Goal: Information Seeking & Learning: Learn about a topic

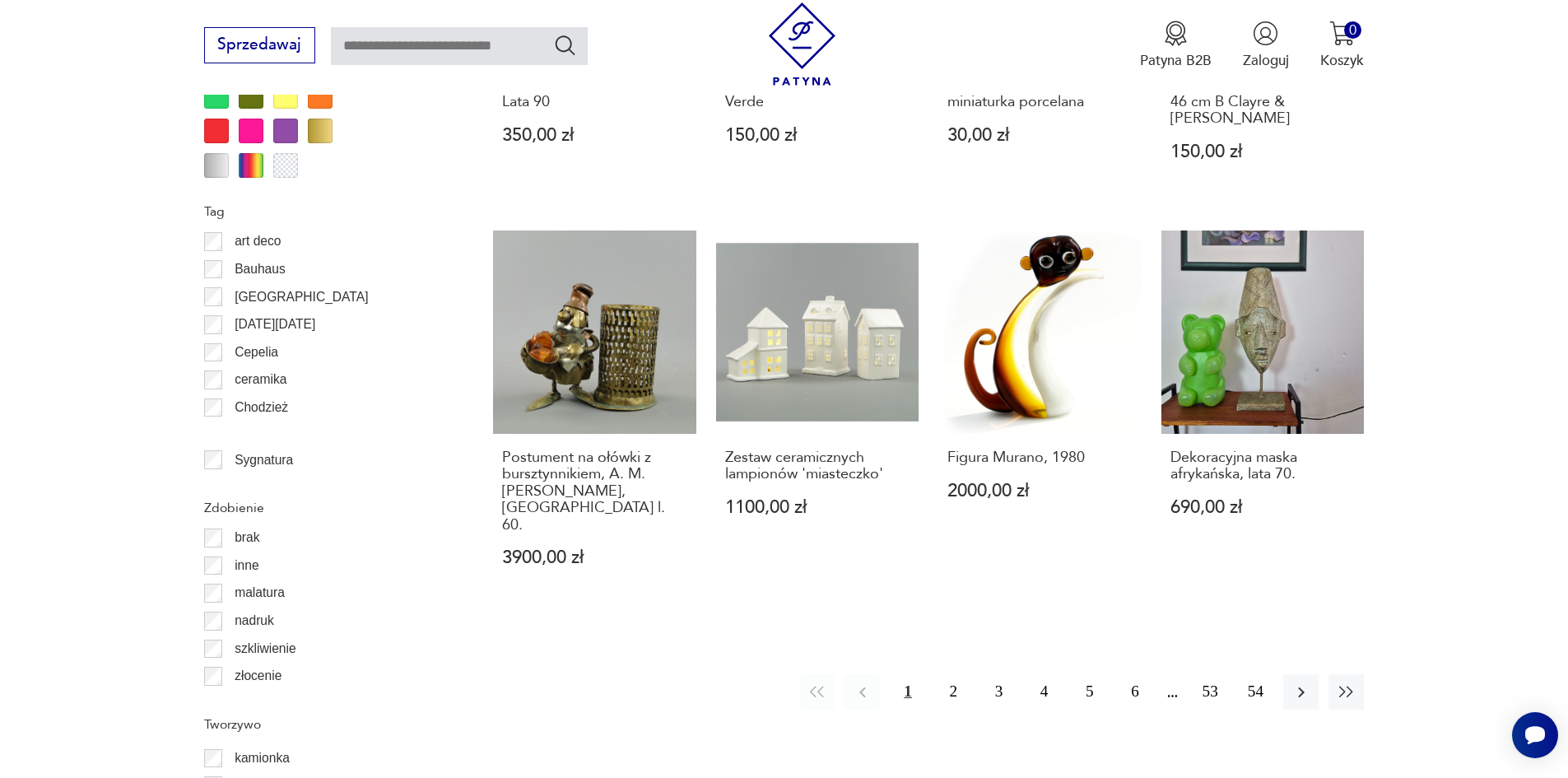
scroll to position [1700, 0]
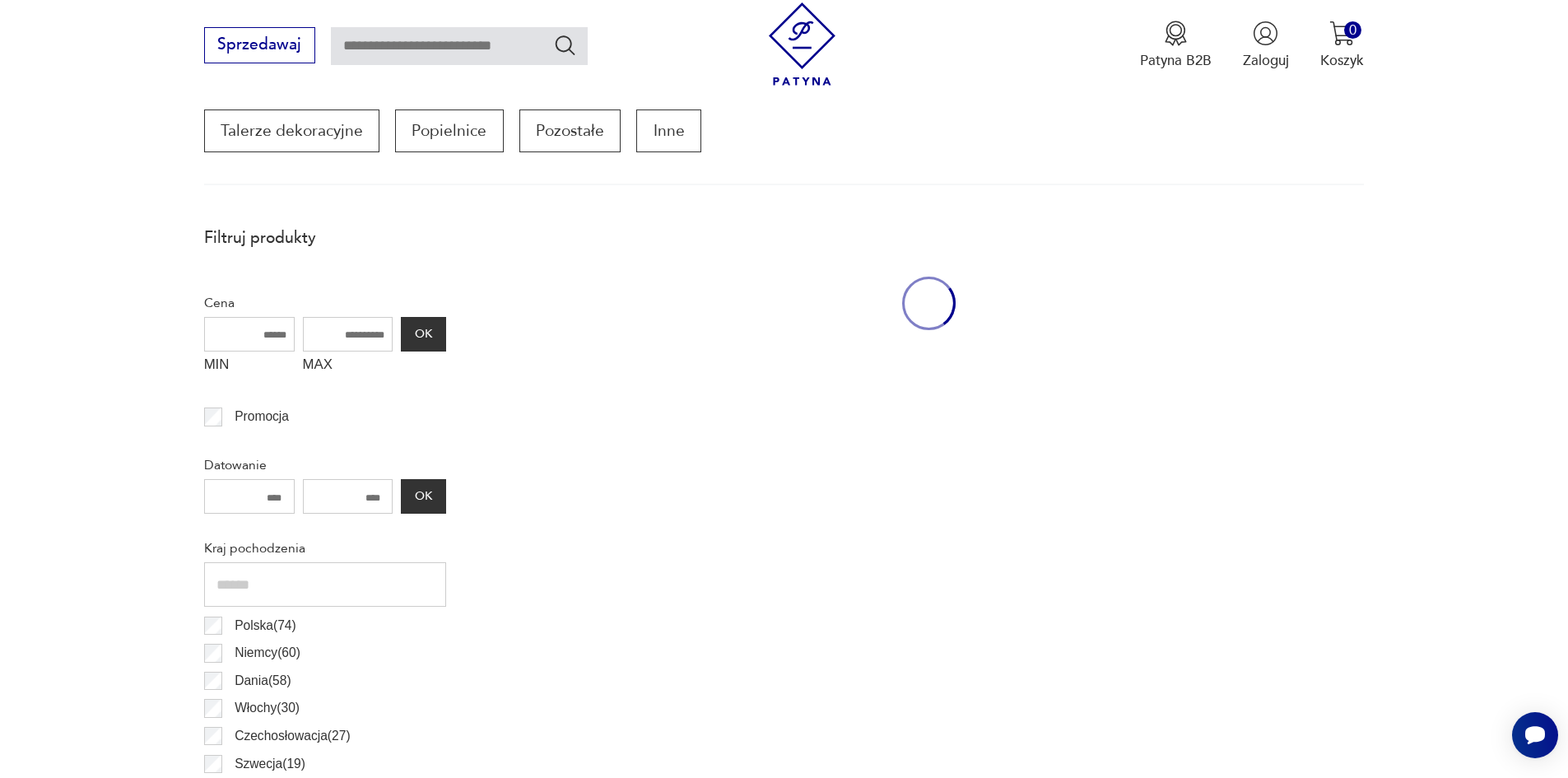
scroll to position [548, 0]
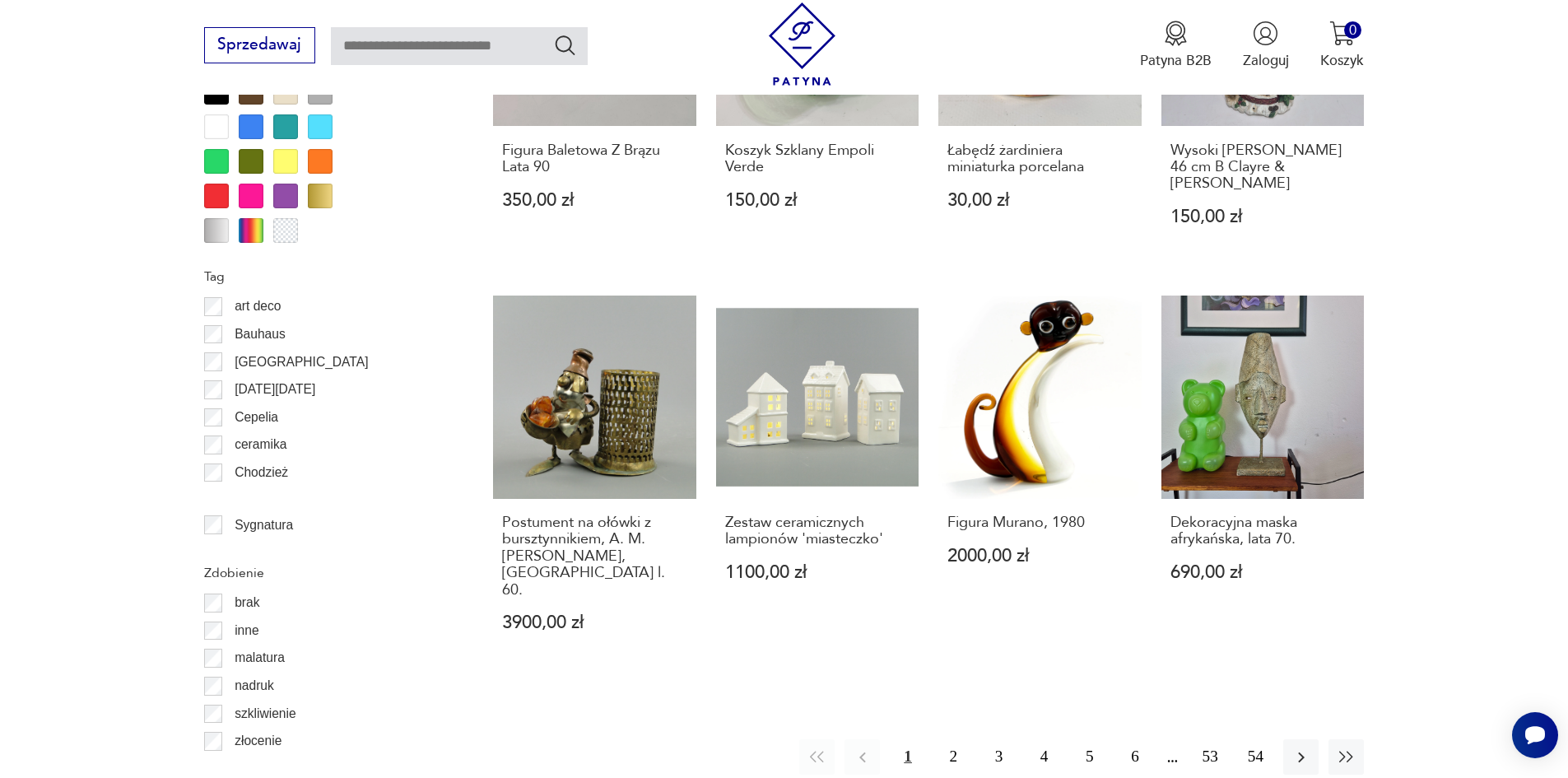
click at [227, 333] on label "Bauhaus" at bounding box center [254, 334] width 64 height 28
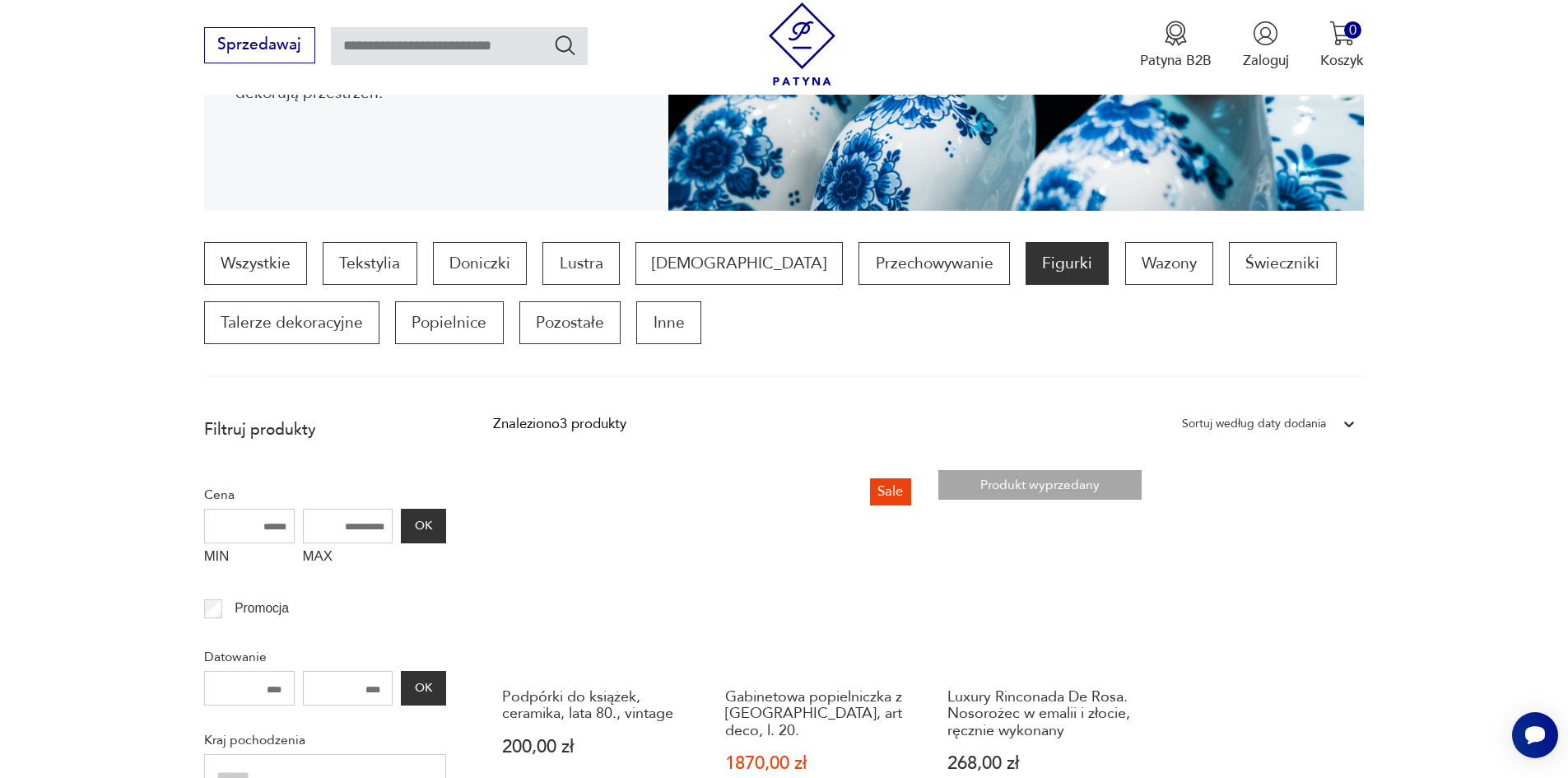
scroll to position [301, 0]
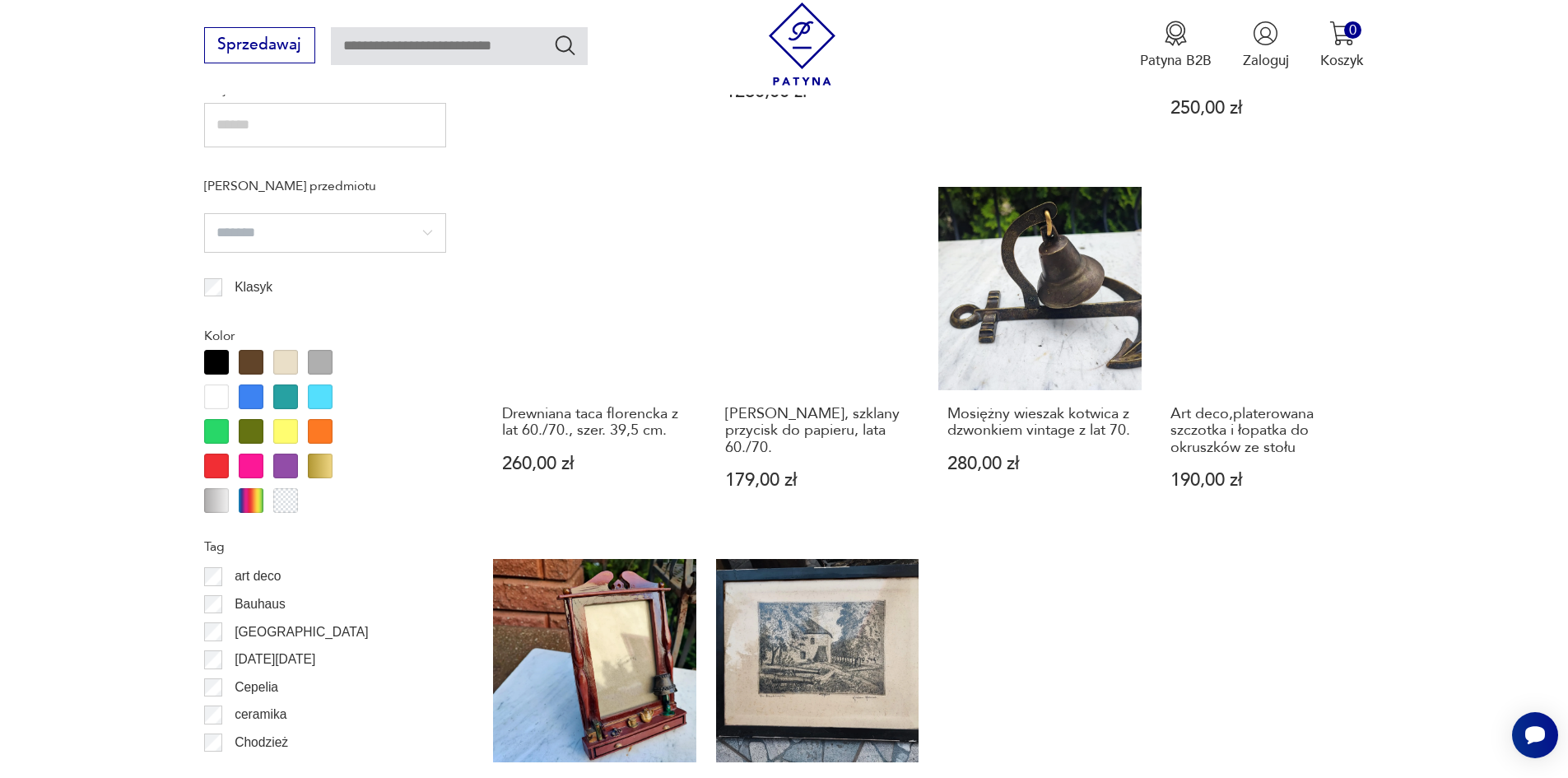
scroll to position [1453, 0]
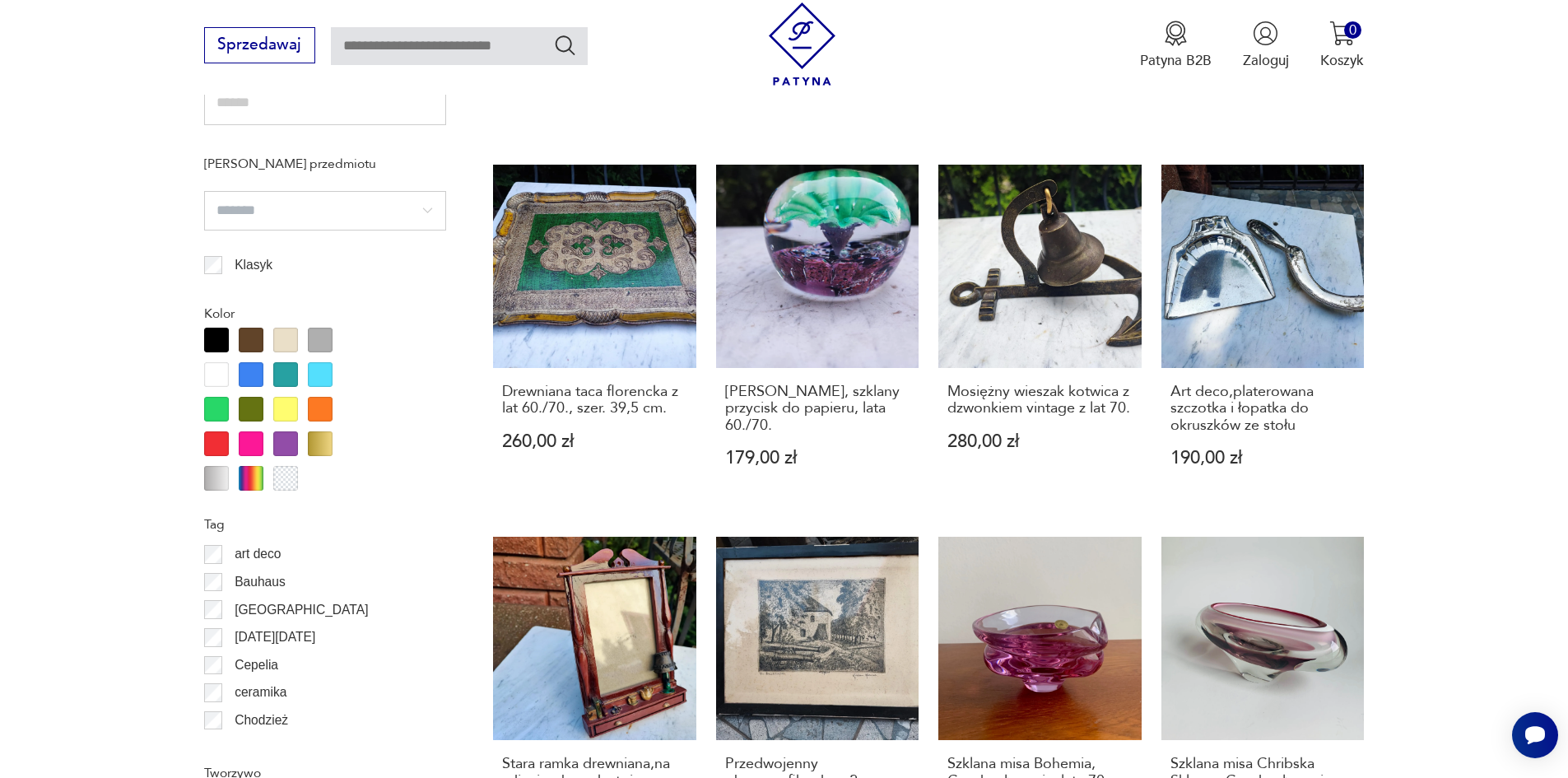
click at [260, 588] on p "Bauhaus" at bounding box center [259, 582] width 51 height 22
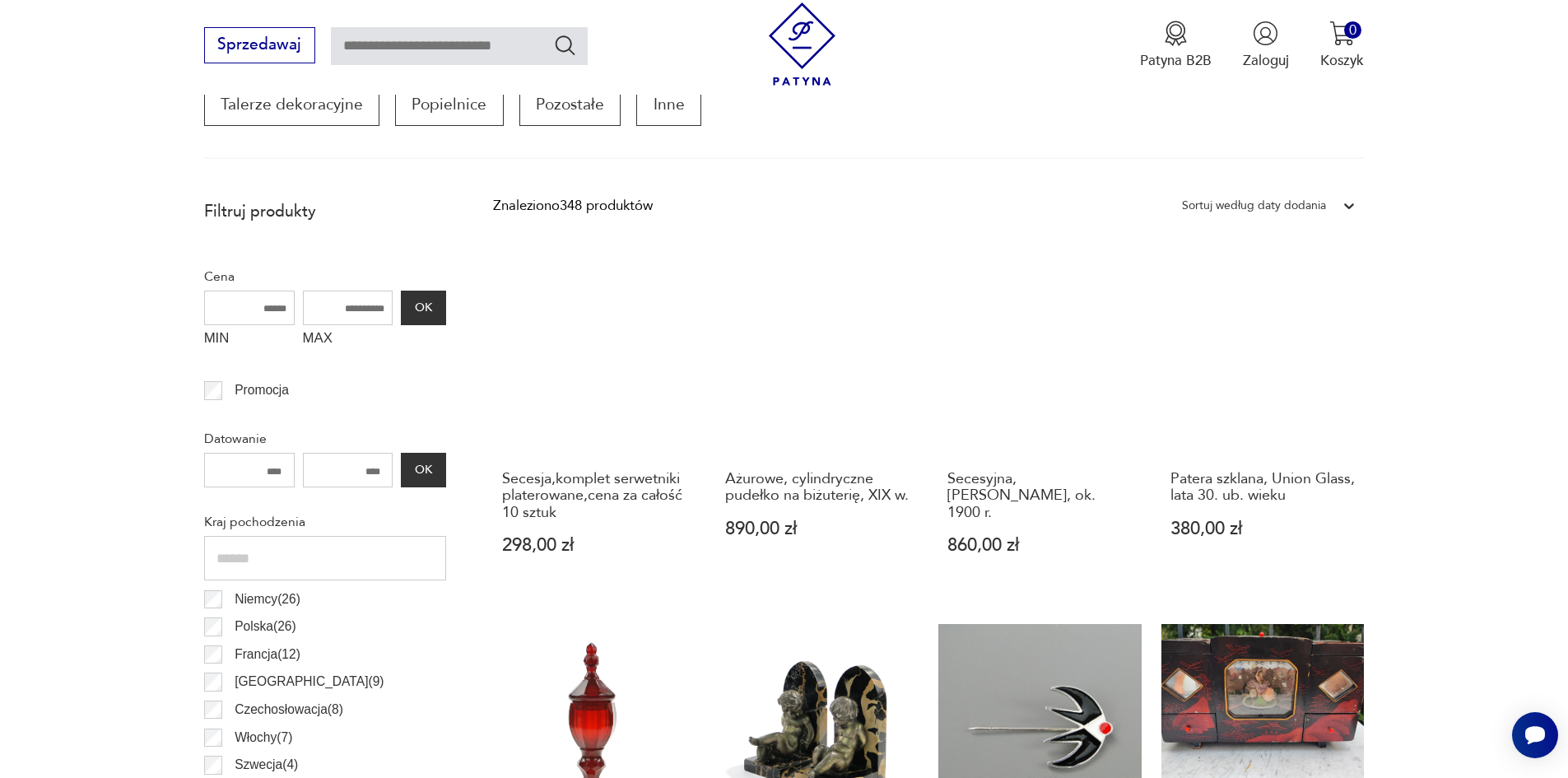
scroll to position [548, 0]
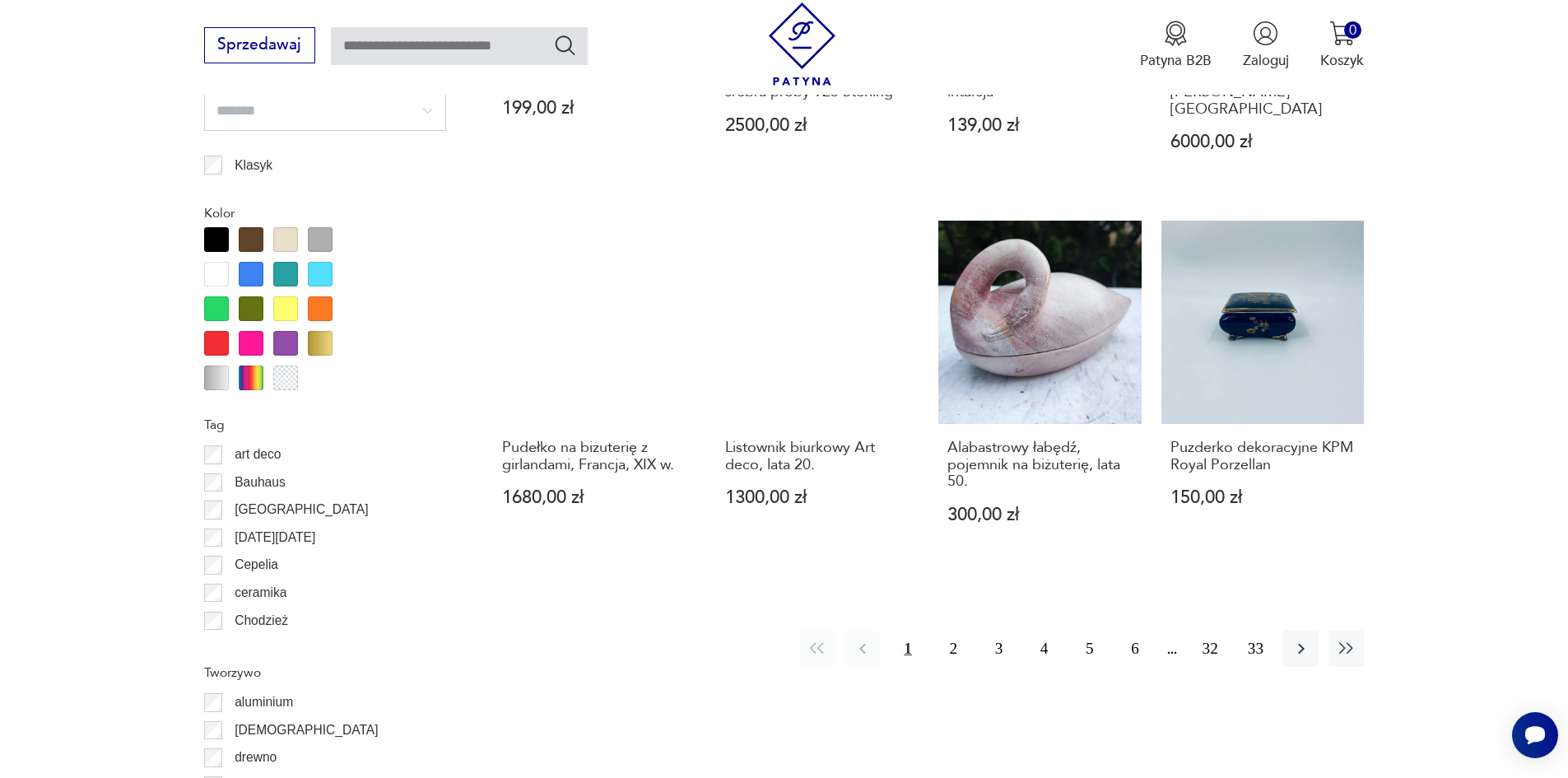
scroll to position [1783, 0]
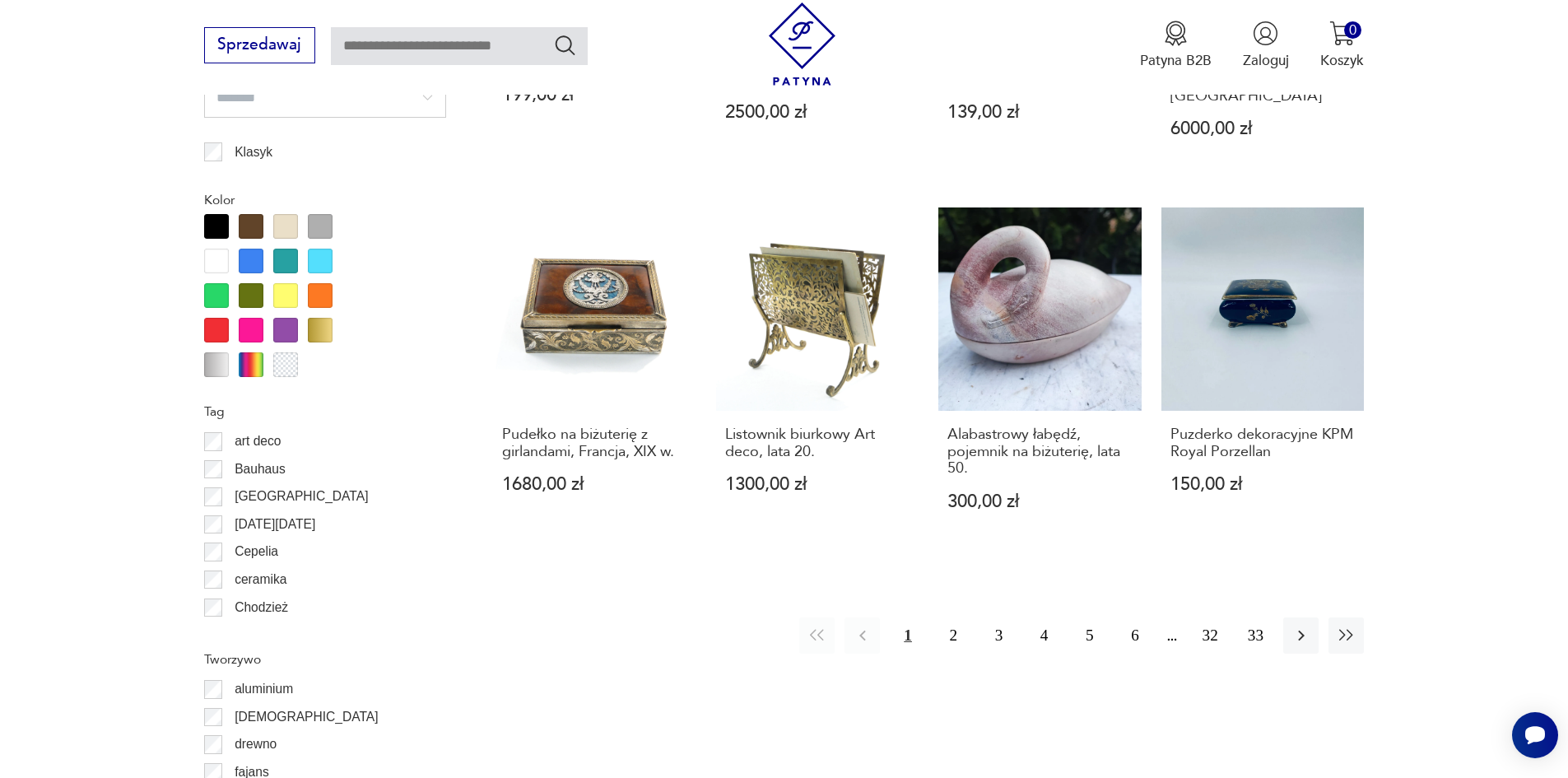
click at [247, 470] on p "Bauhaus" at bounding box center [259, 469] width 51 height 22
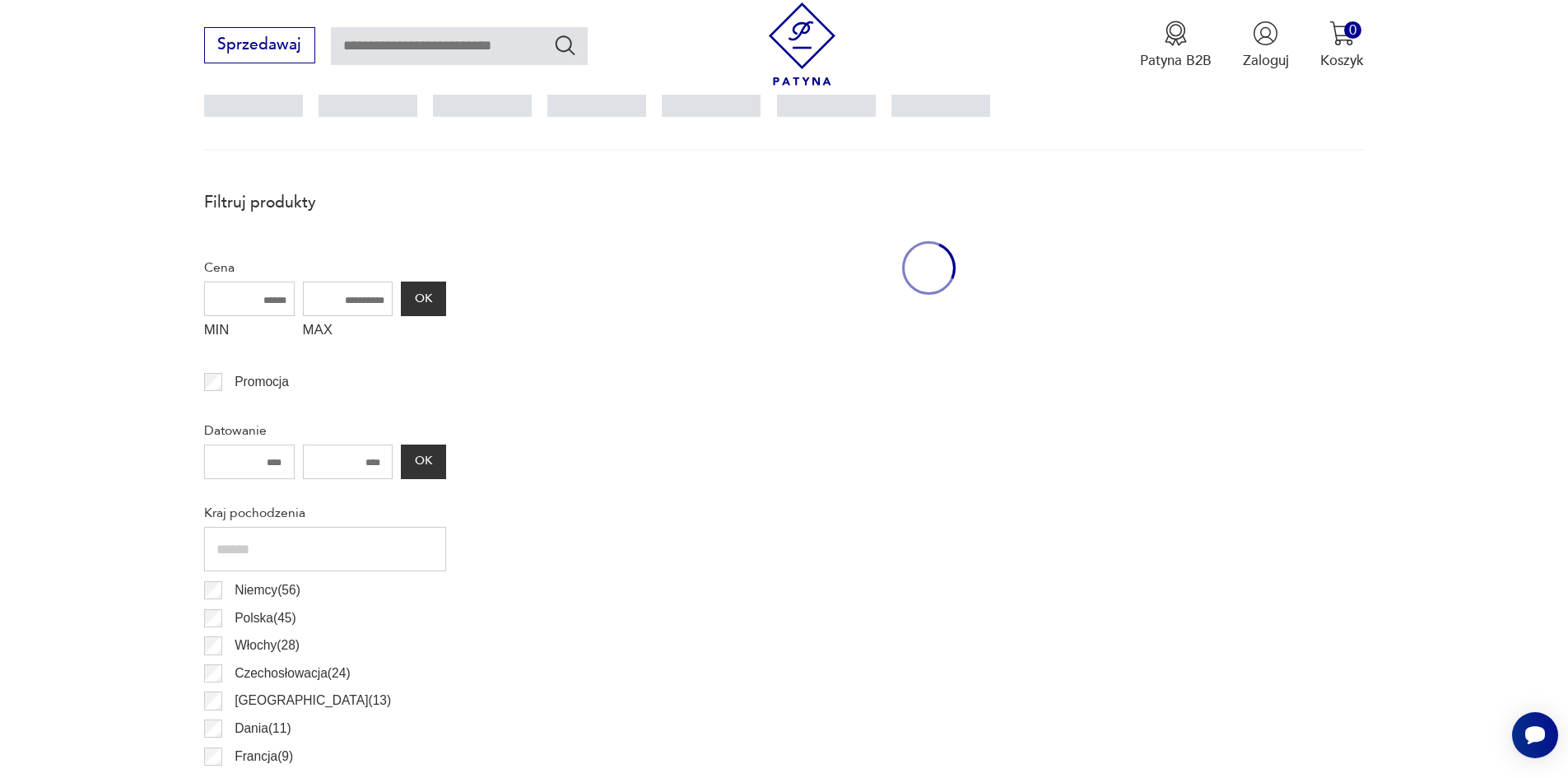
scroll to position [548, 0]
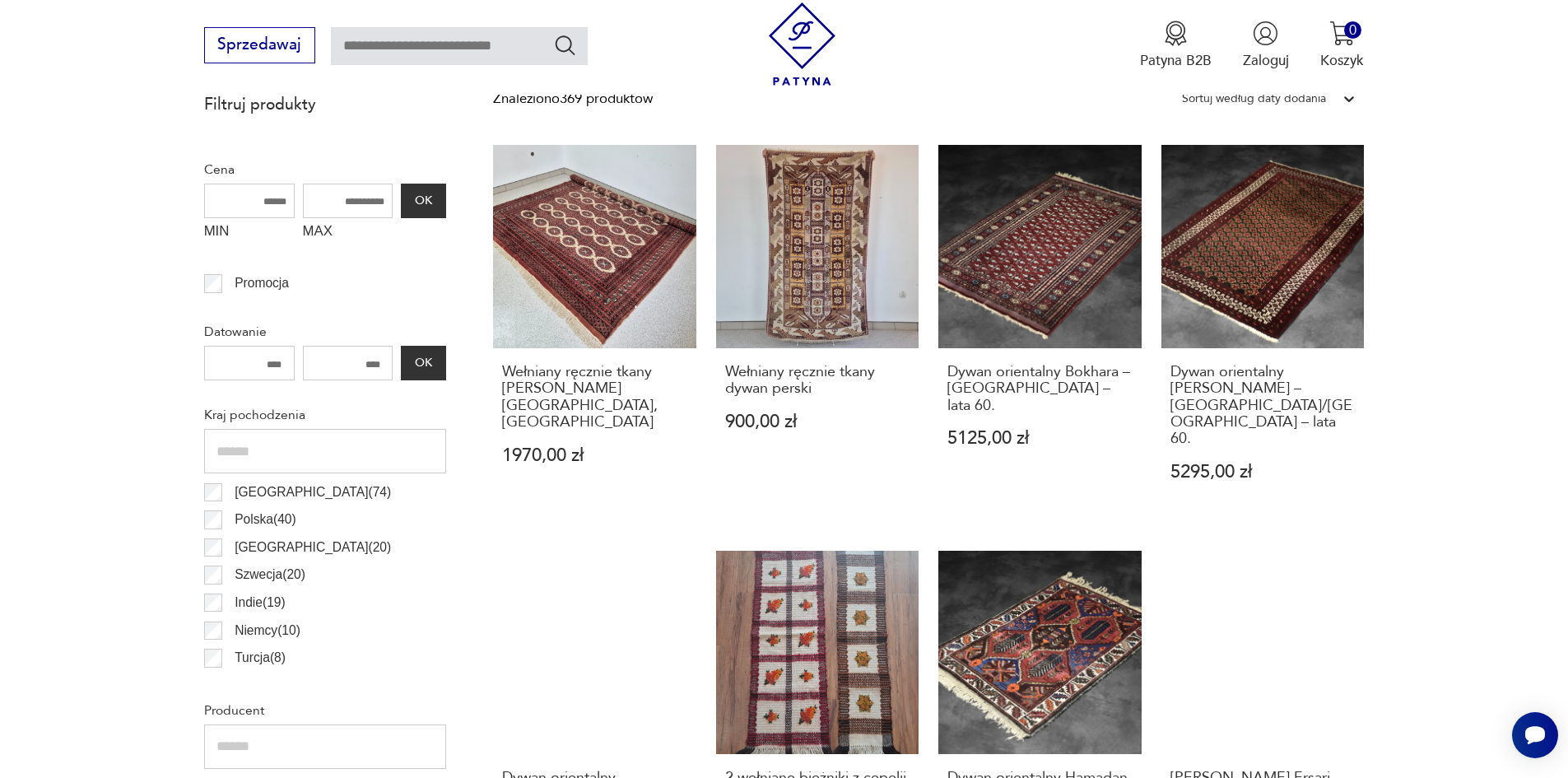
scroll to position [712, 0]
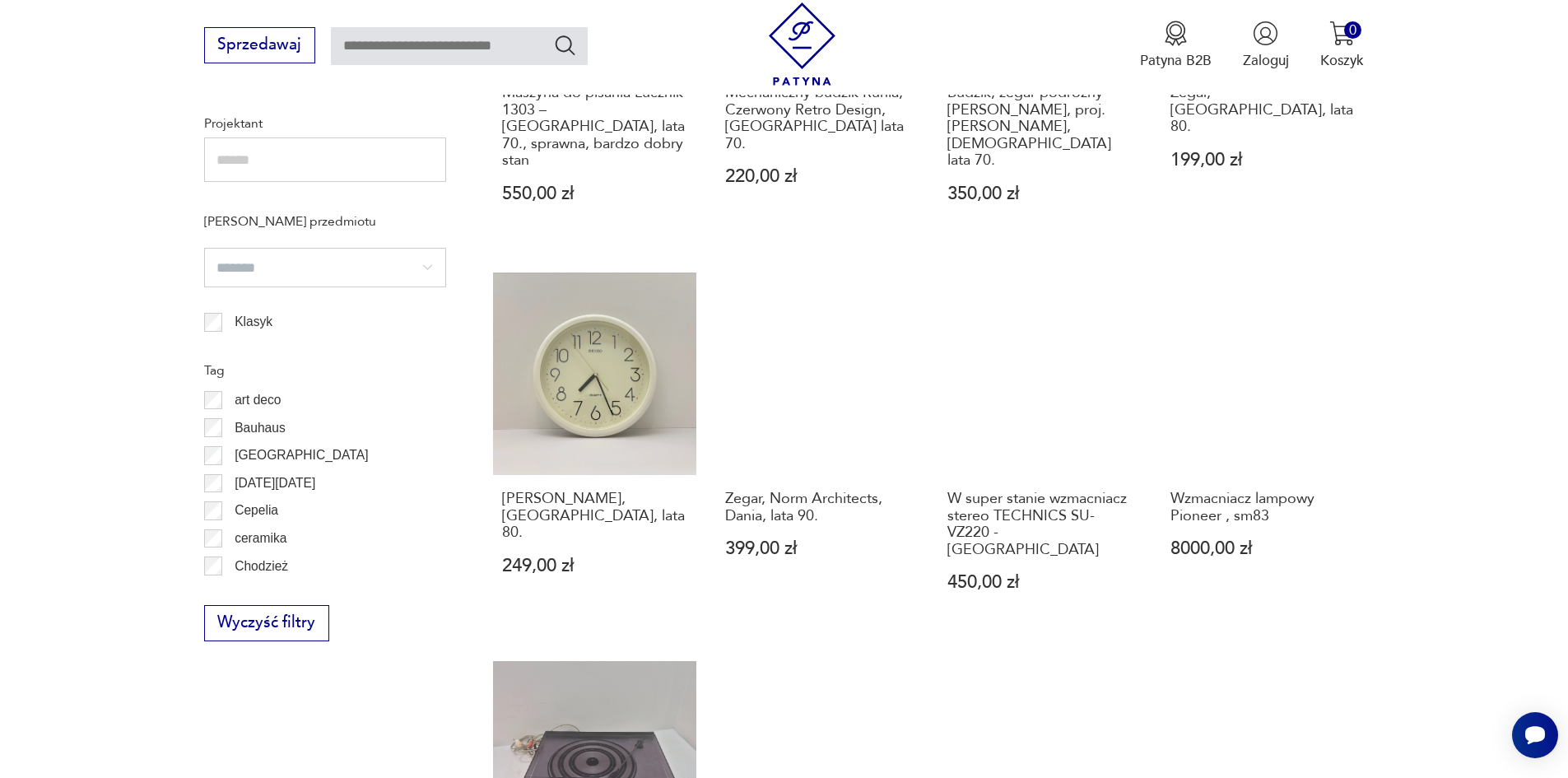
scroll to position [1370, 0]
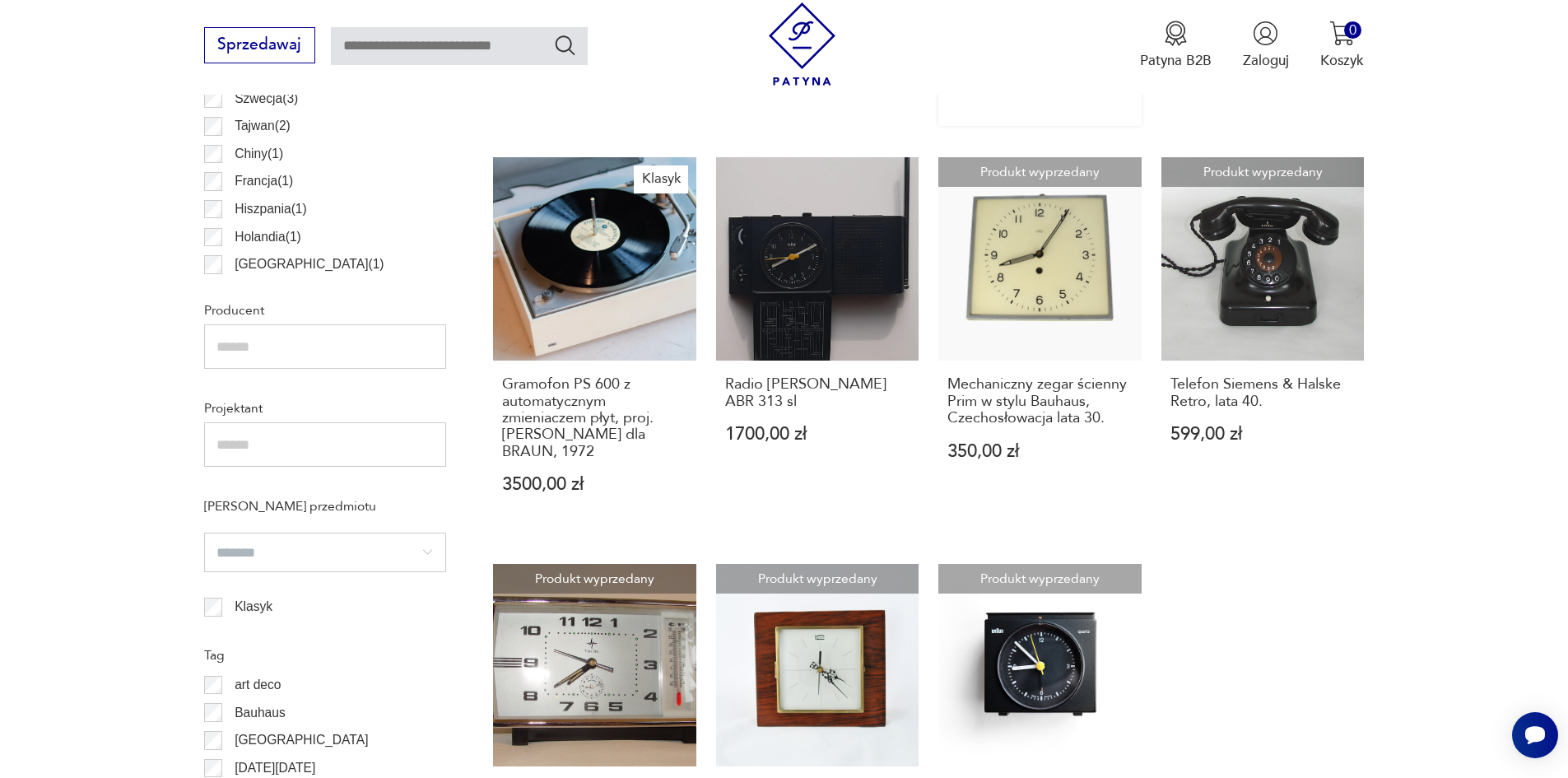
scroll to position [1148, 0]
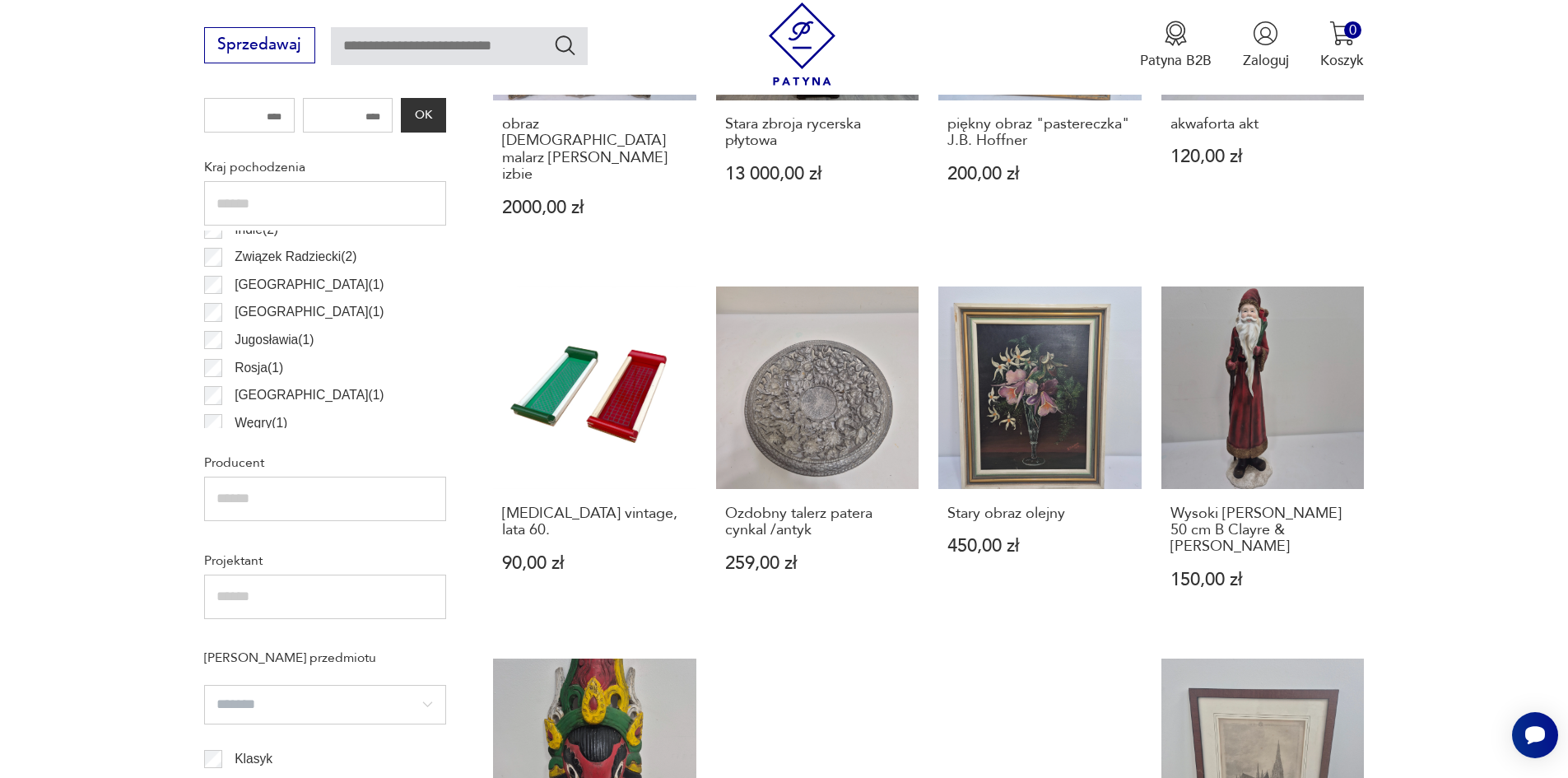
scroll to position [555, 0]
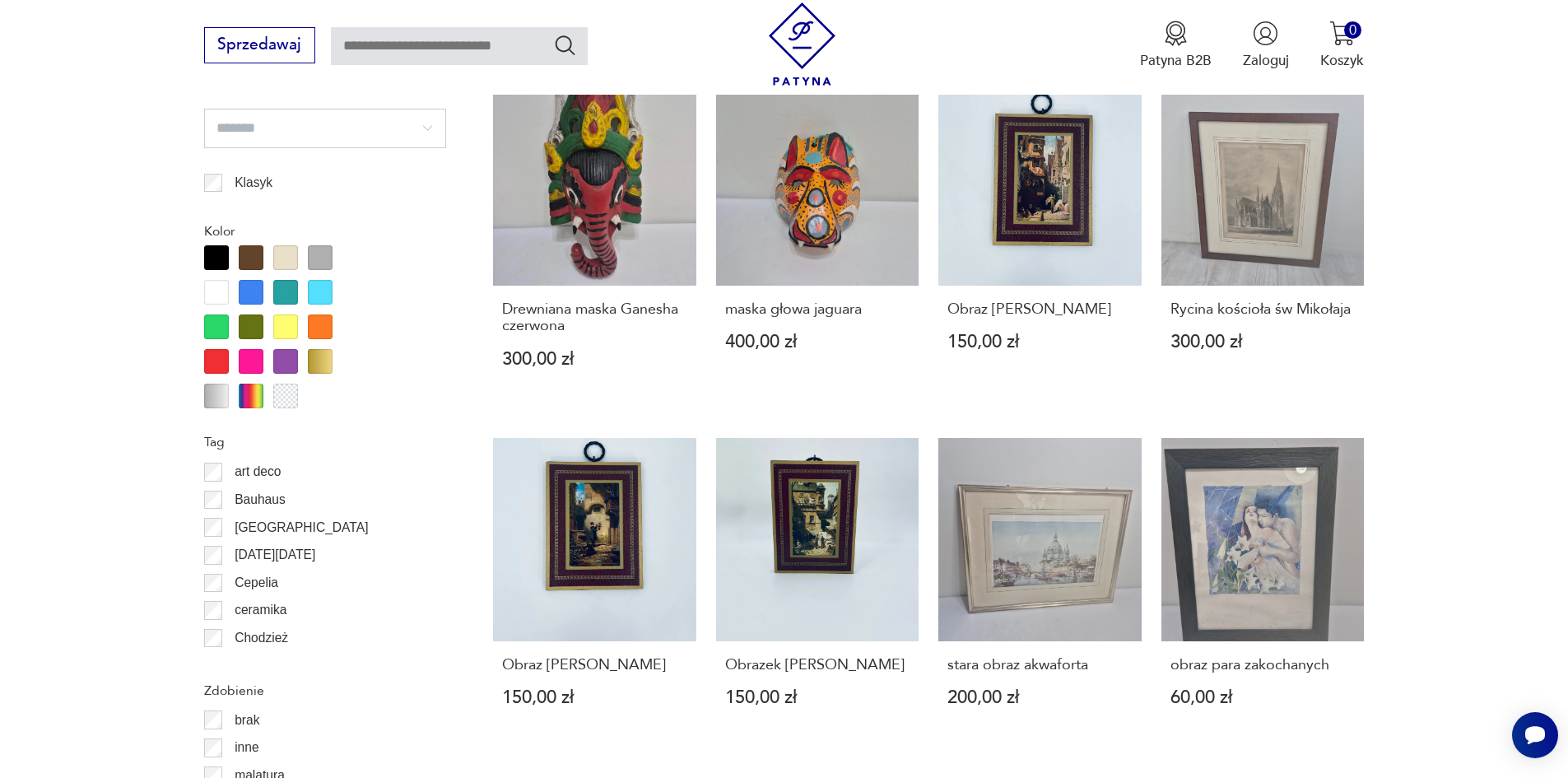
click at [224, 501] on label "Bauhaus" at bounding box center [254, 500] width 64 height 28
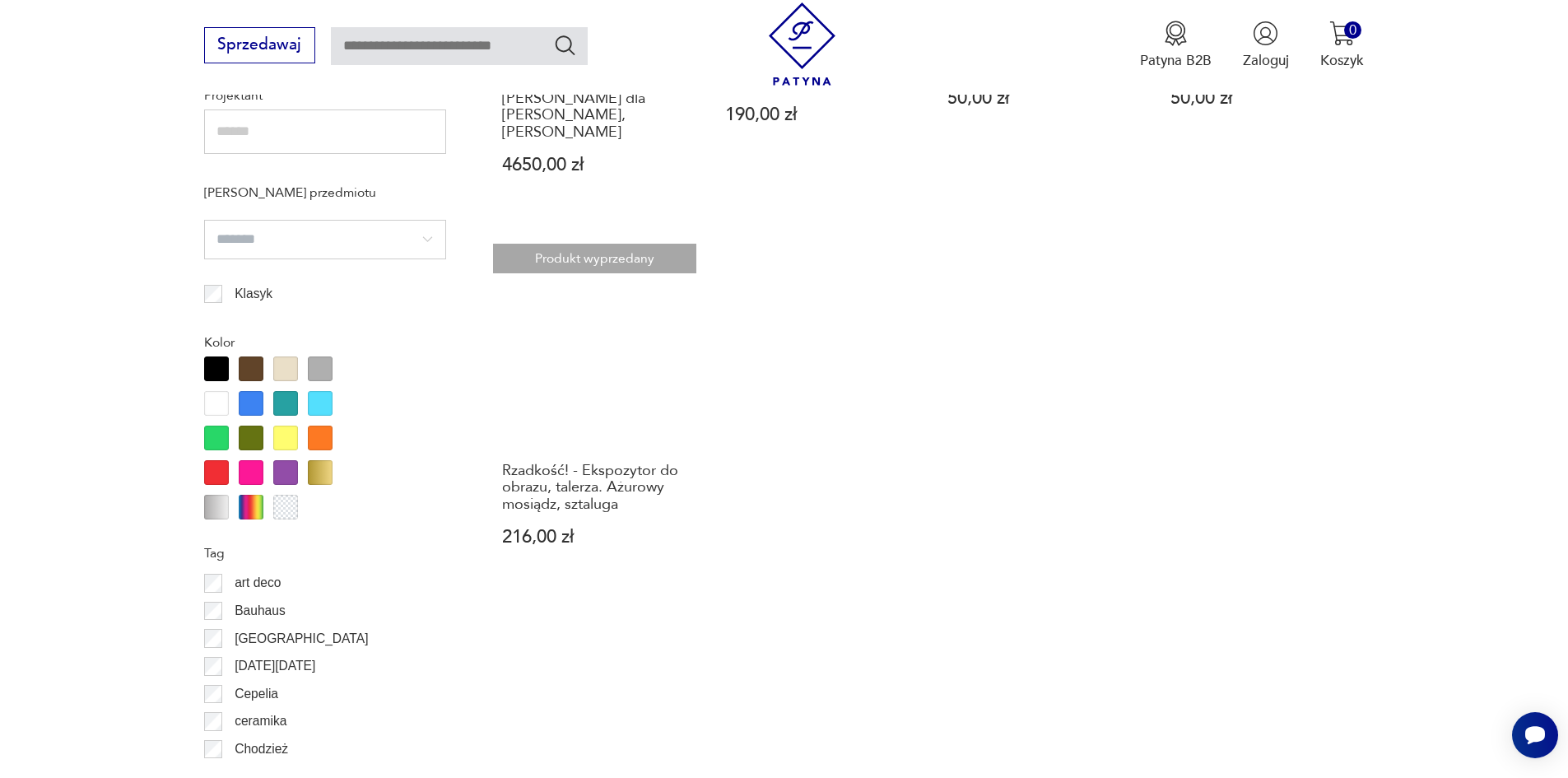
scroll to position [1454, 0]
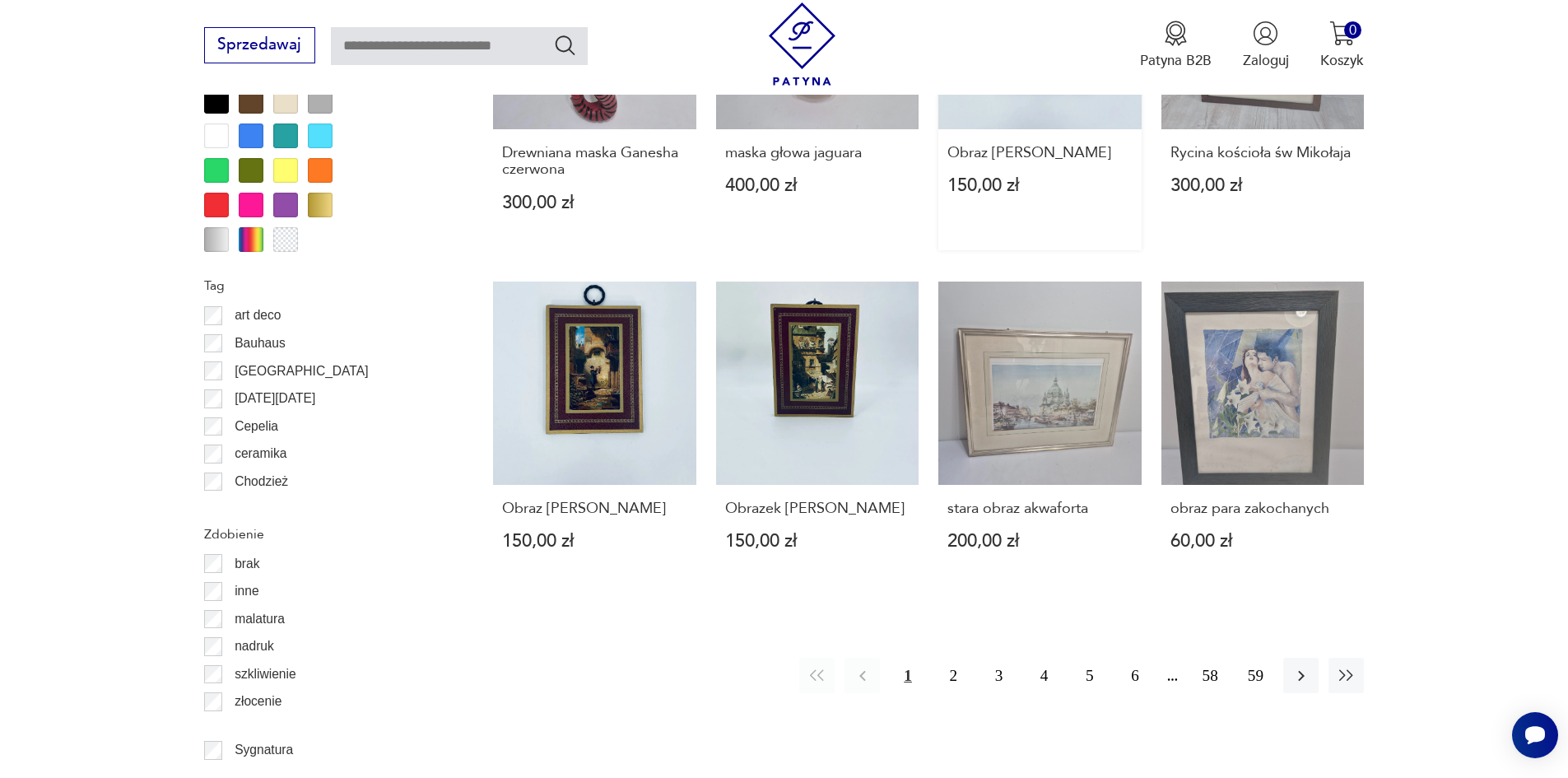
scroll to position [1711, 0]
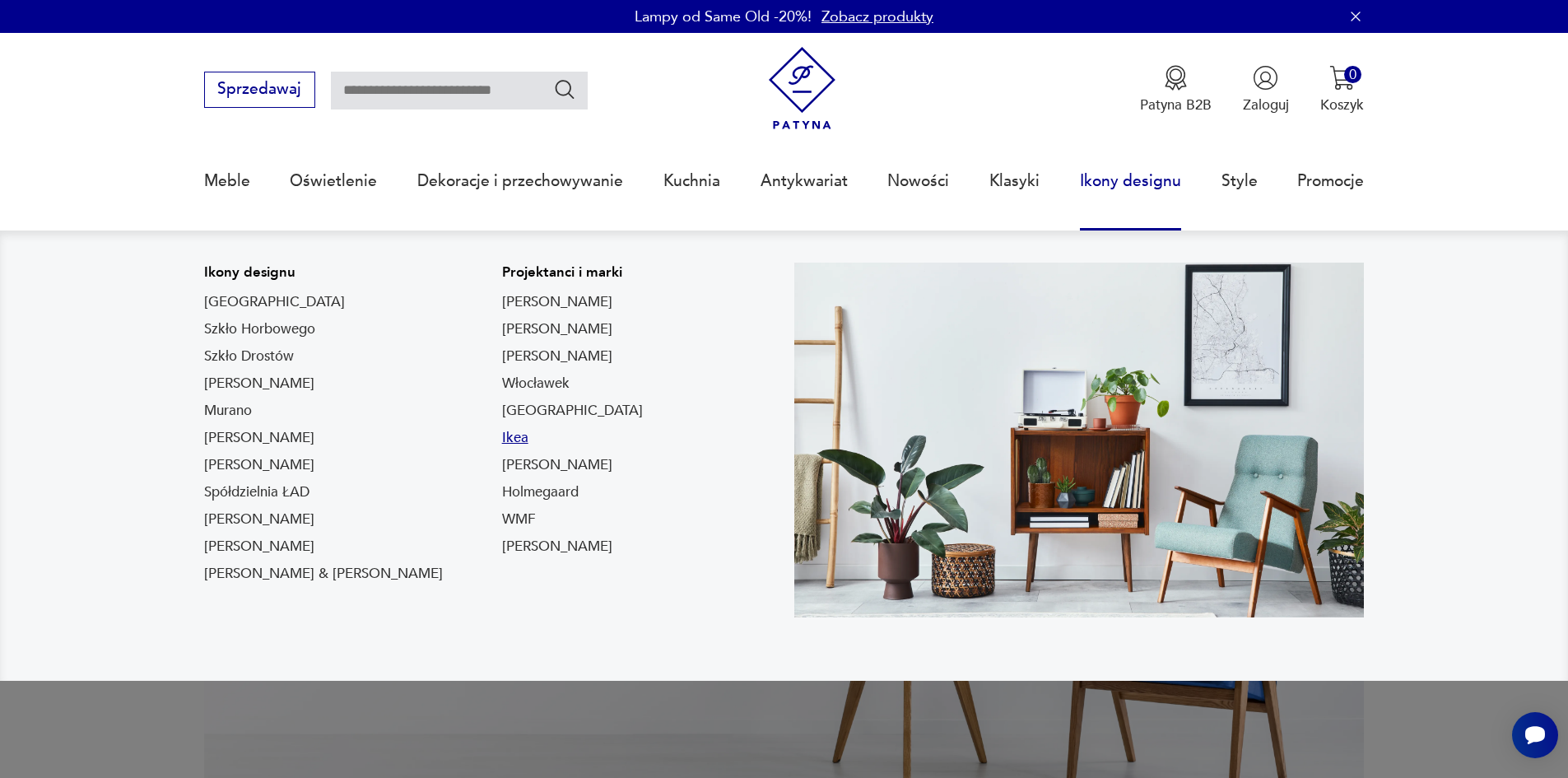
click at [502, 441] on link "Ikea" at bounding box center [515, 438] width 27 height 20
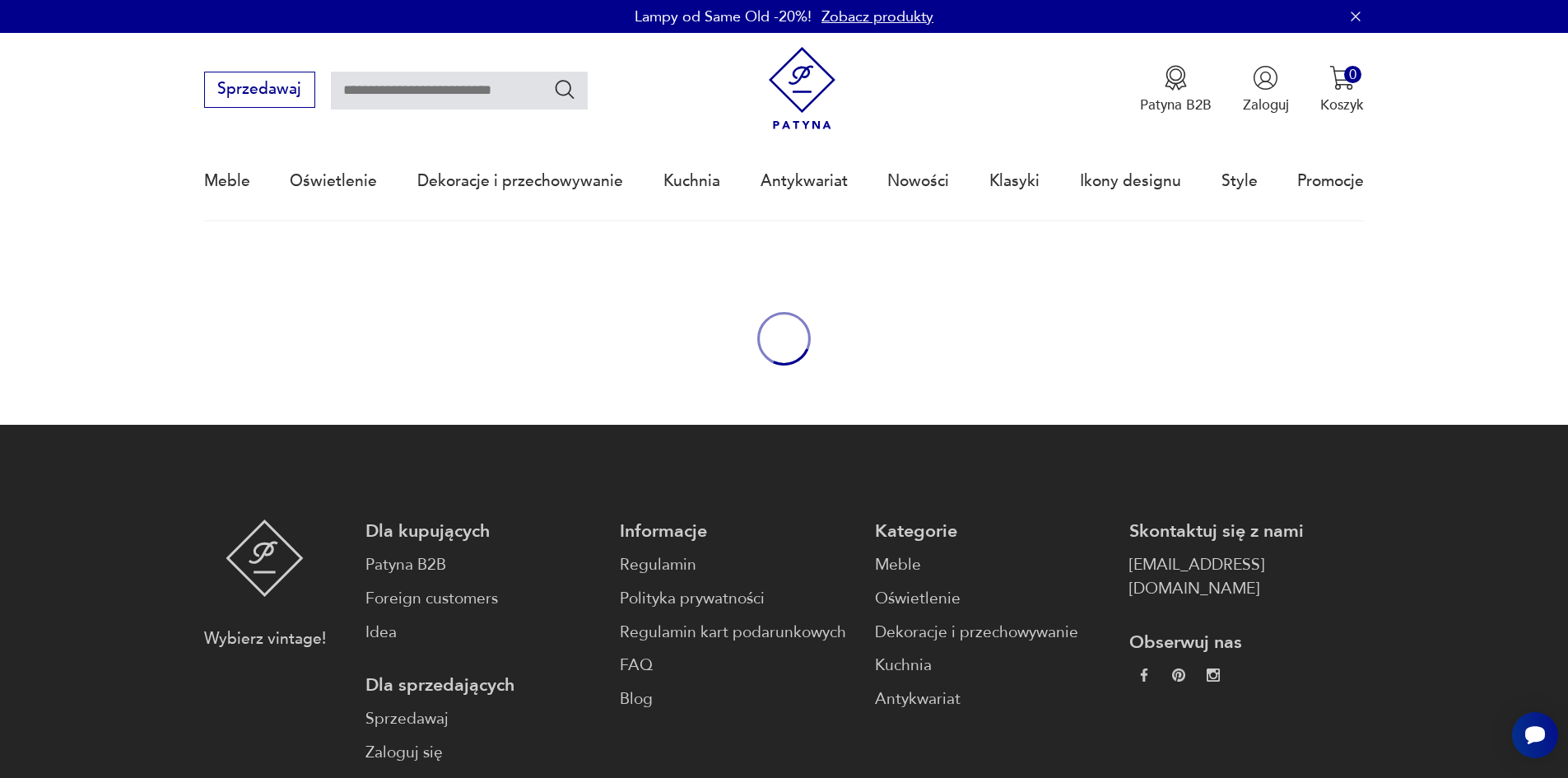
type input "****"
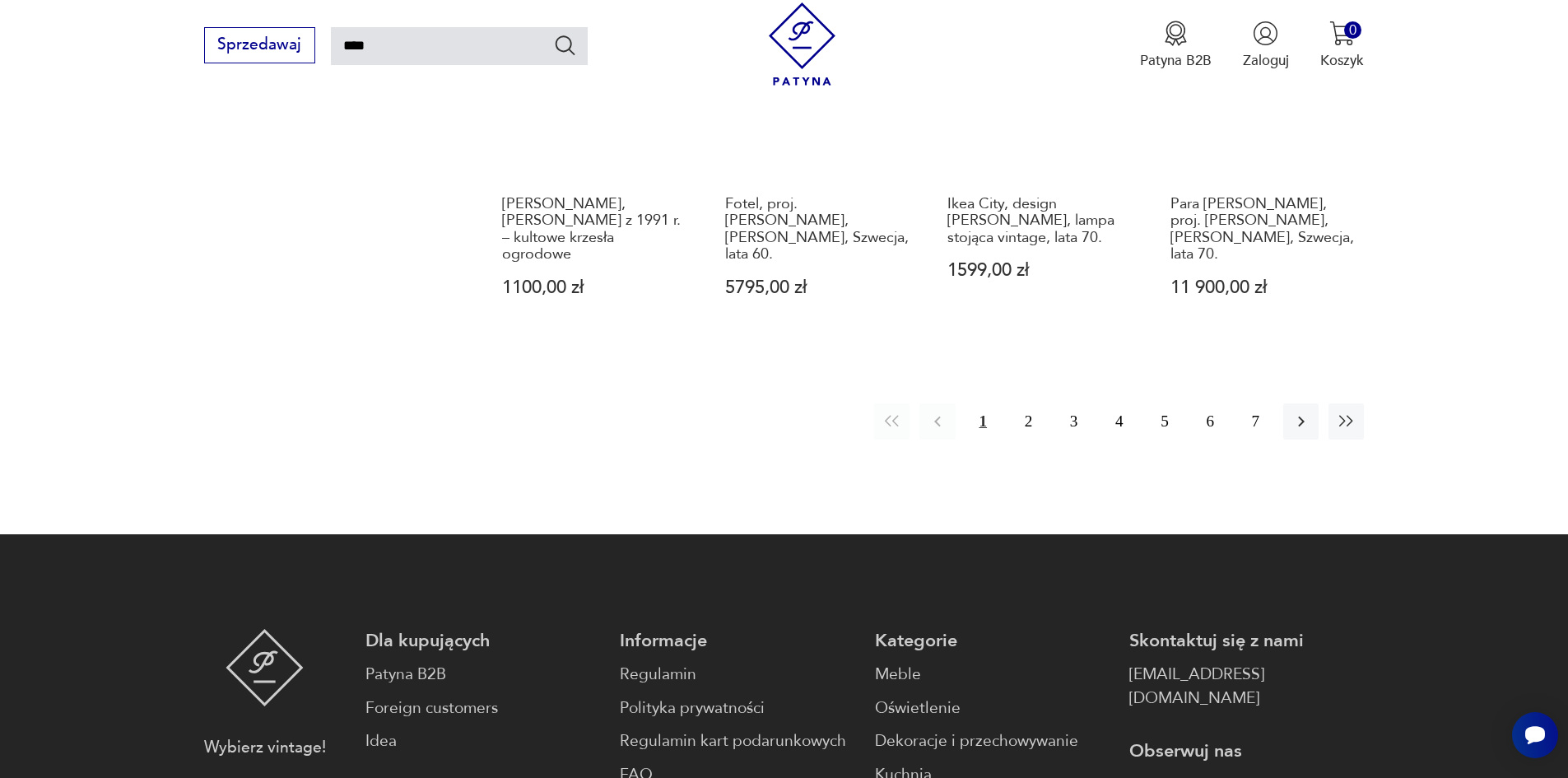
scroll to position [1595, 0]
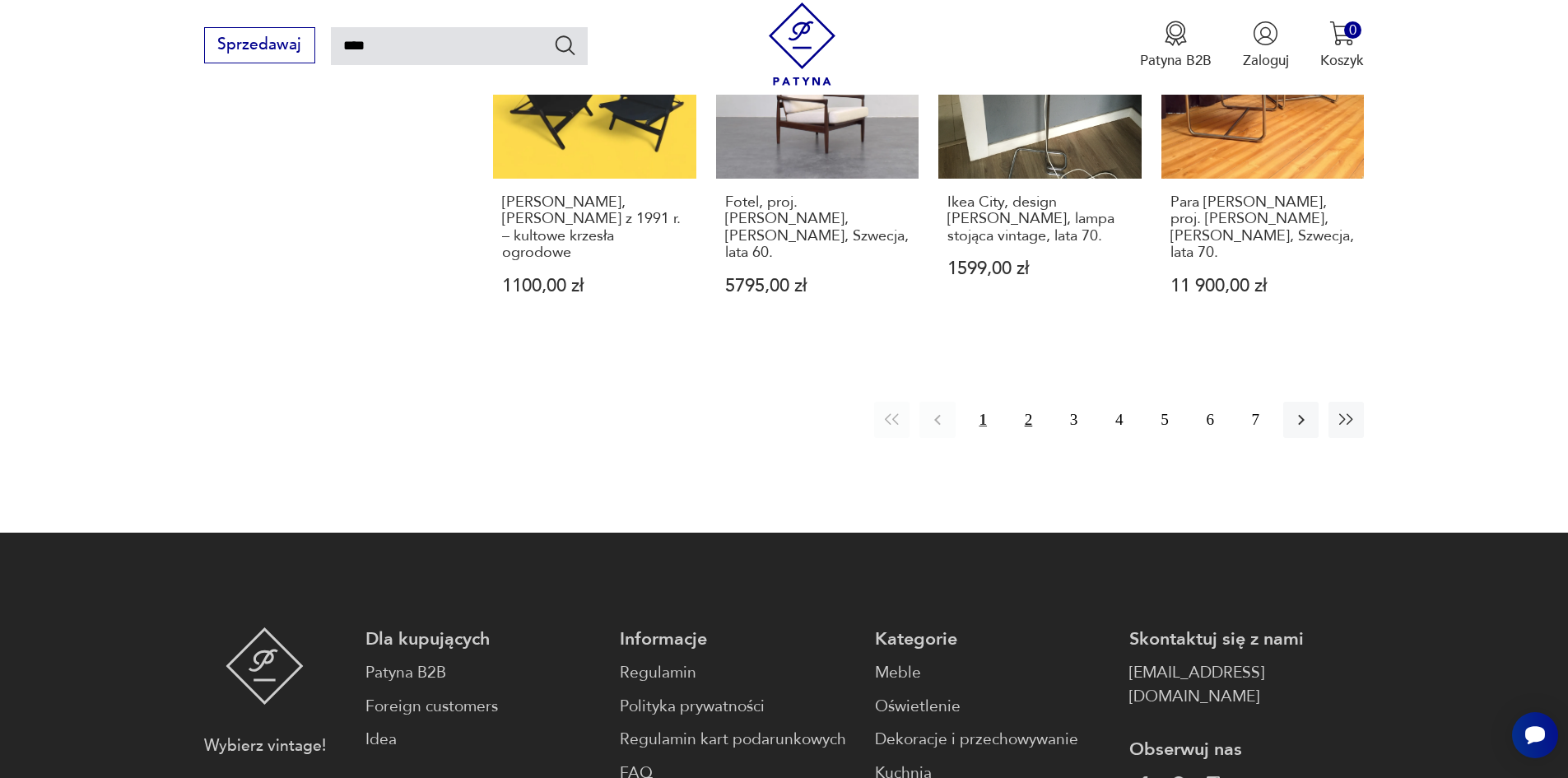
click at [1017, 401] on button "2" at bounding box center [1028, 419] width 36 height 36
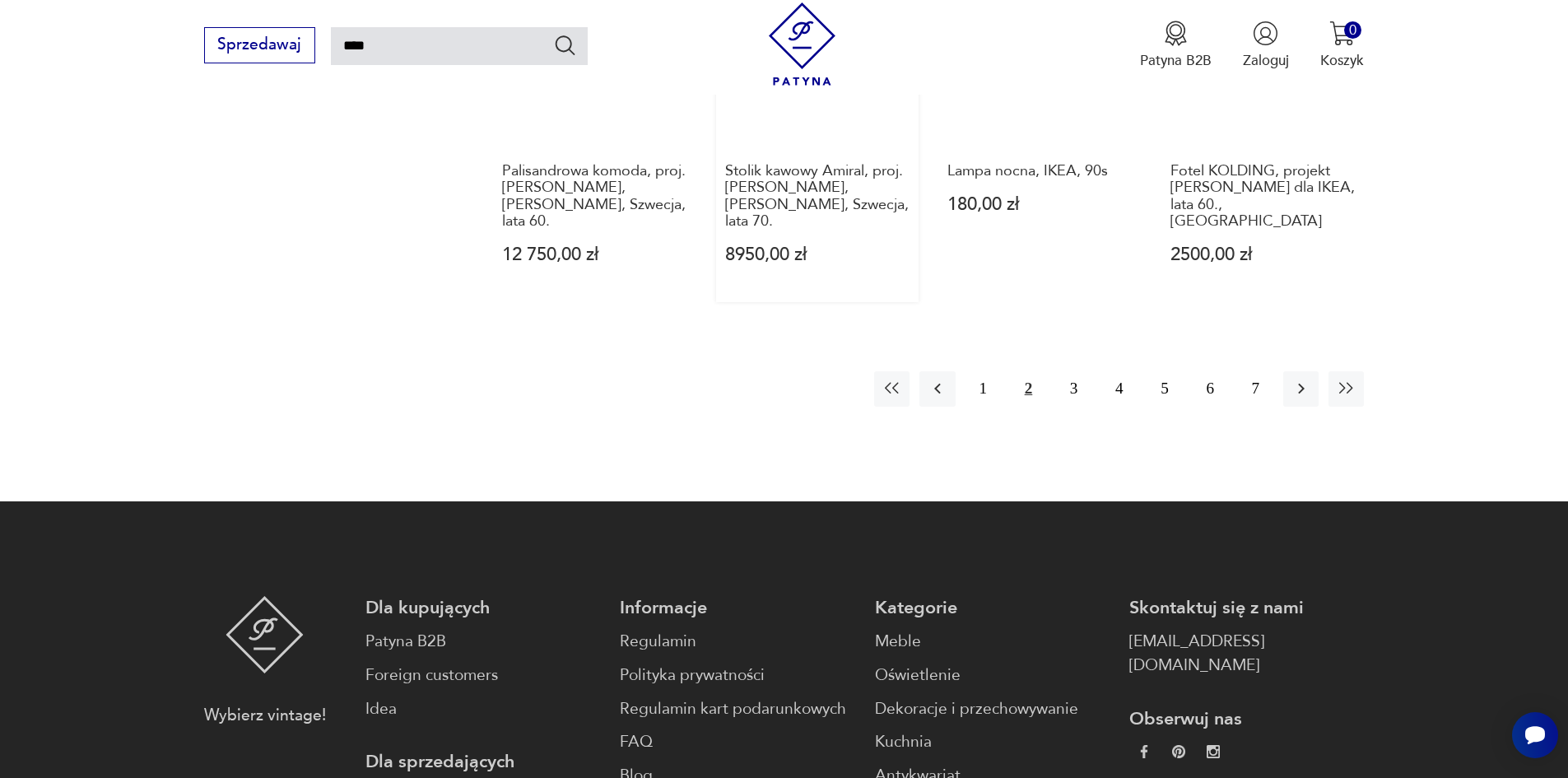
scroll to position [1658, 0]
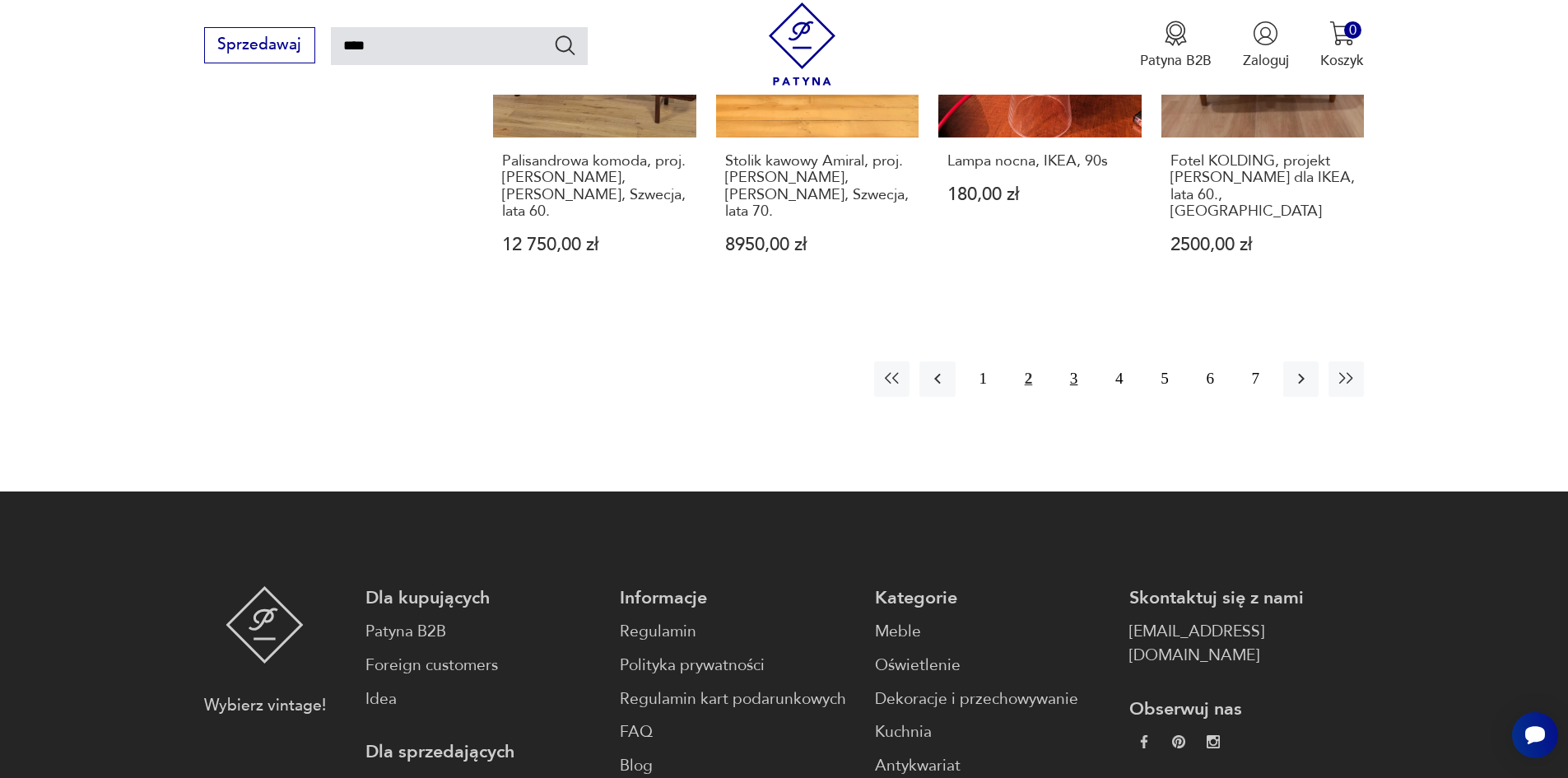
click at [1069, 362] on button "3" at bounding box center [1074, 380] width 36 height 36
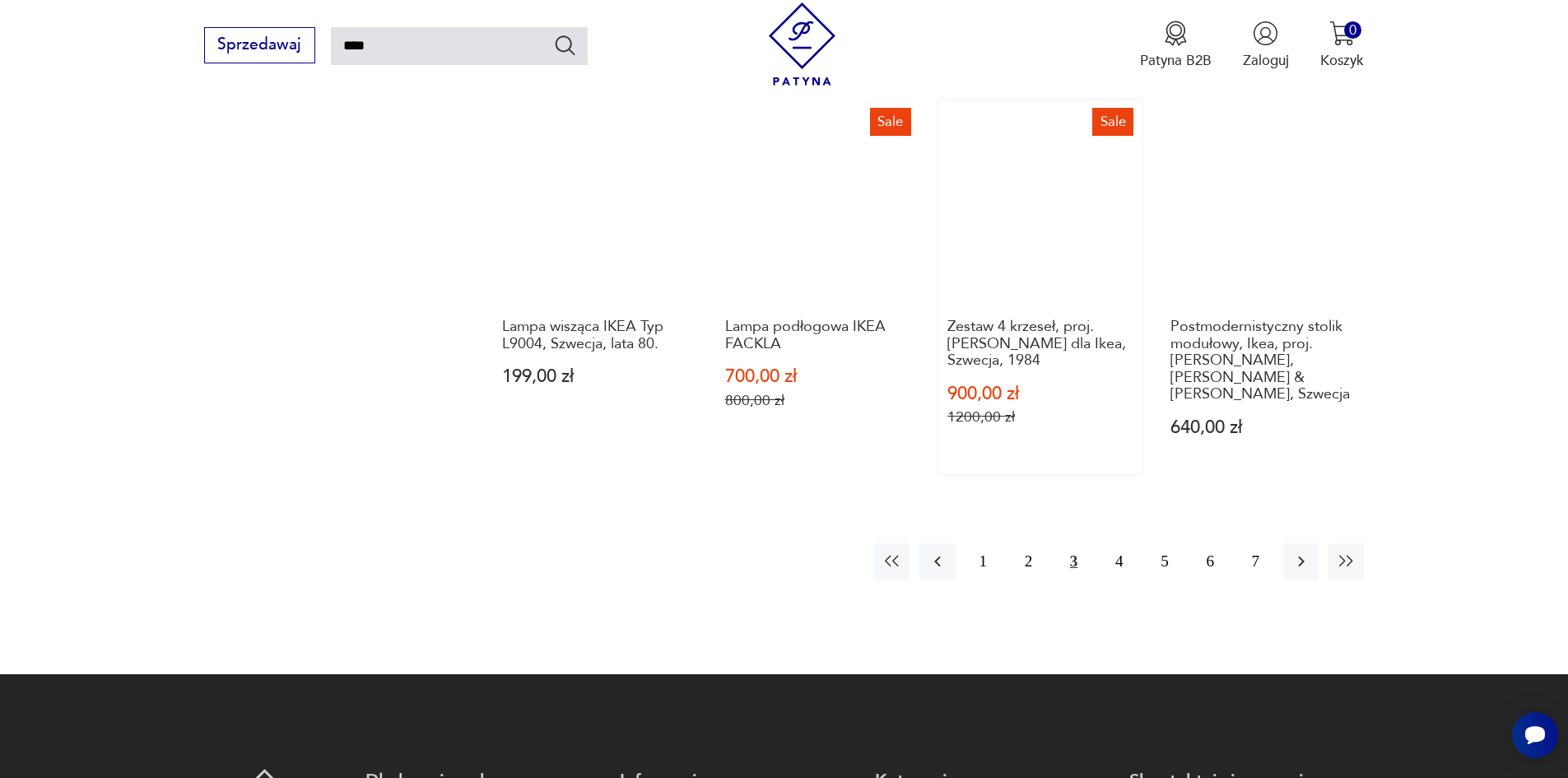
scroll to position [1494, 0]
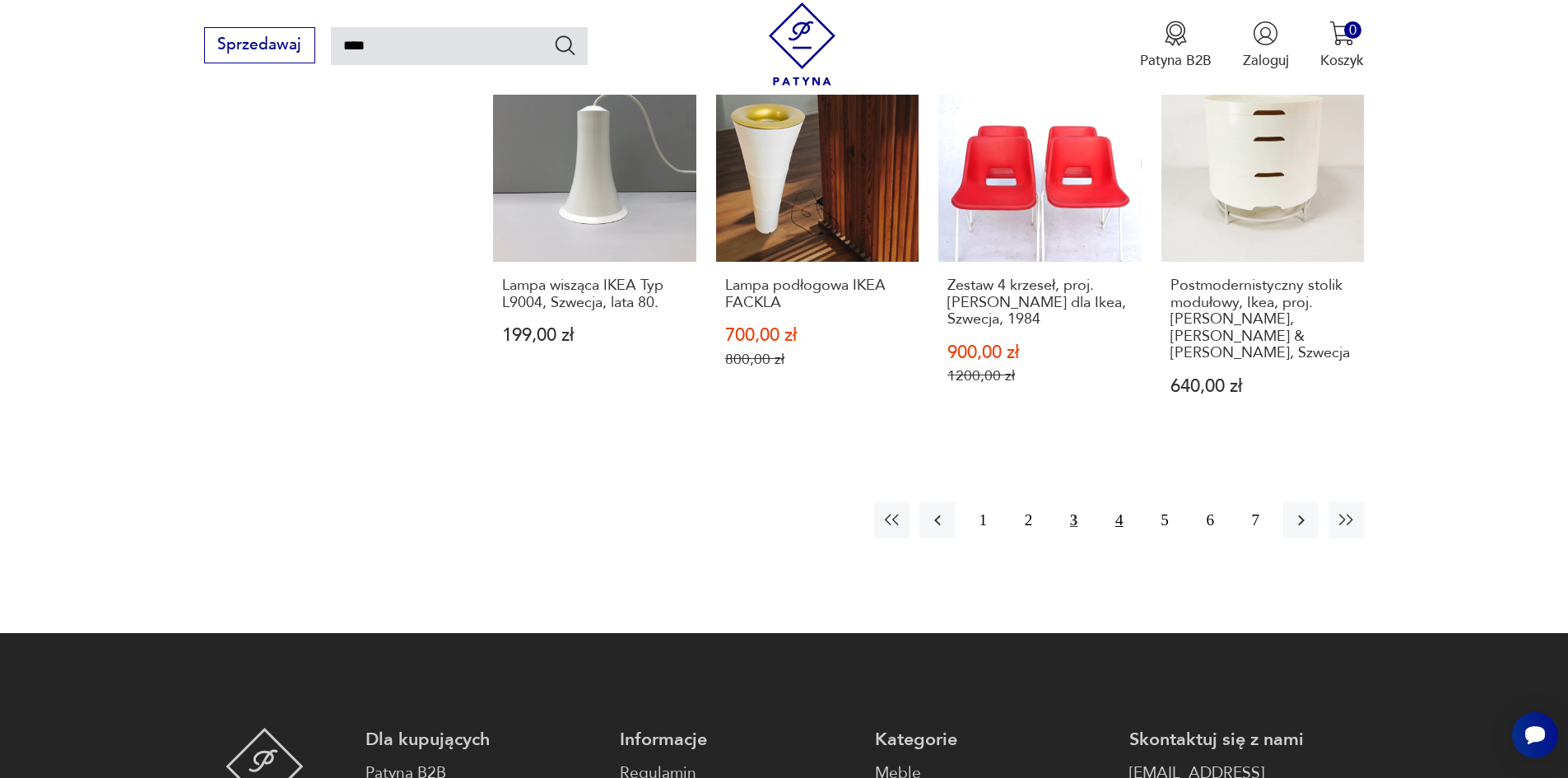
click at [1126, 502] on button "4" at bounding box center [1120, 520] width 36 height 36
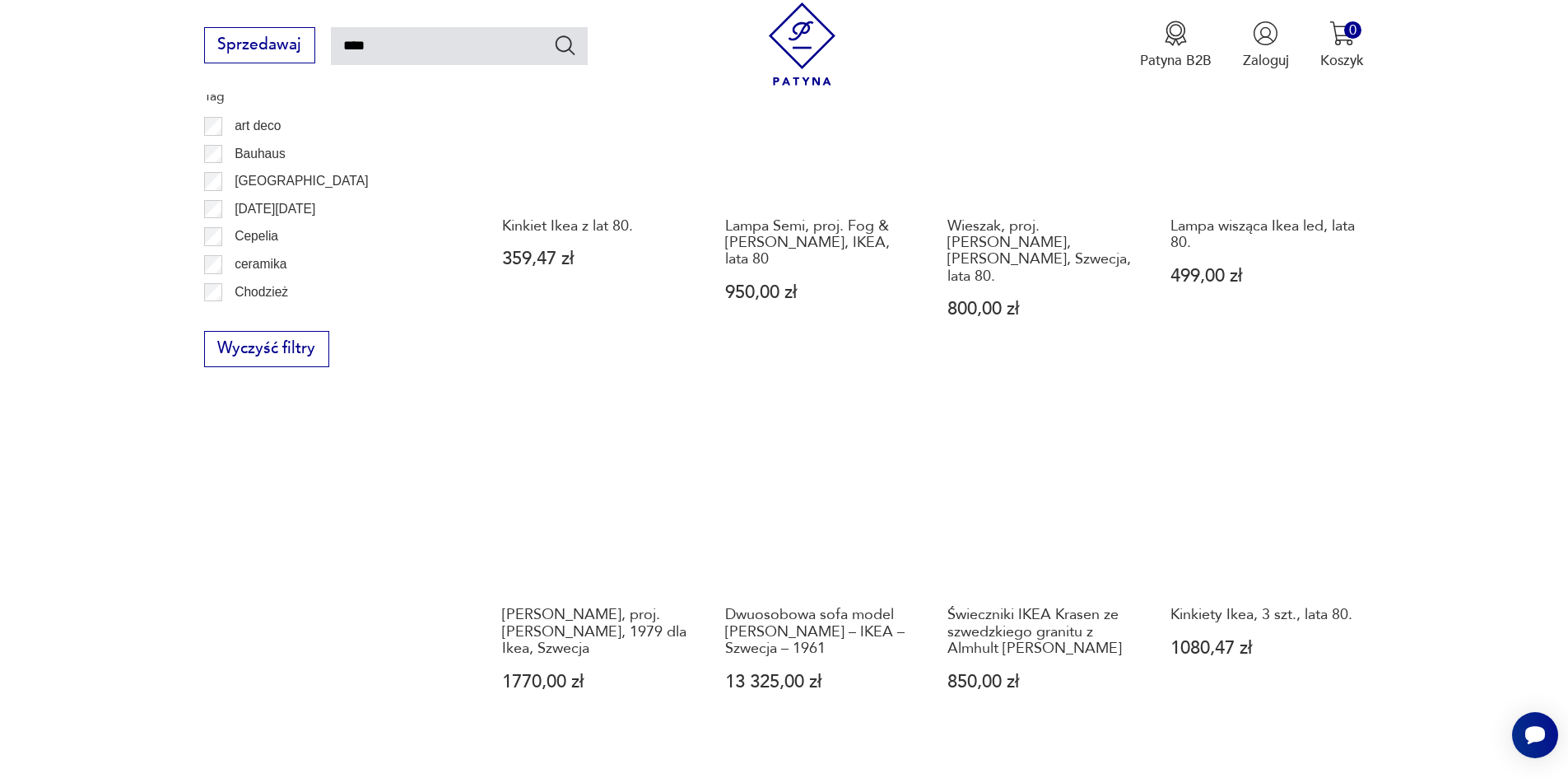
scroll to position [1329, 0]
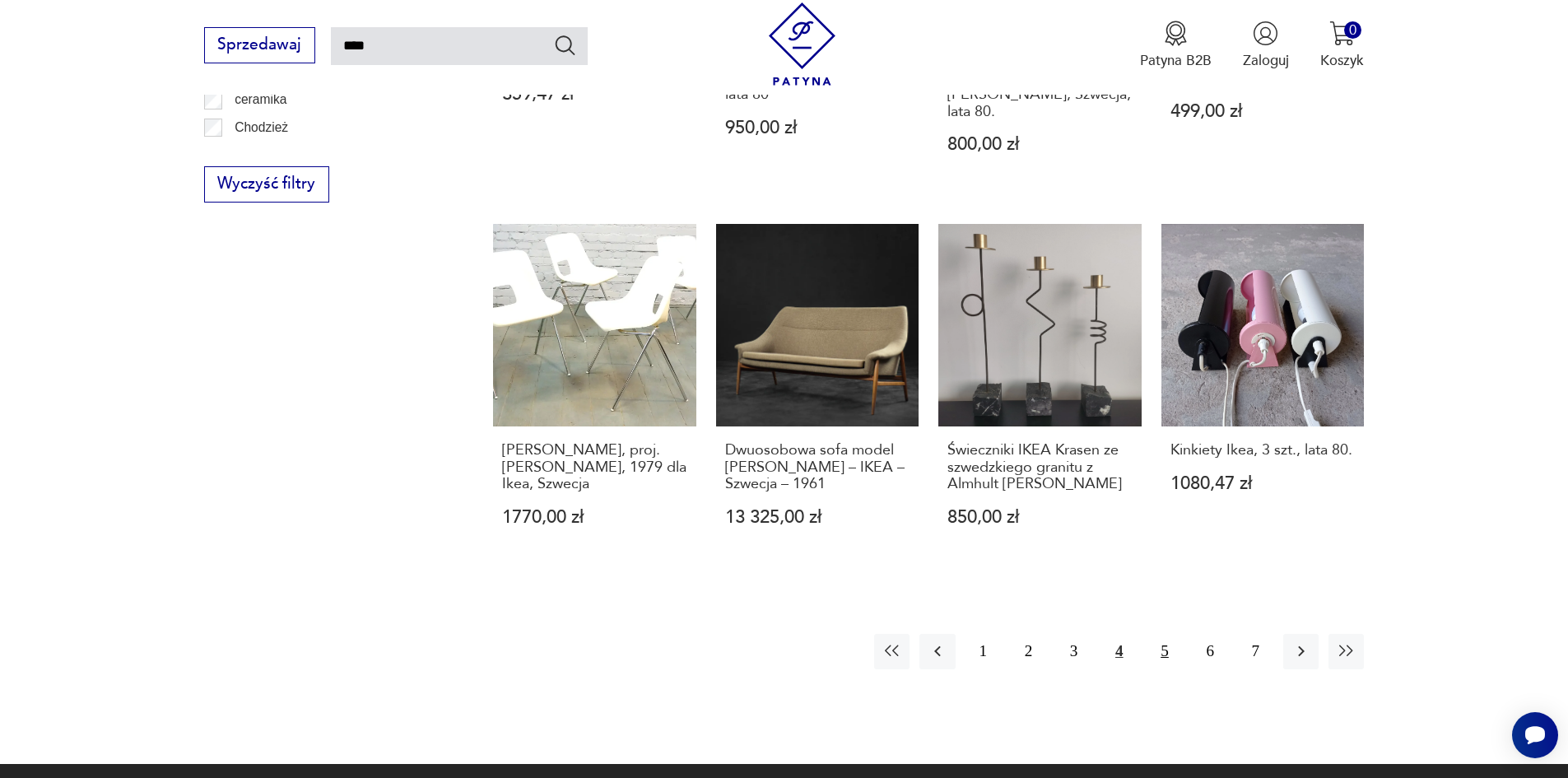
click at [1164, 634] on button "5" at bounding box center [1165, 652] width 36 height 36
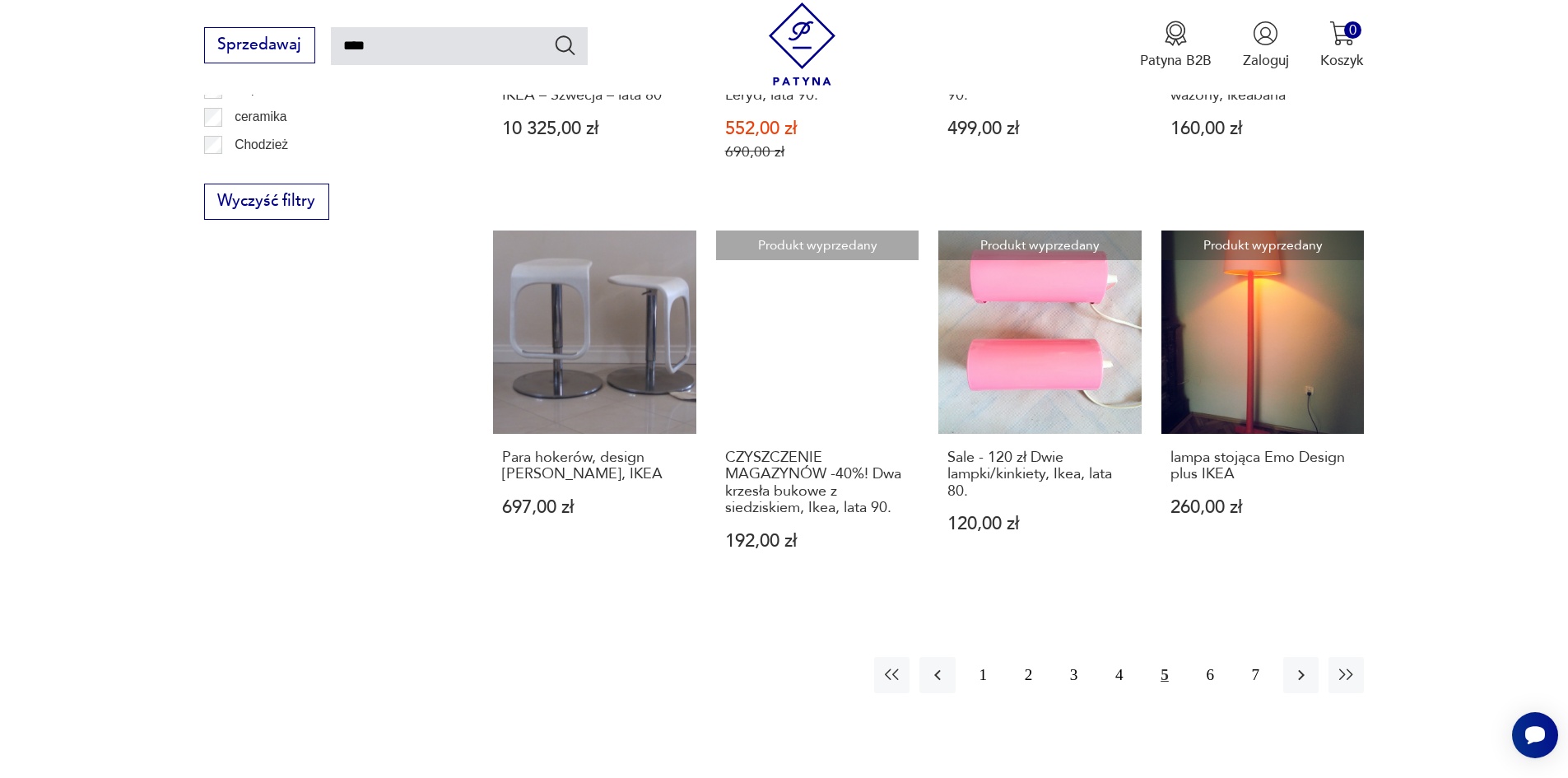
scroll to position [1318, 0]
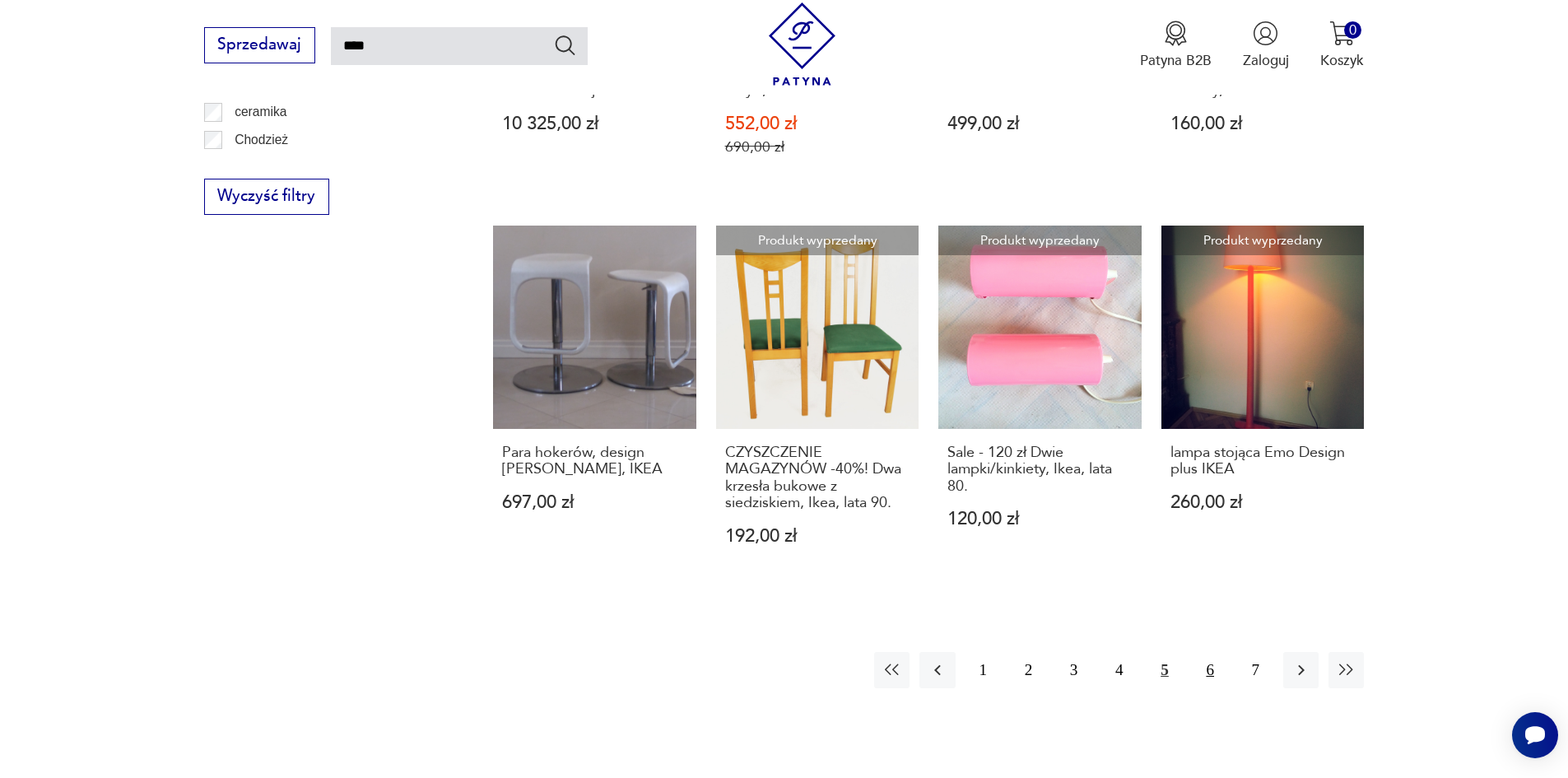
click at [1218, 652] on button "6" at bounding box center [1210, 670] width 36 height 36
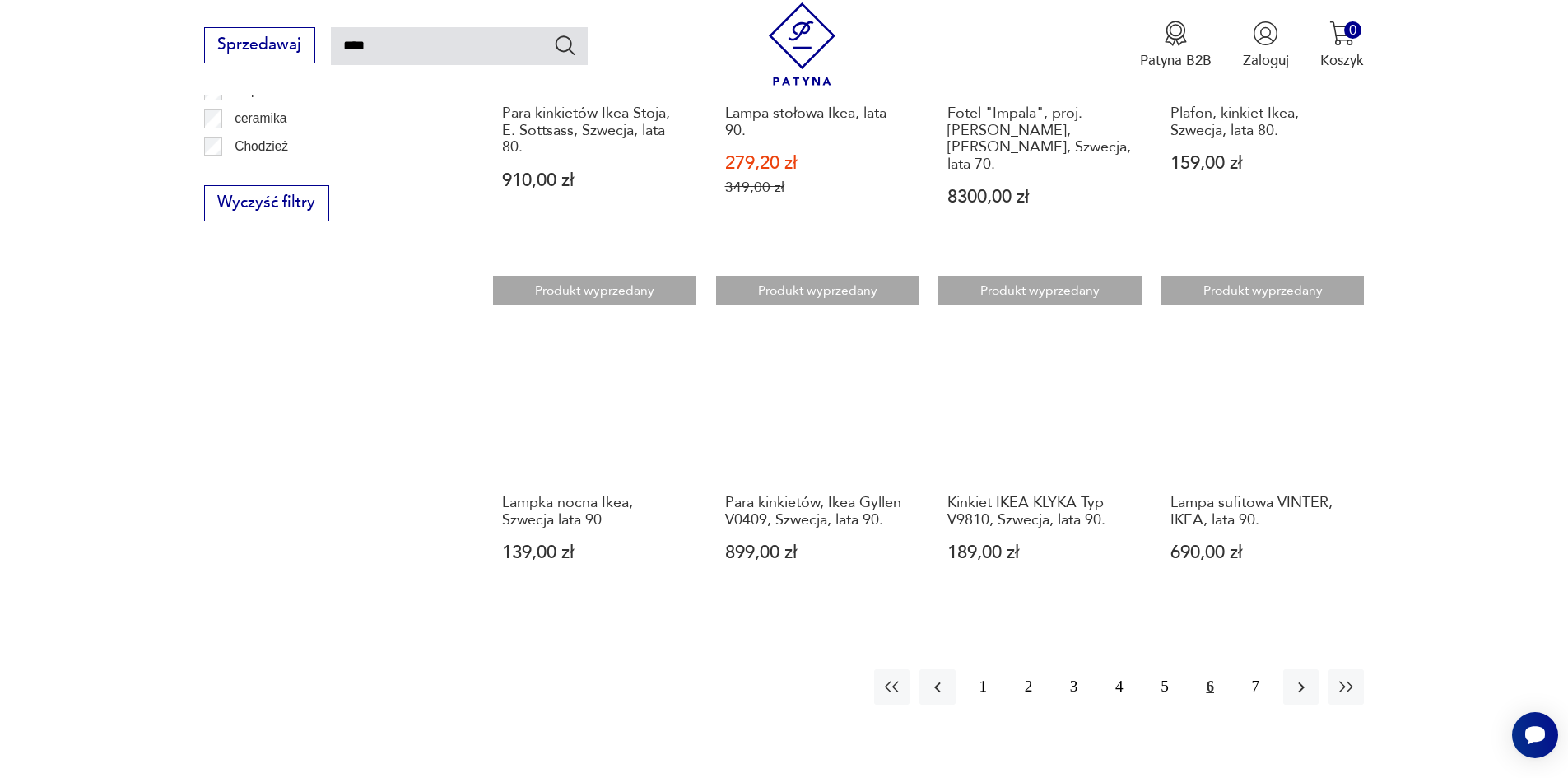
scroll to position [1329, 0]
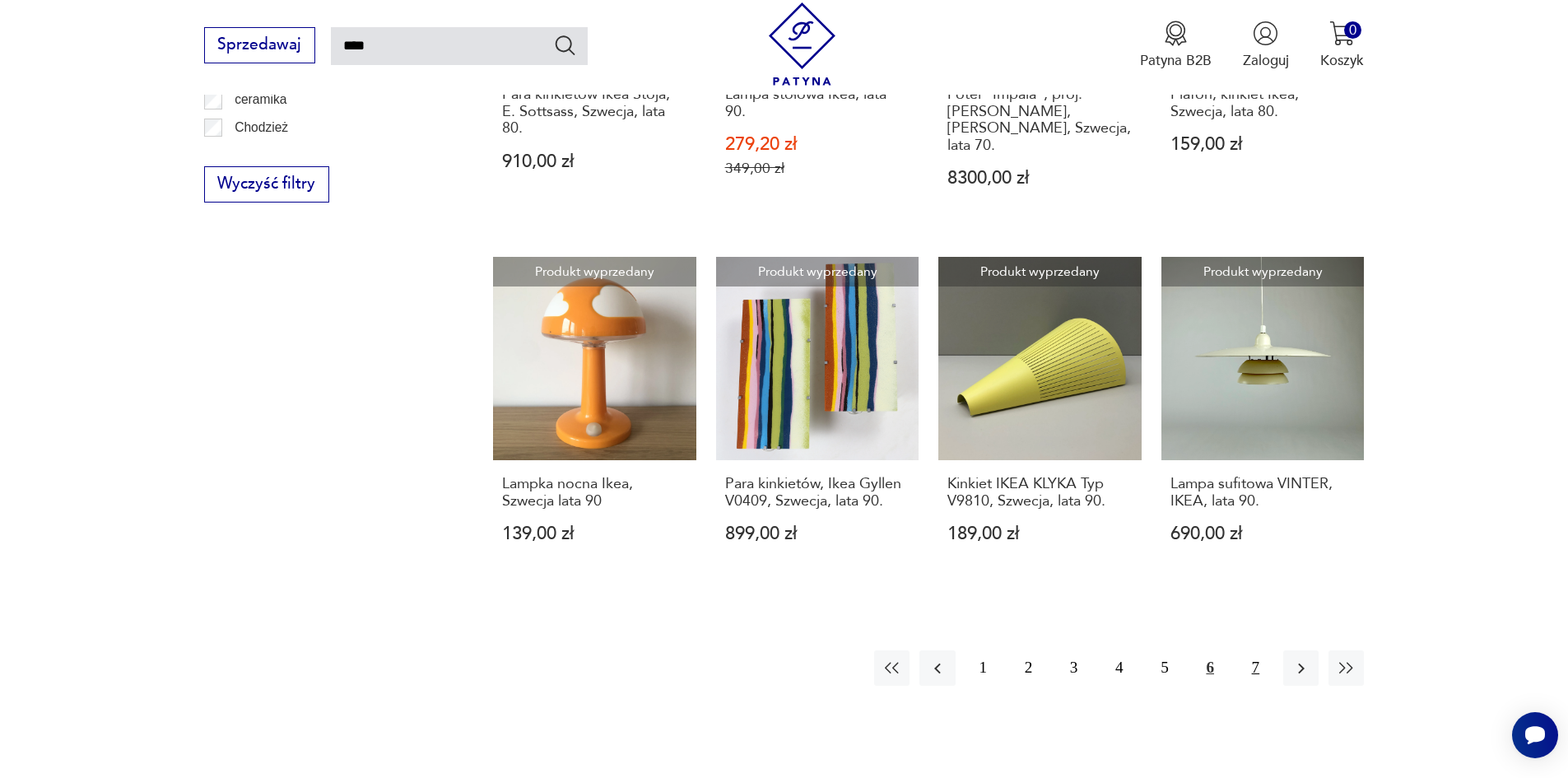
click at [1258, 651] on button "7" at bounding box center [1256, 669] width 36 height 36
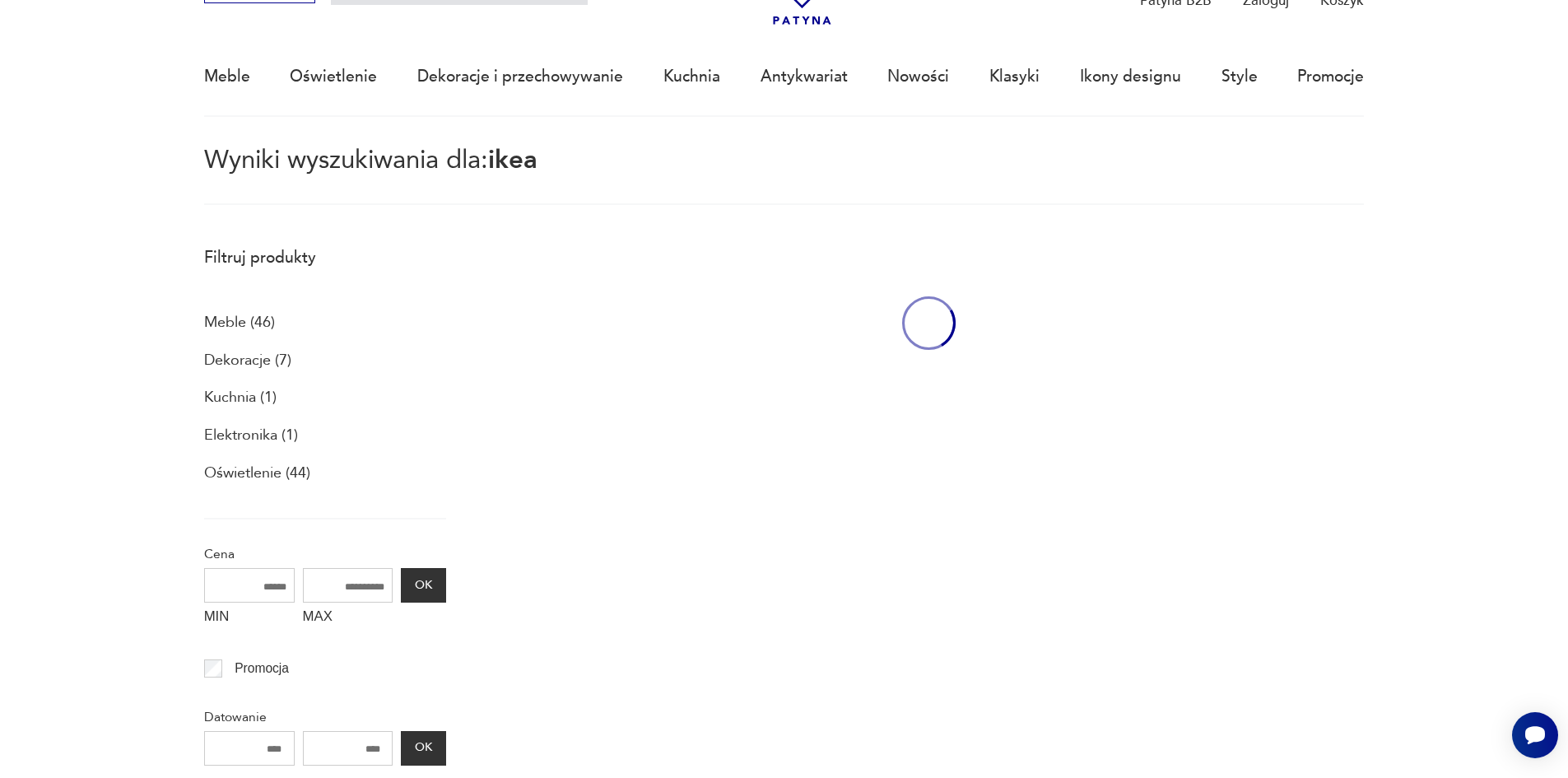
scroll to position [94, 0]
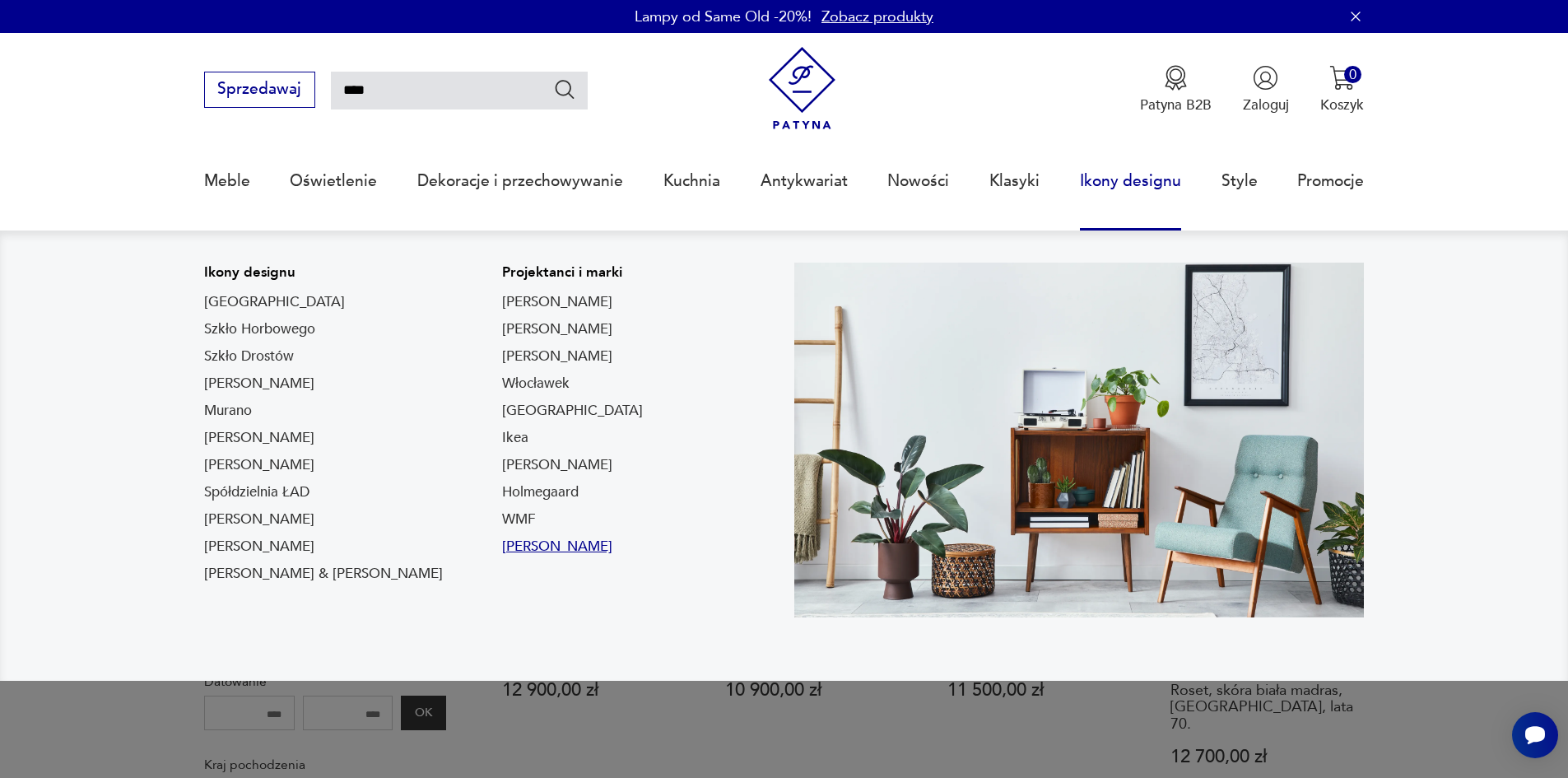
click at [502, 545] on link "[PERSON_NAME]" at bounding box center [556, 546] width 110 height 20
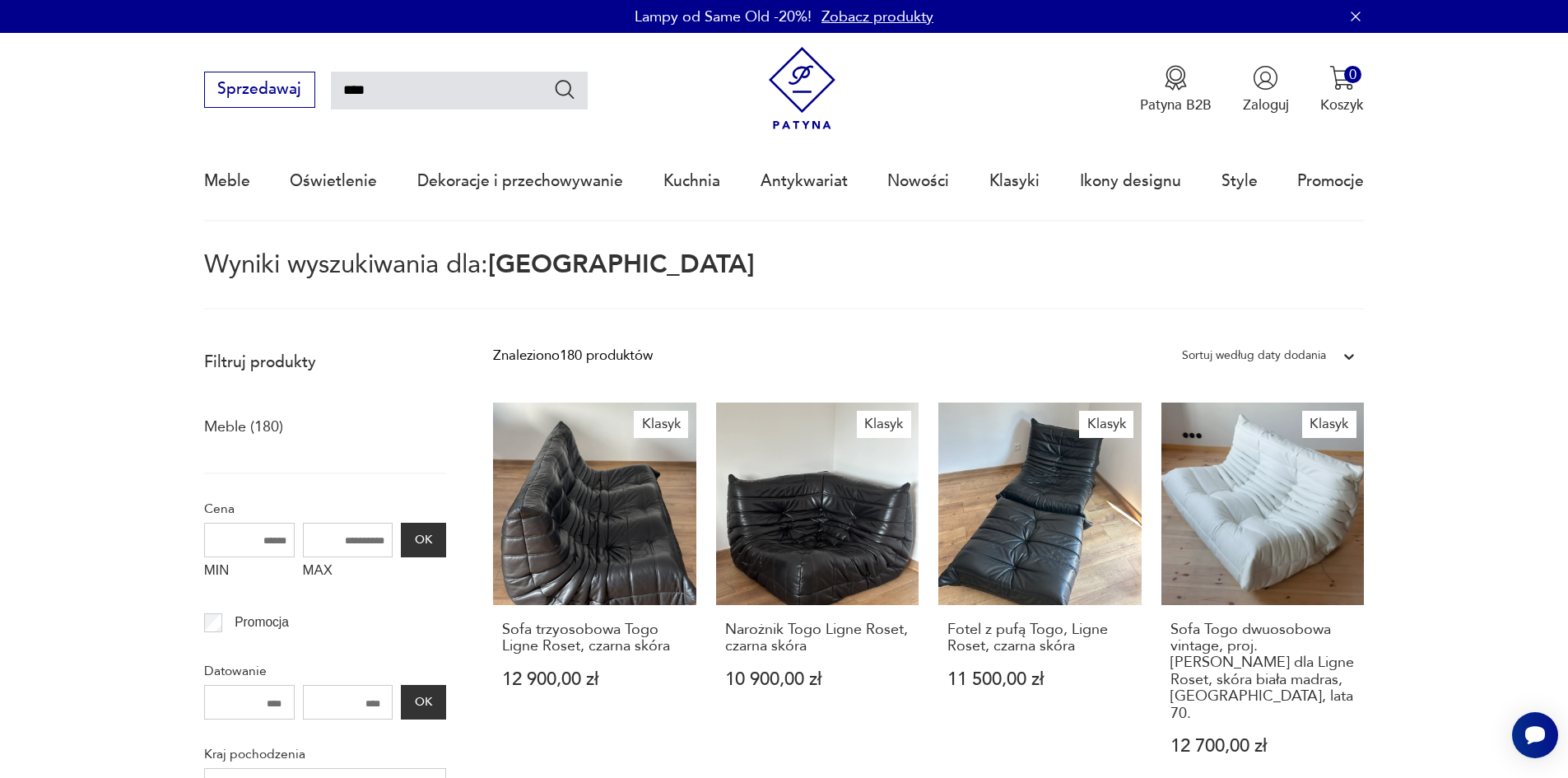
type input "*********"
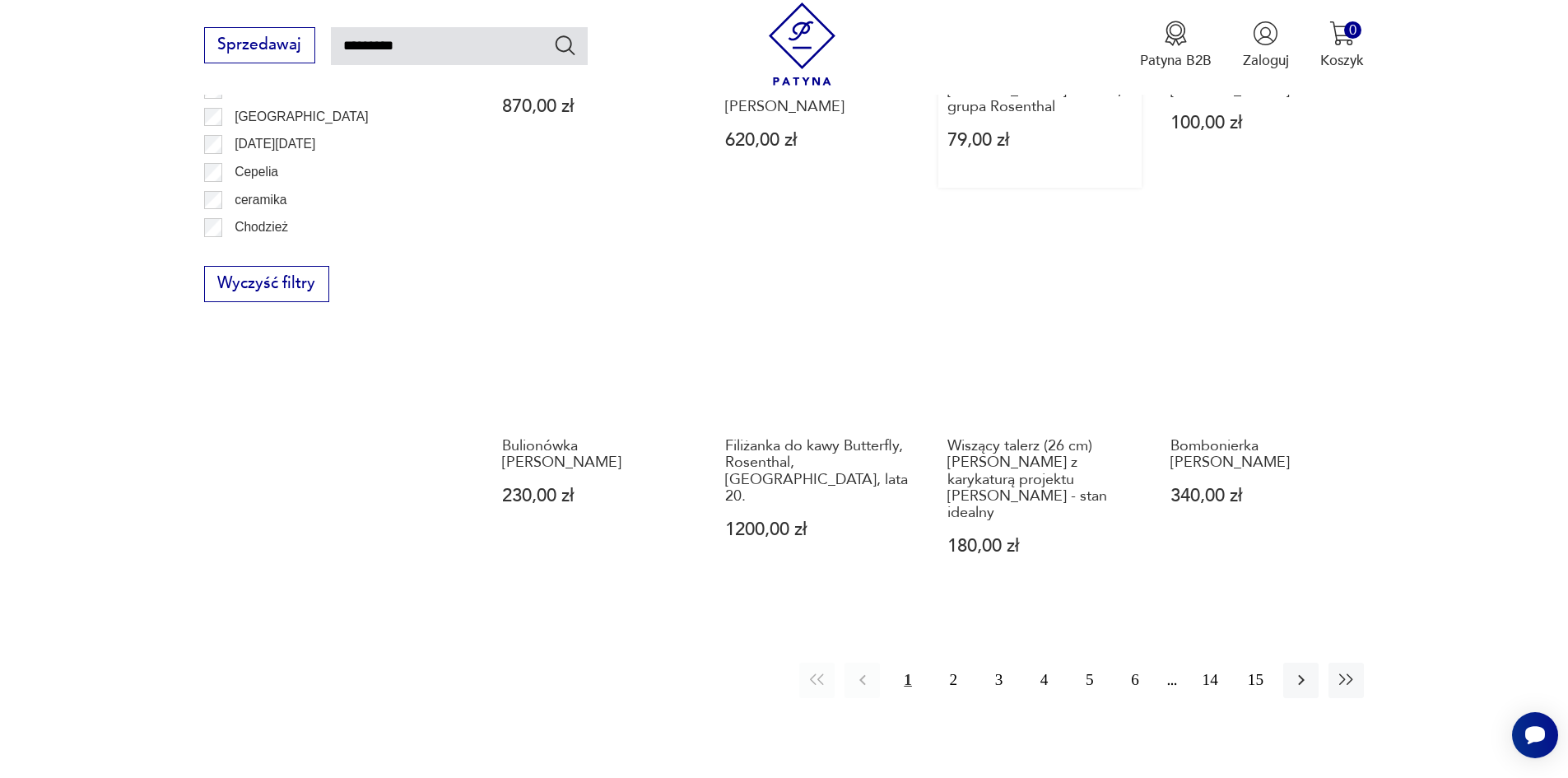
scroll to position [1329, 0]
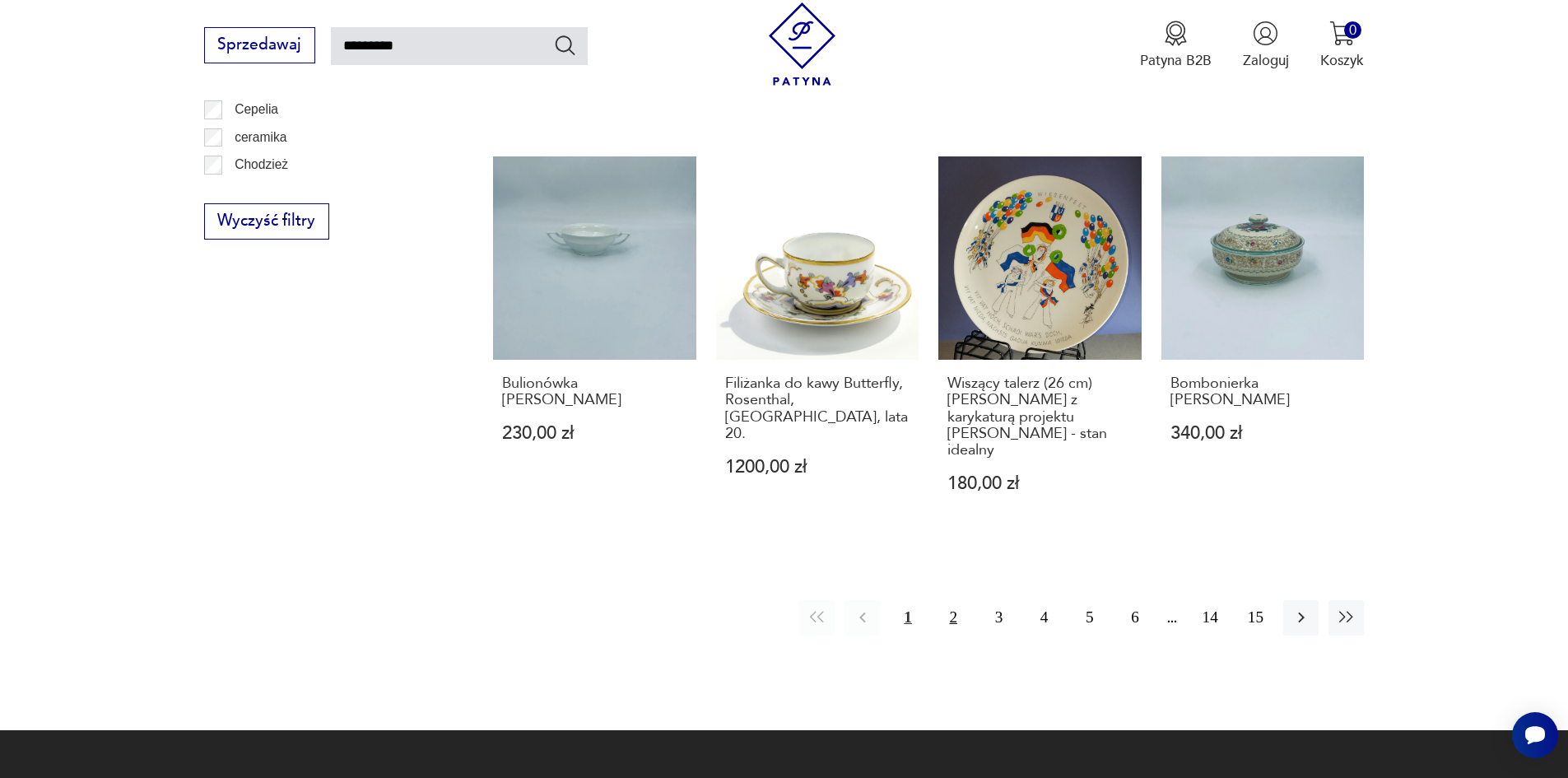
click at [957, 600] on button "2" at bounding box center [954, 618] width 36 height 36
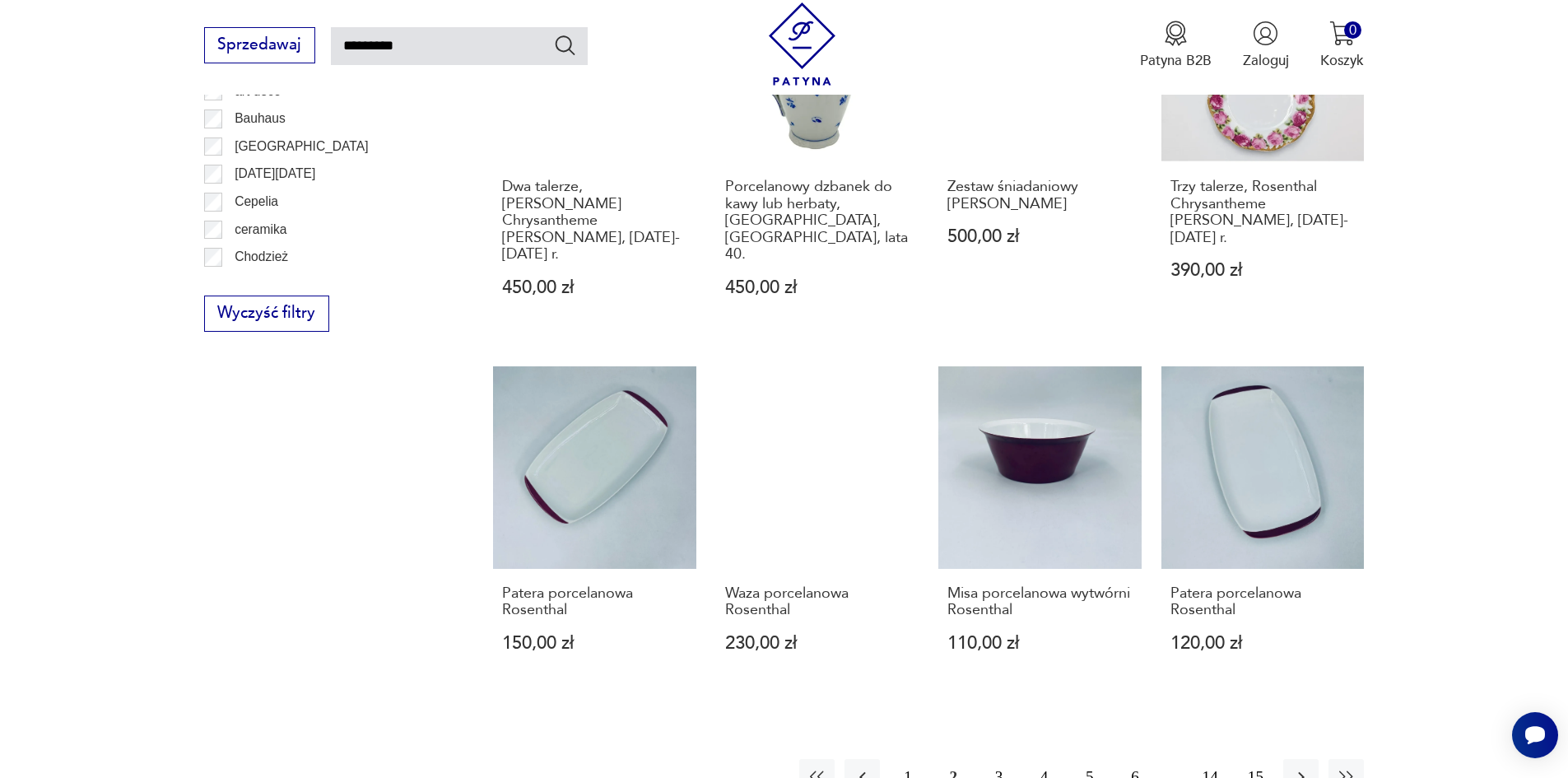
scroll to position [1247, 0]
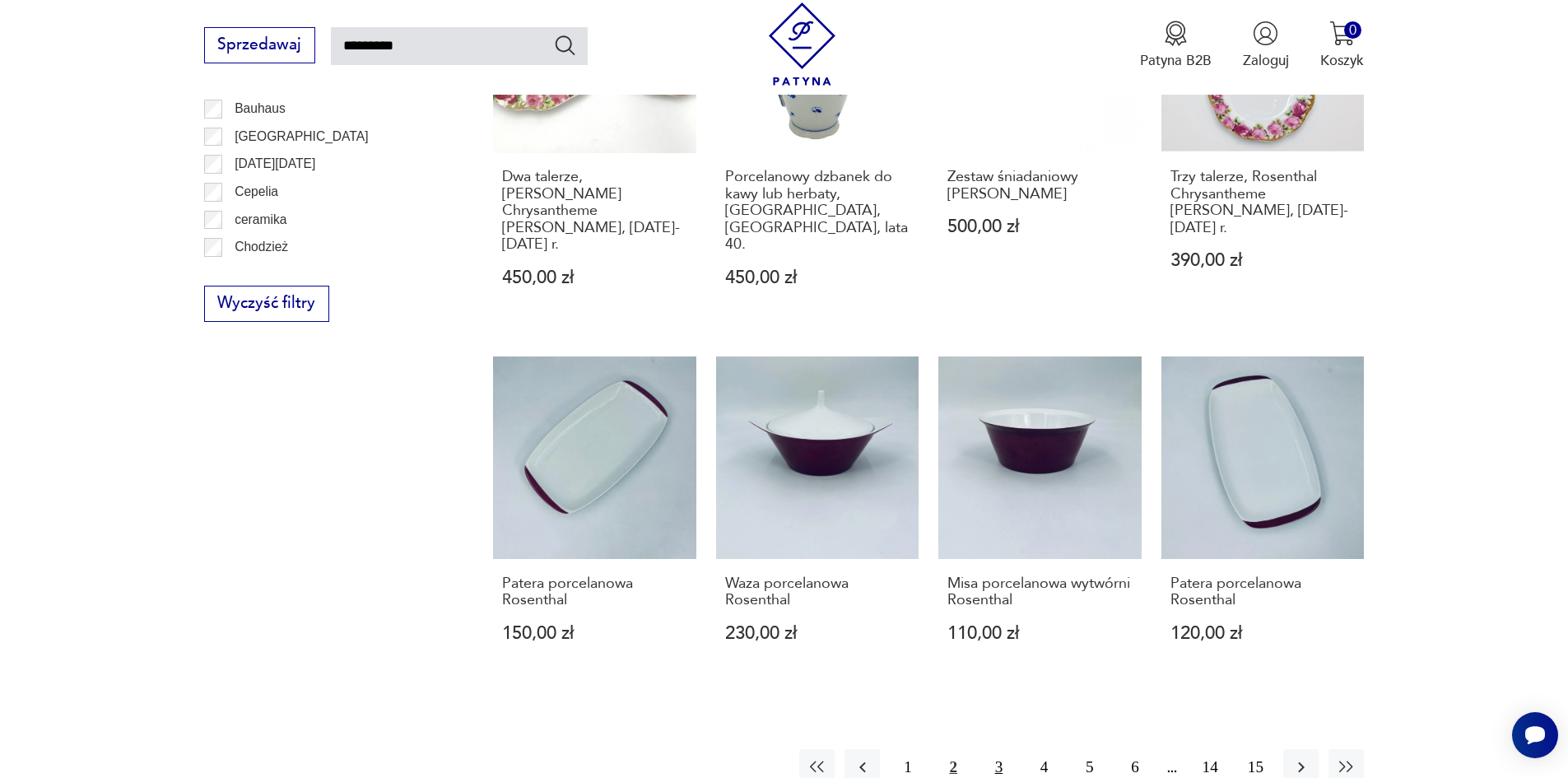
click at [1006, 749] on button "3" at bounding box center [1000, 767] width 36 height 36
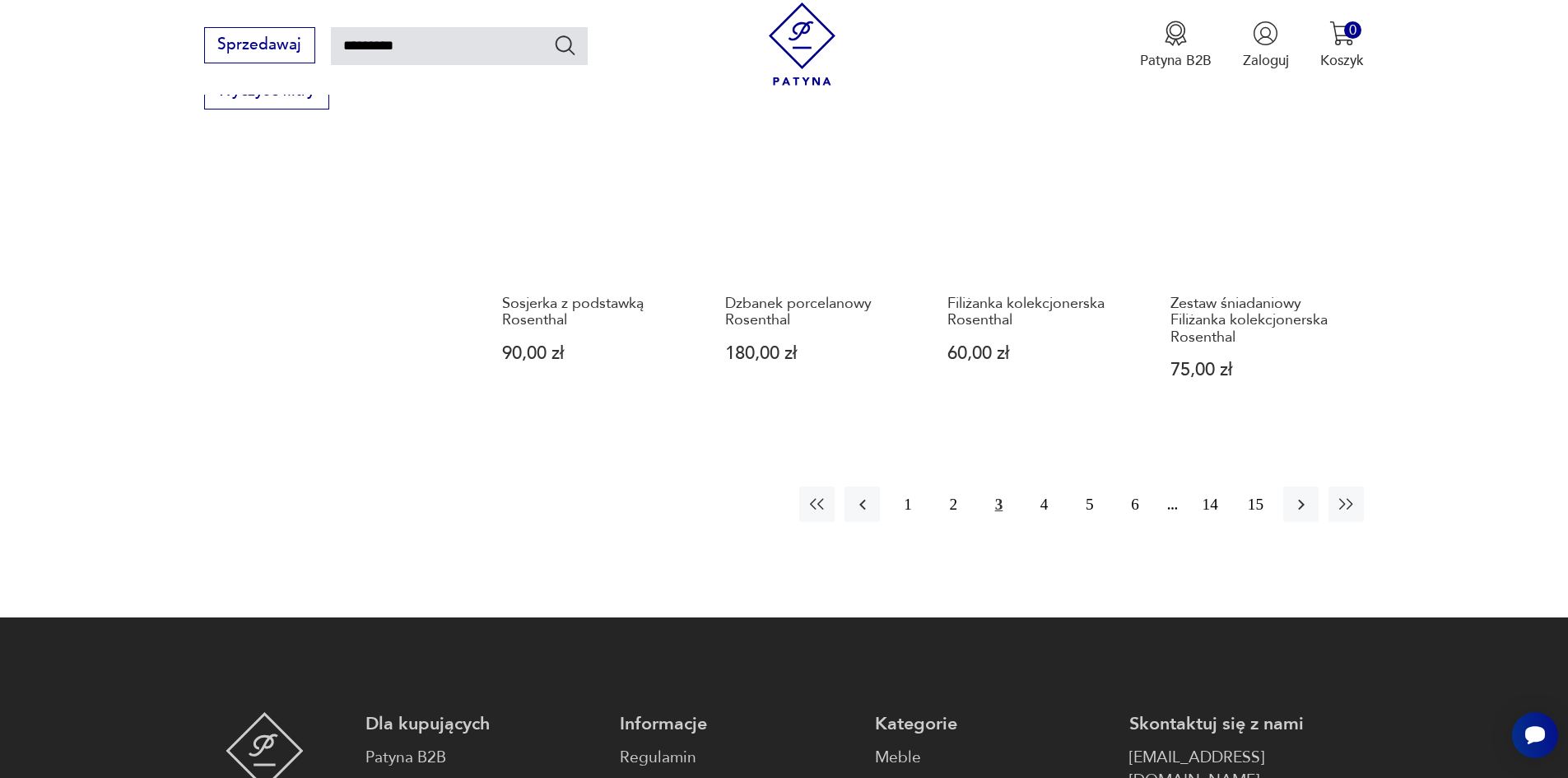
scroll to position [1494, 0]
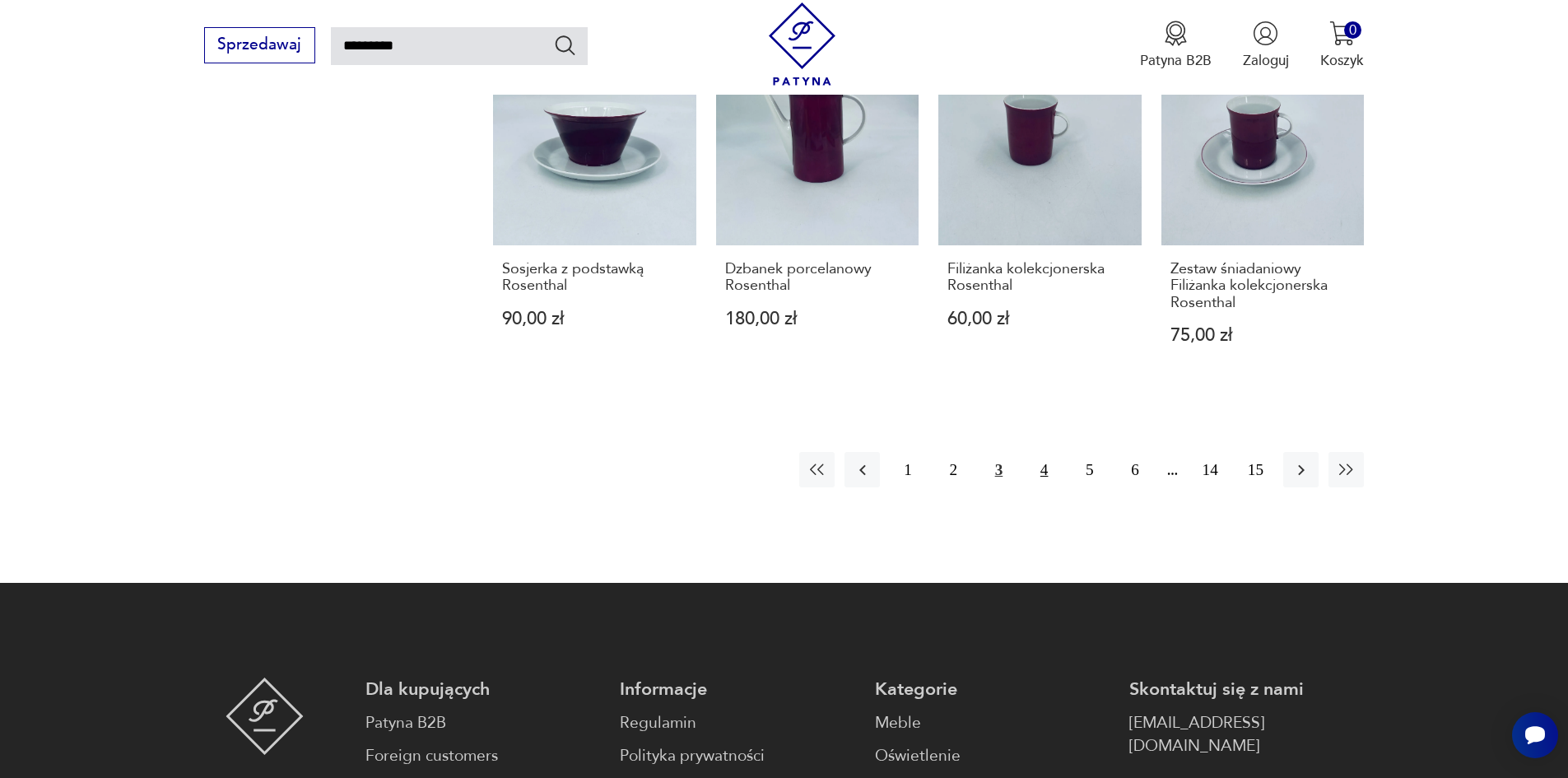
click at [1049, 452] on button "4" at bounding box center [1044, 470] width 36 height 36
click at [1044, 452] on button "4" at bounding box center [1044, 470] width 36 height 36
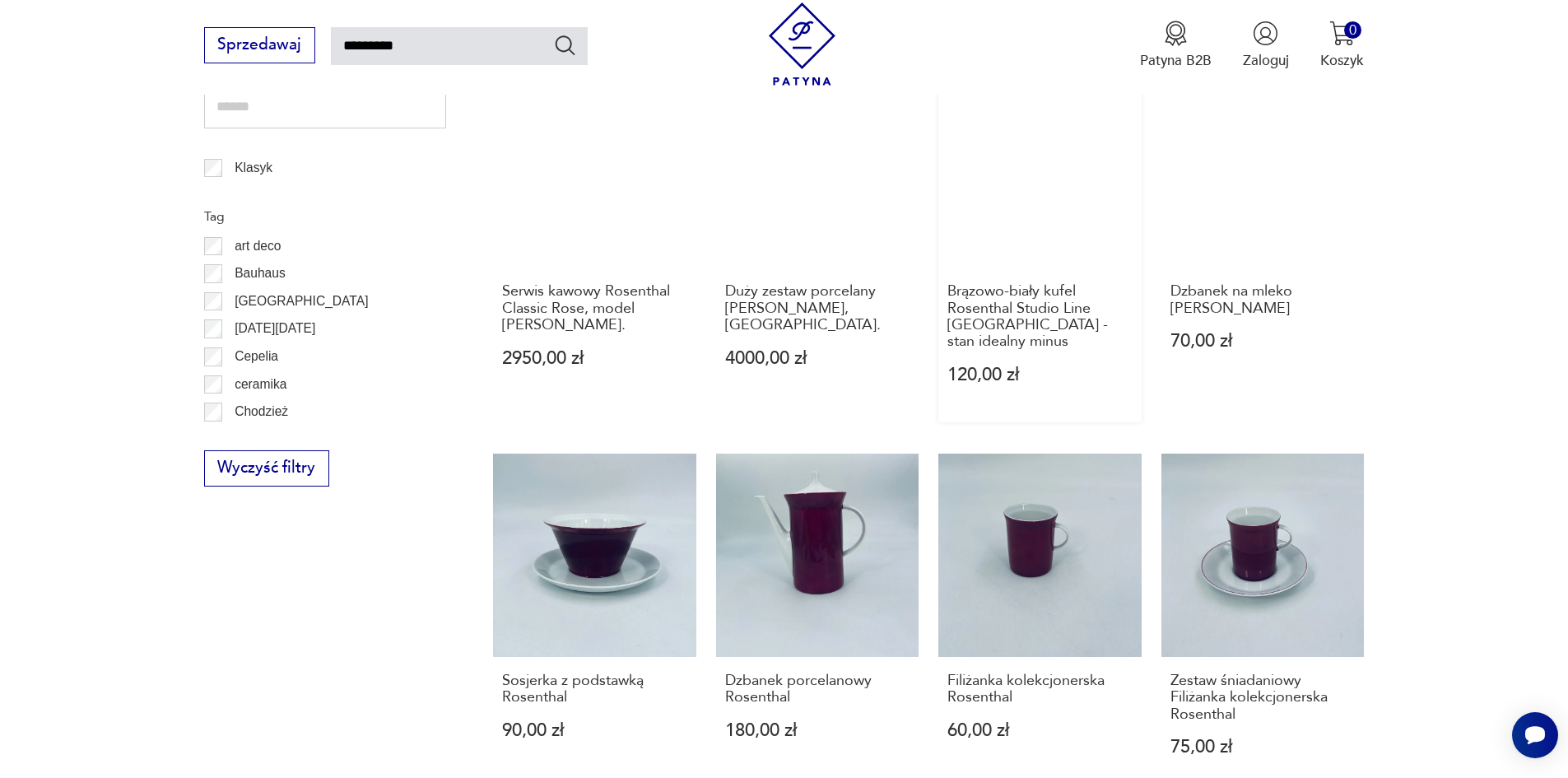
scroll to position [753, 0]
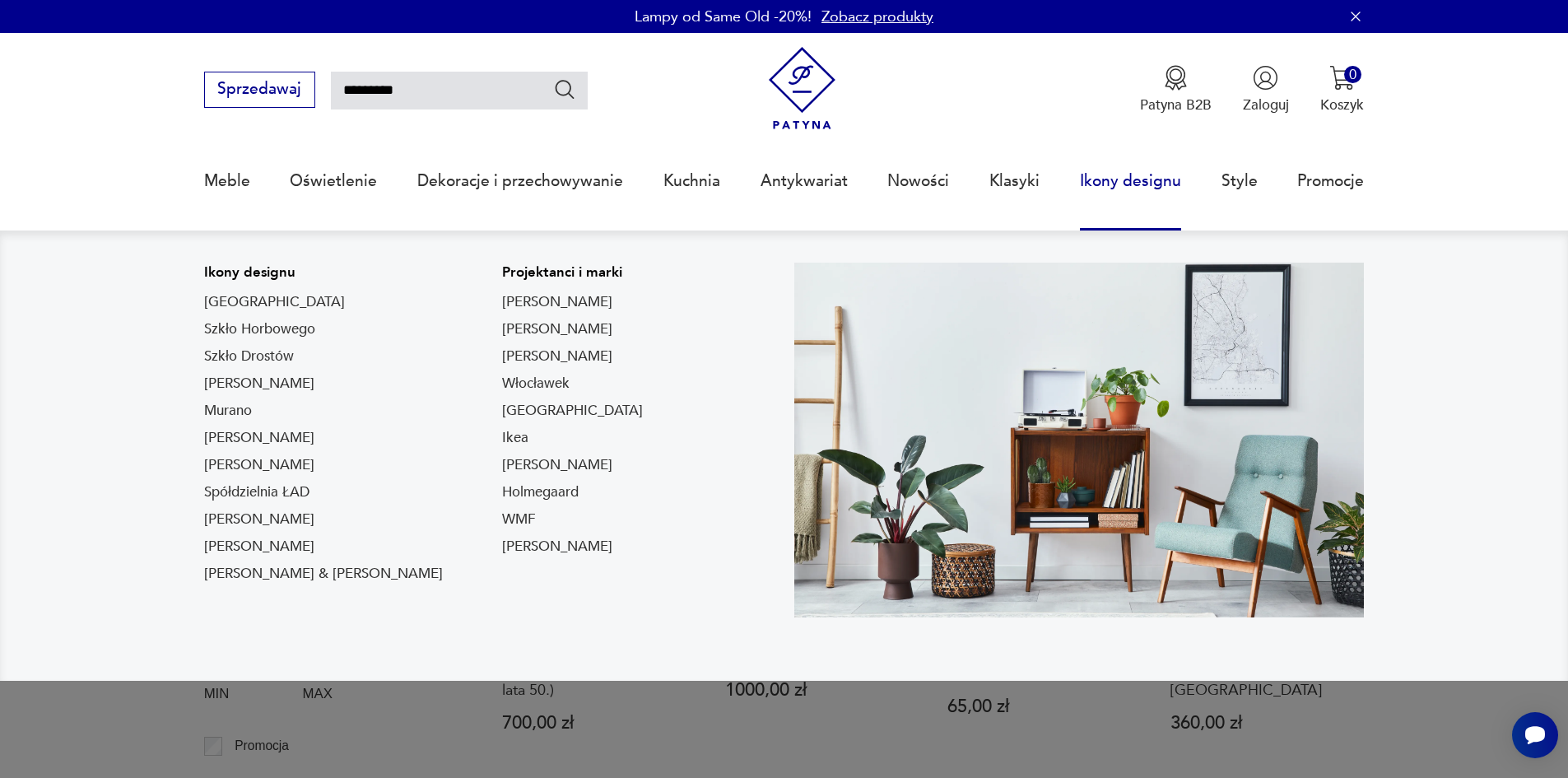
click at [1118, 180] on link "Ikony designu" at bounding box center [1131, 181] width 101 height 76
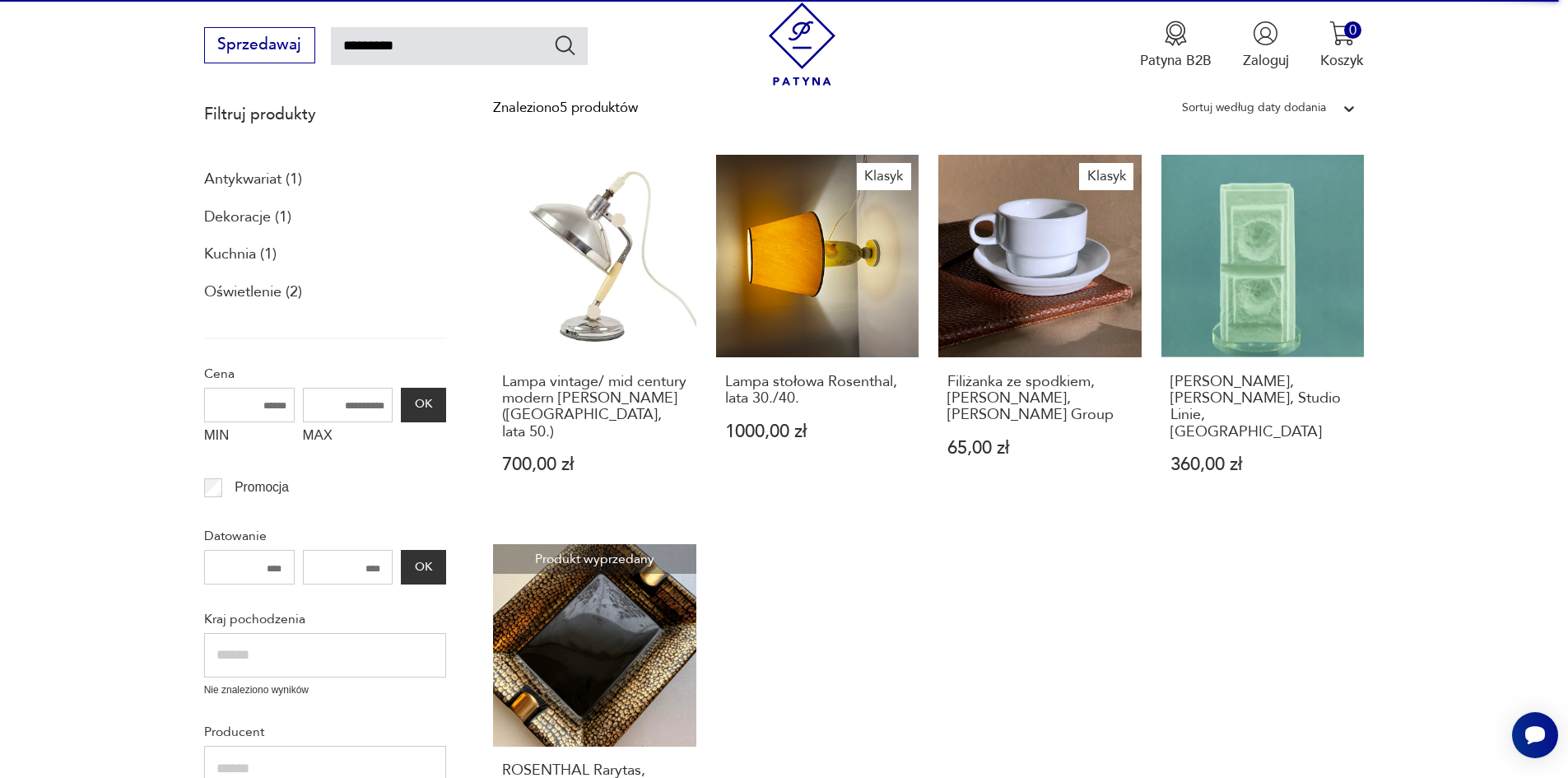
scroll to position [247, 0]
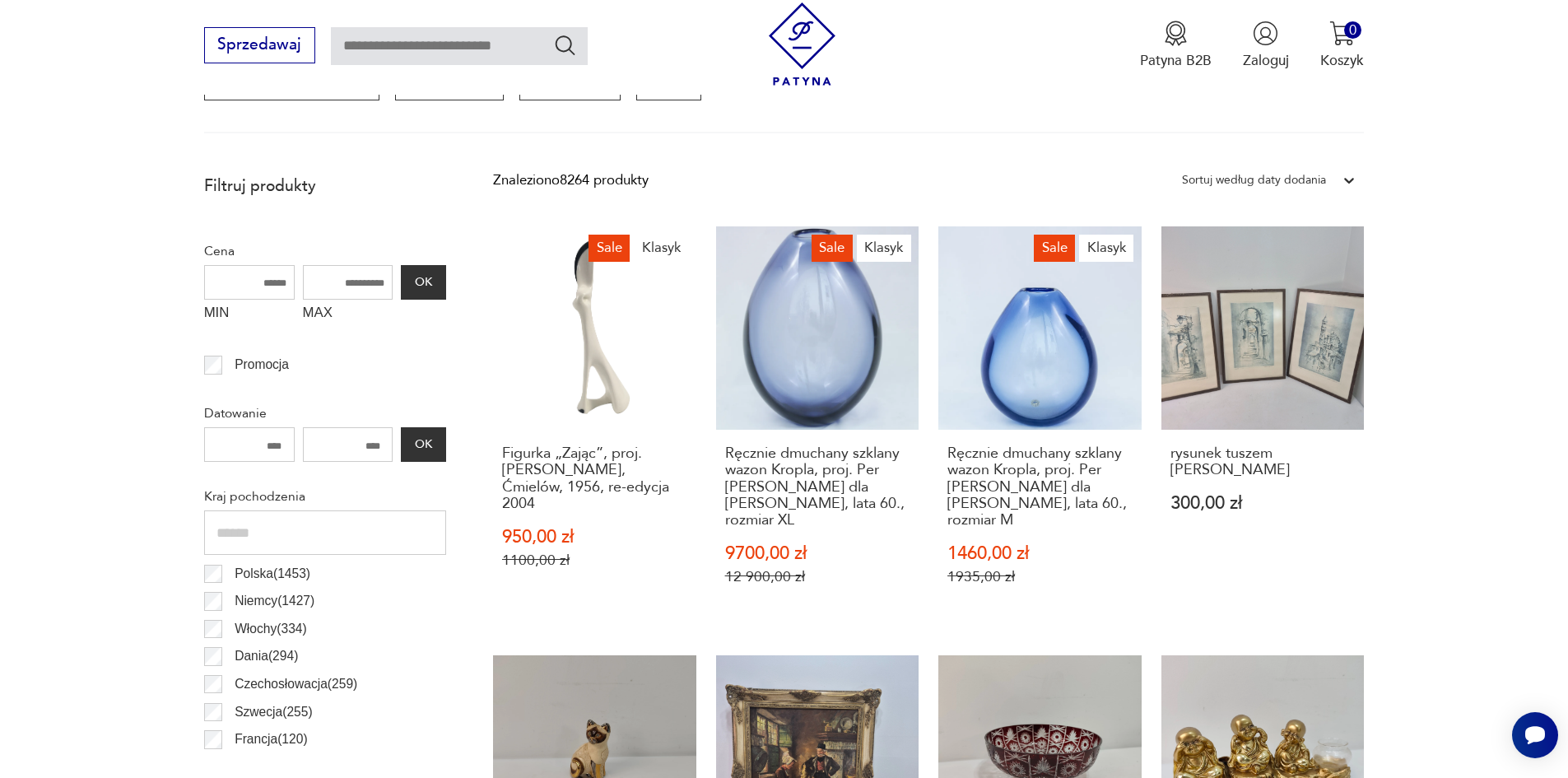
scroll to position [712, 0]
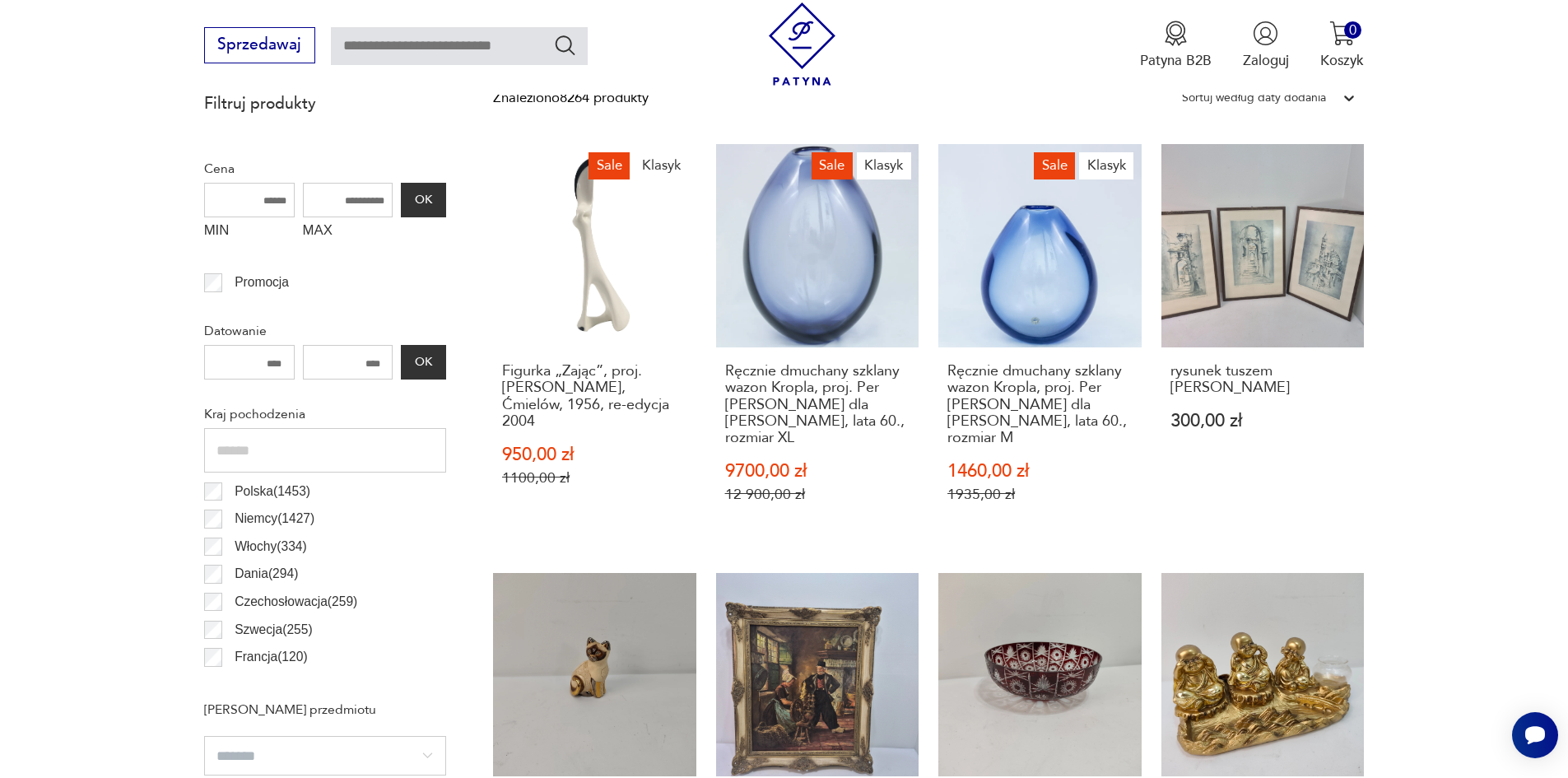
click at [226, 579] on label "Dania ( 294 )" at bounding box center [260, 574] width 76 height 28
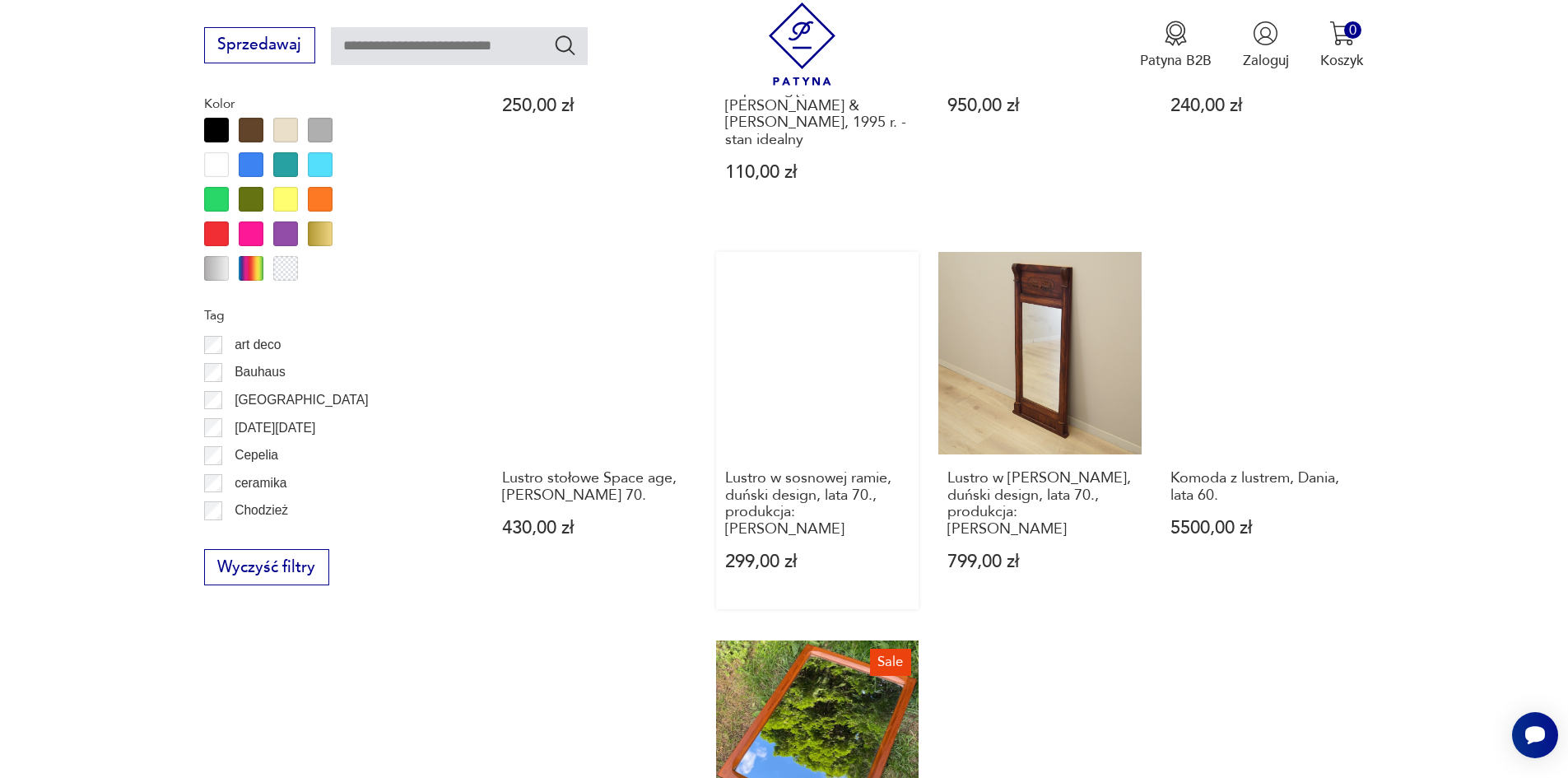
scroll to position [1784, 0]
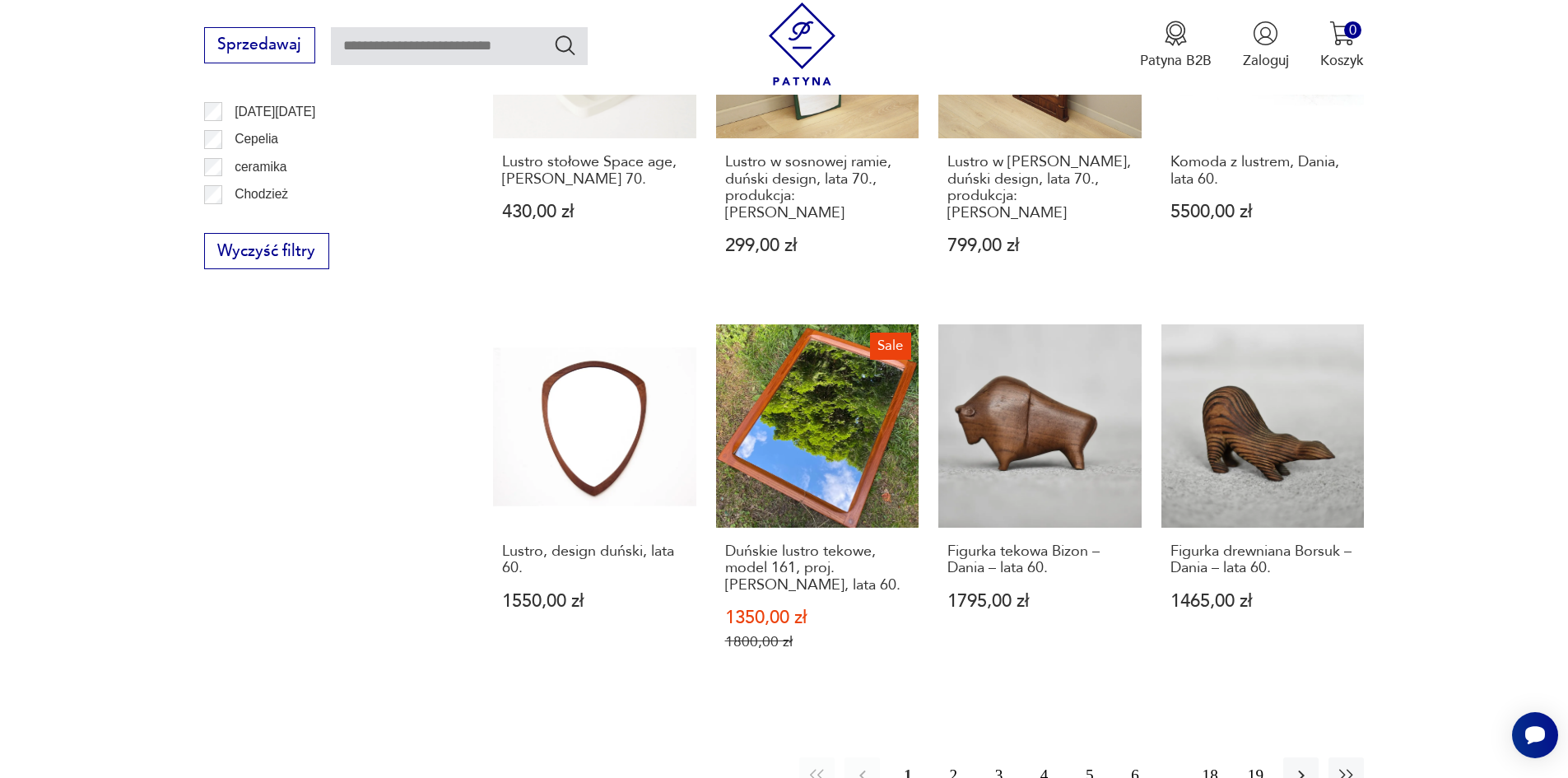
click at [952, 757] on button "2" at bounding box center [954, 775] width 36 height 36
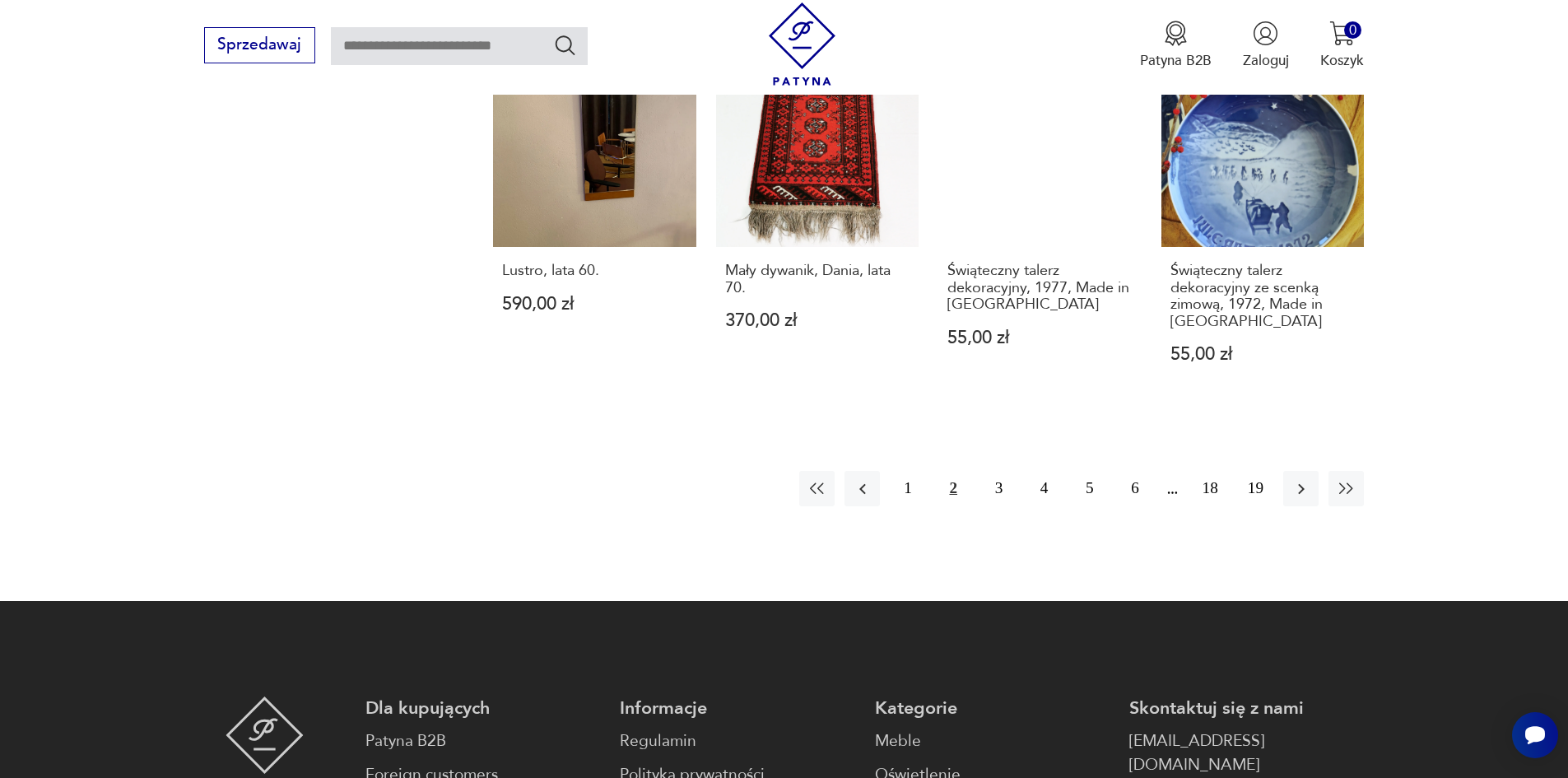
scroll to position [2030, 0]
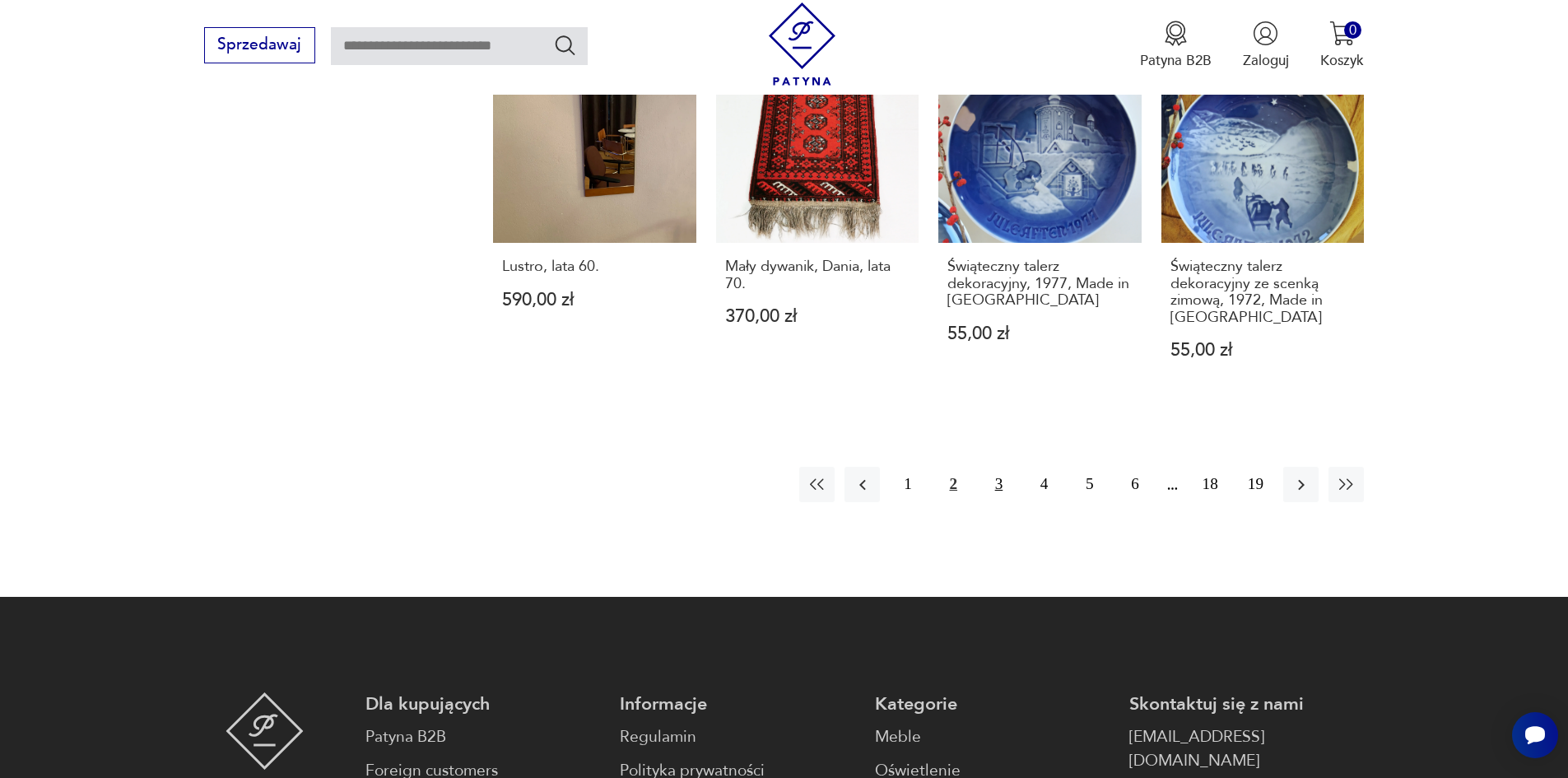
click at [1006, 475] on button "3" at bounding box center [1000, 485] width 36 height 36
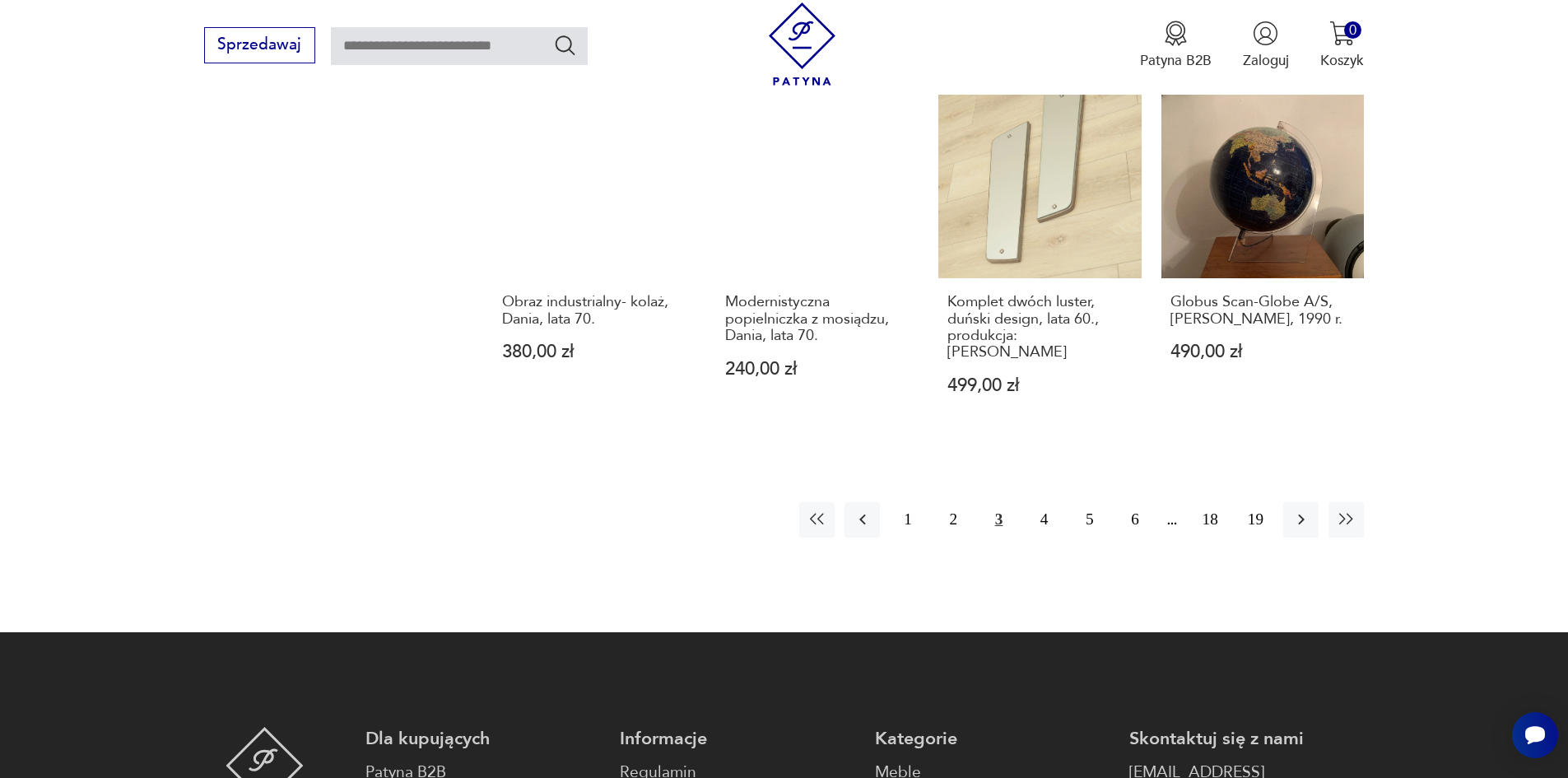
scroll to position [2030, 0]
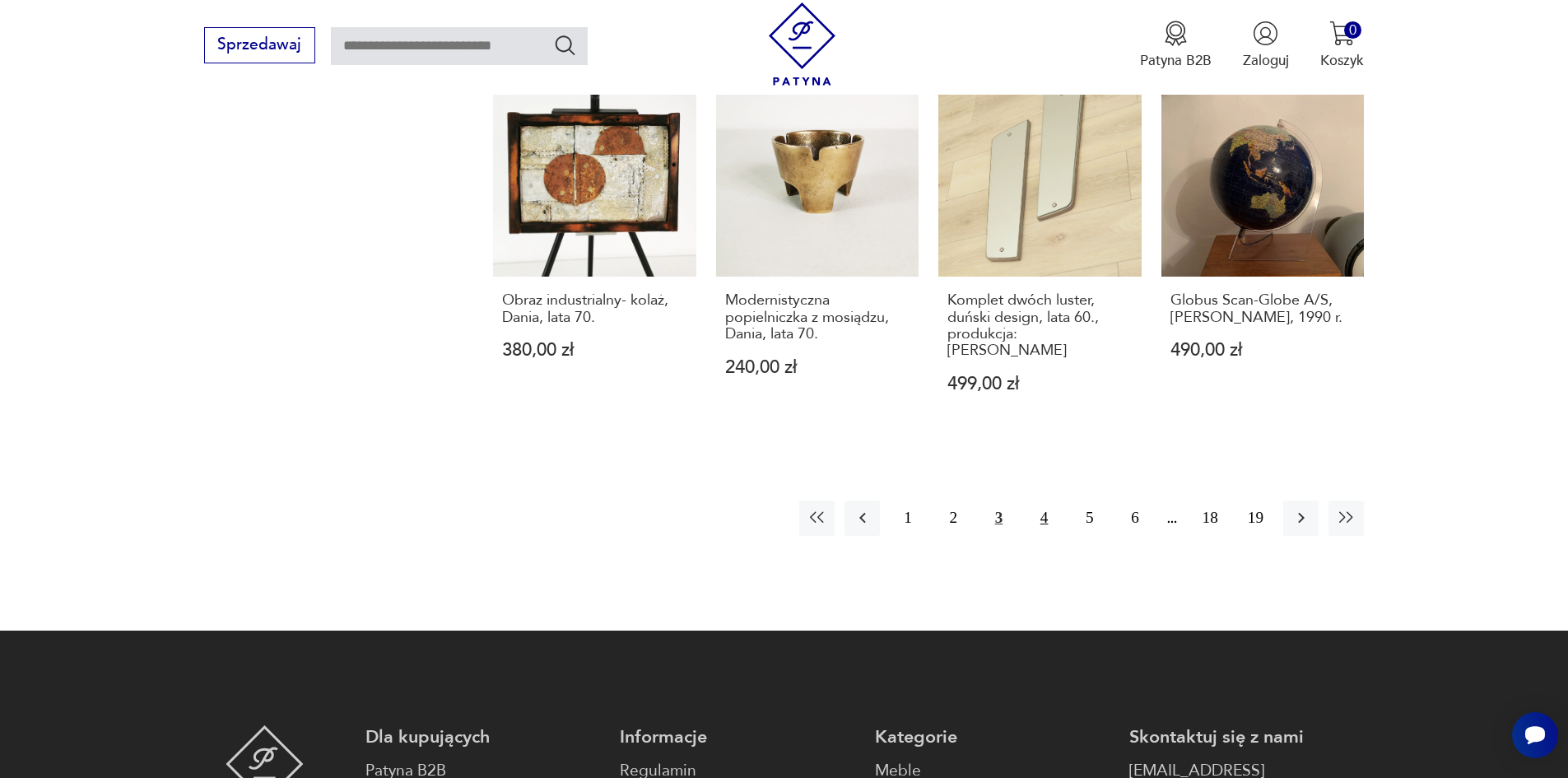
click at [1041, 501] on button "4" at bounding box center [1044, 519] width 36 height 36
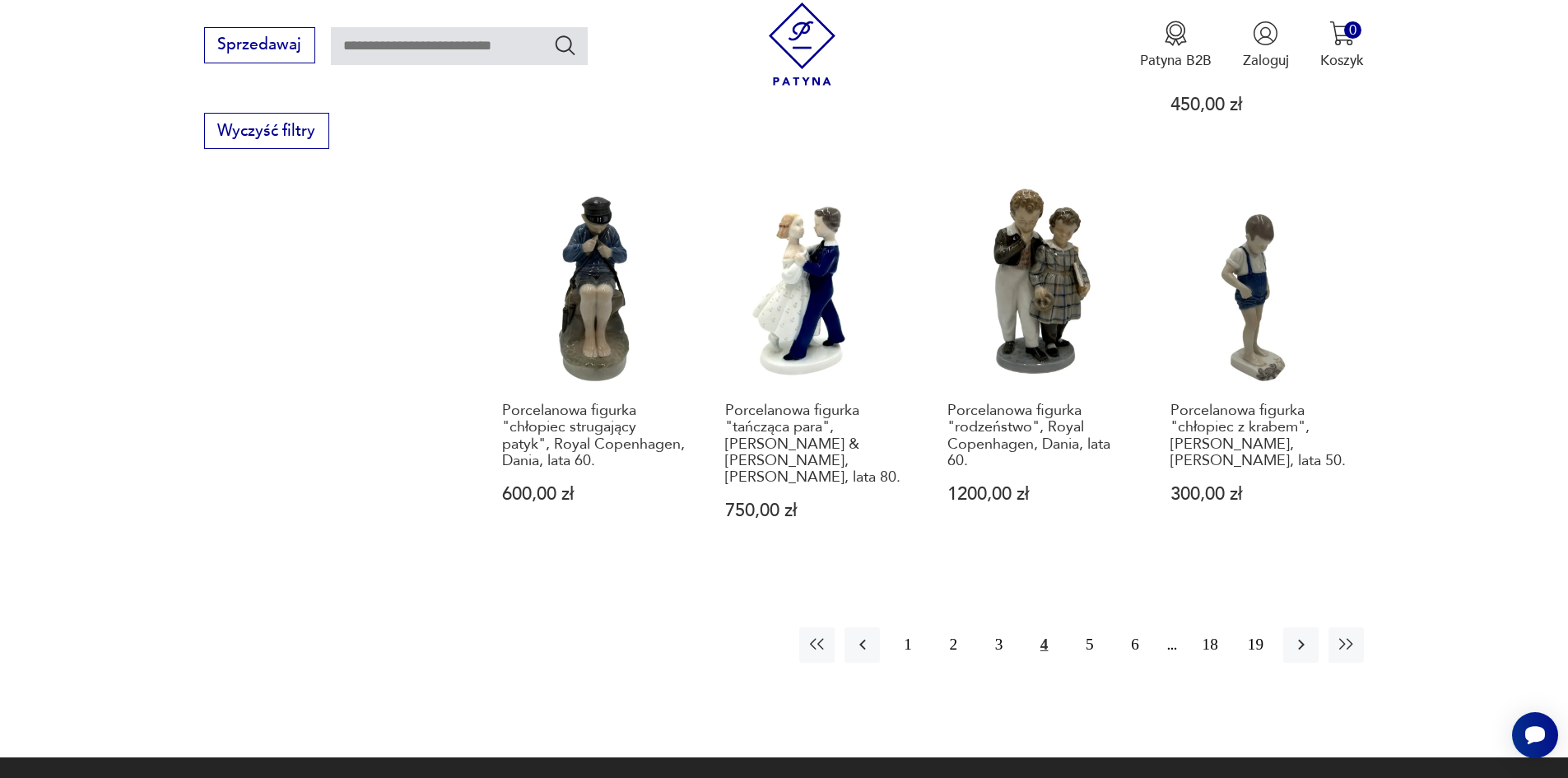
scroll to position [2030, 0]
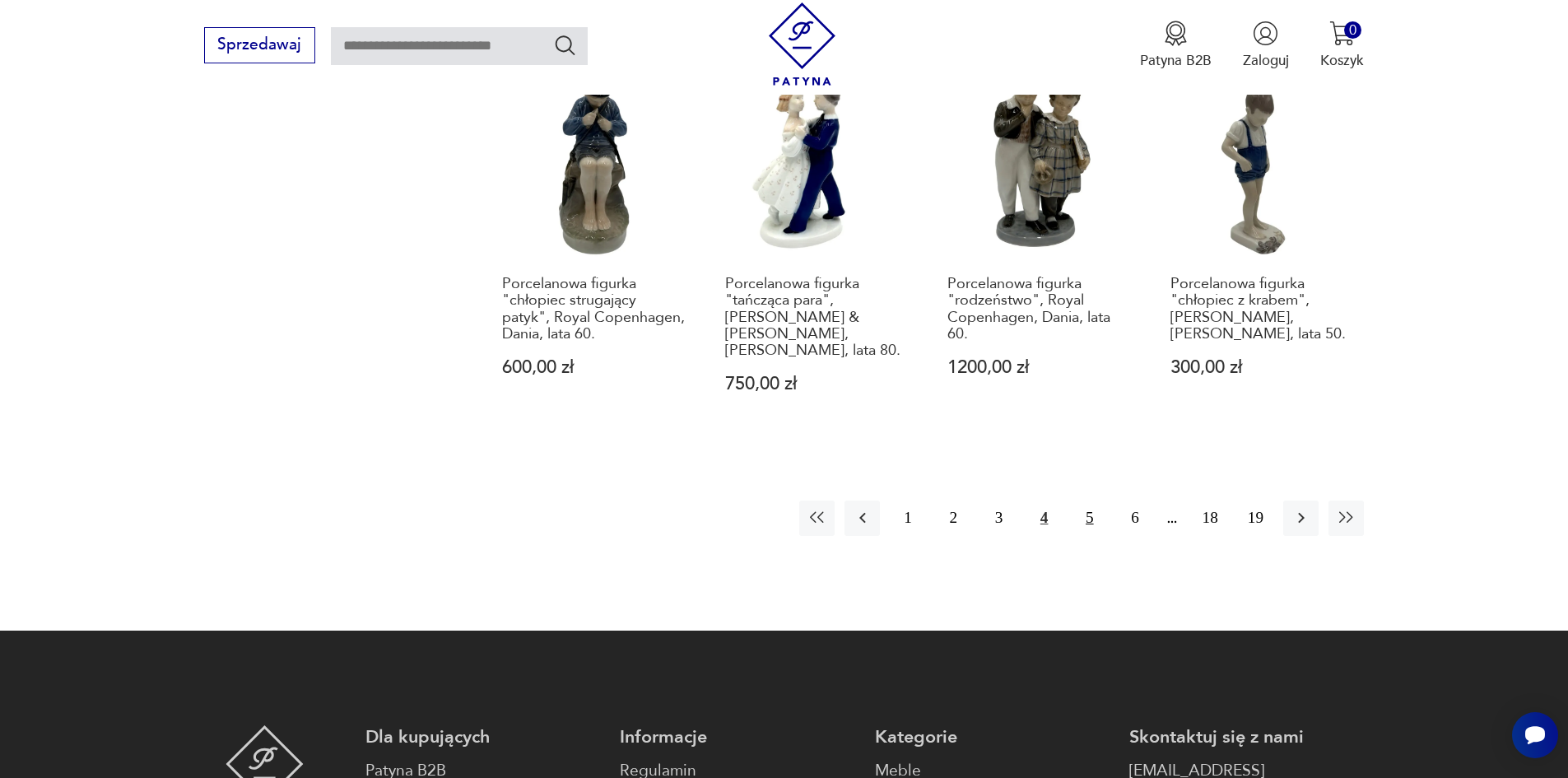
click at [1088, 501] on button "5" at bounding box center [1090, 519] width 36 height 36
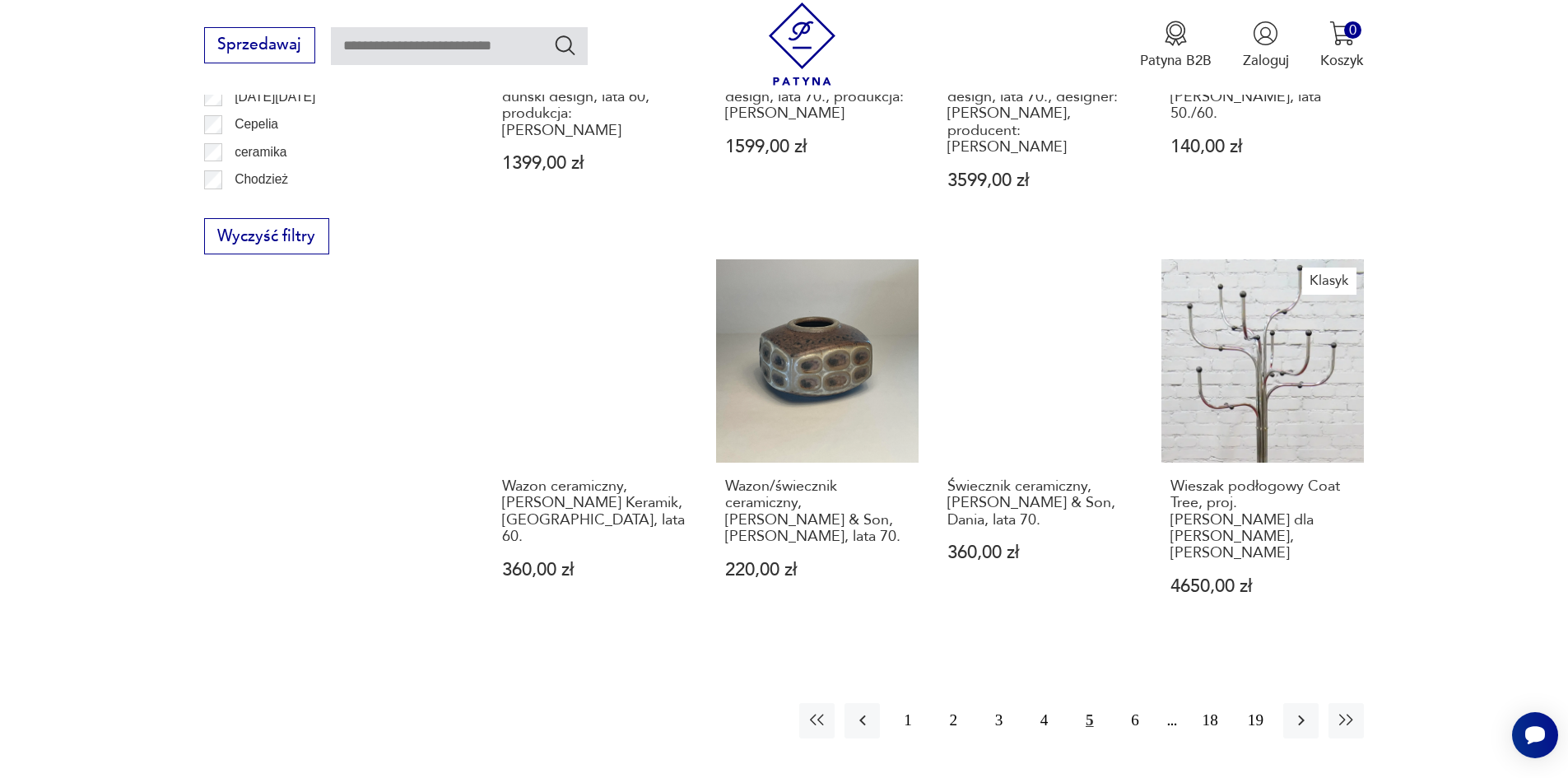
scroll to position [1947, 0]
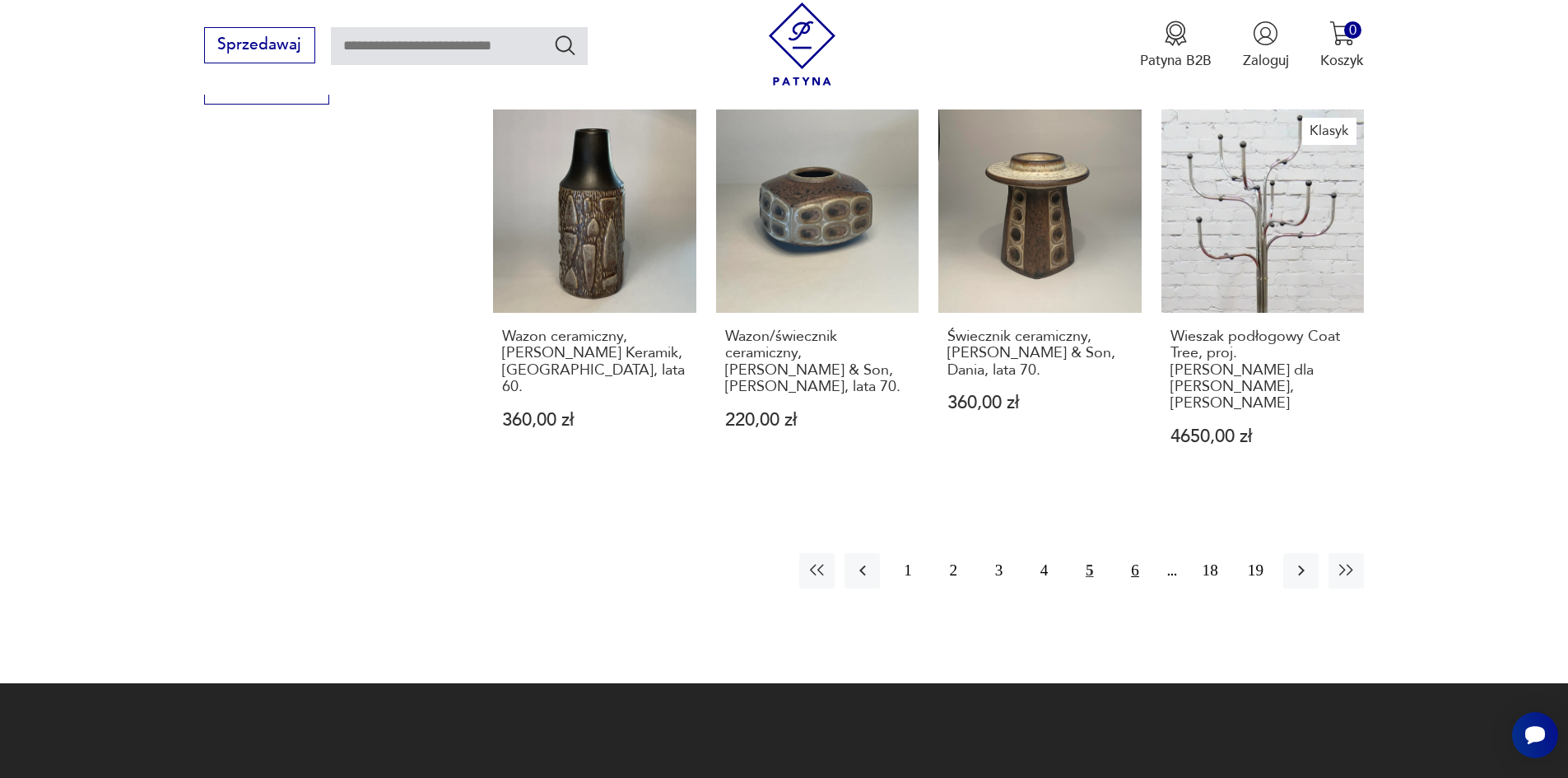
click at [1145, 553] on button "6" at bounding box center [1135, 571] width 36 height 36
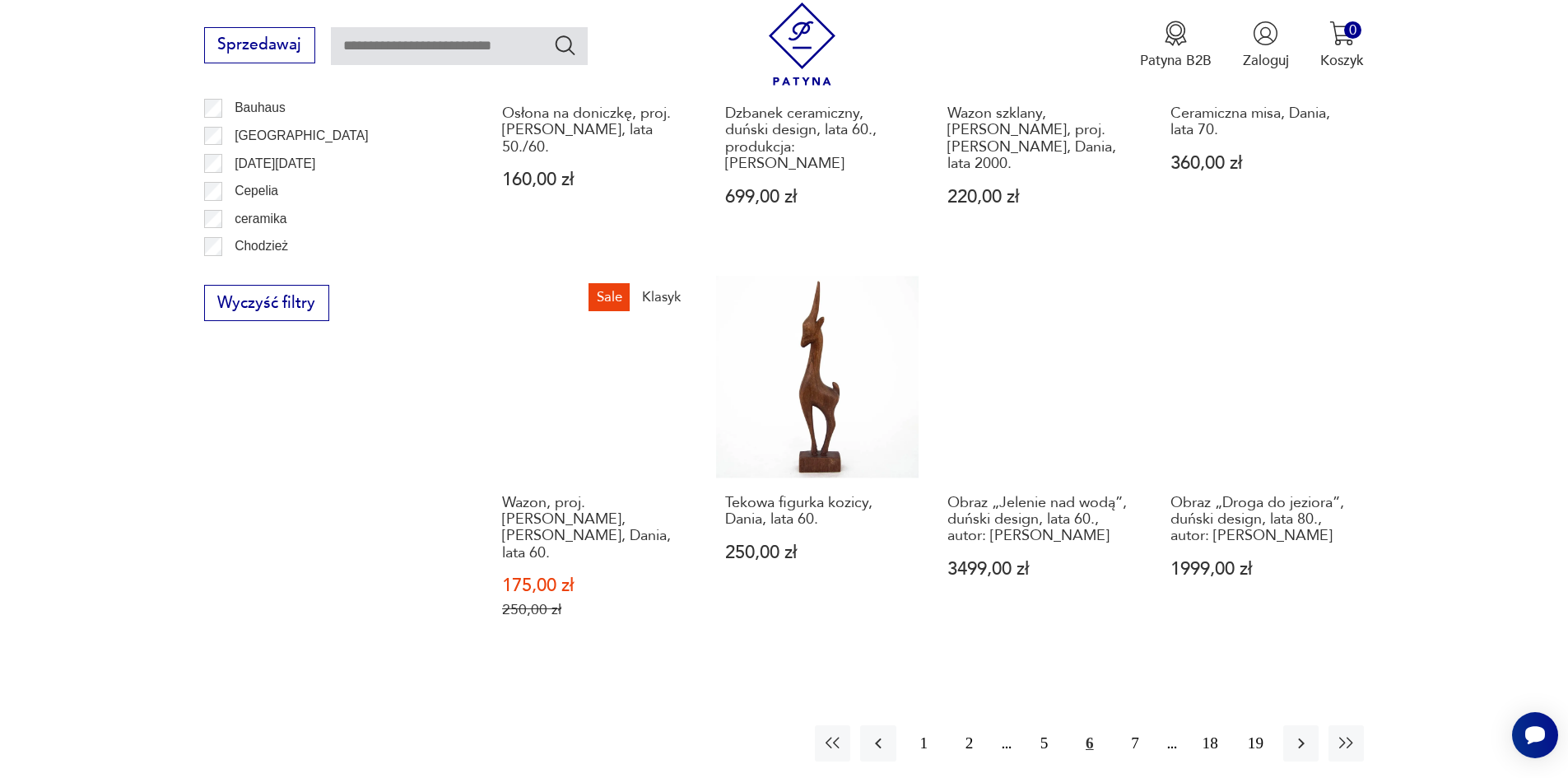
scroll to position [1947, 0]
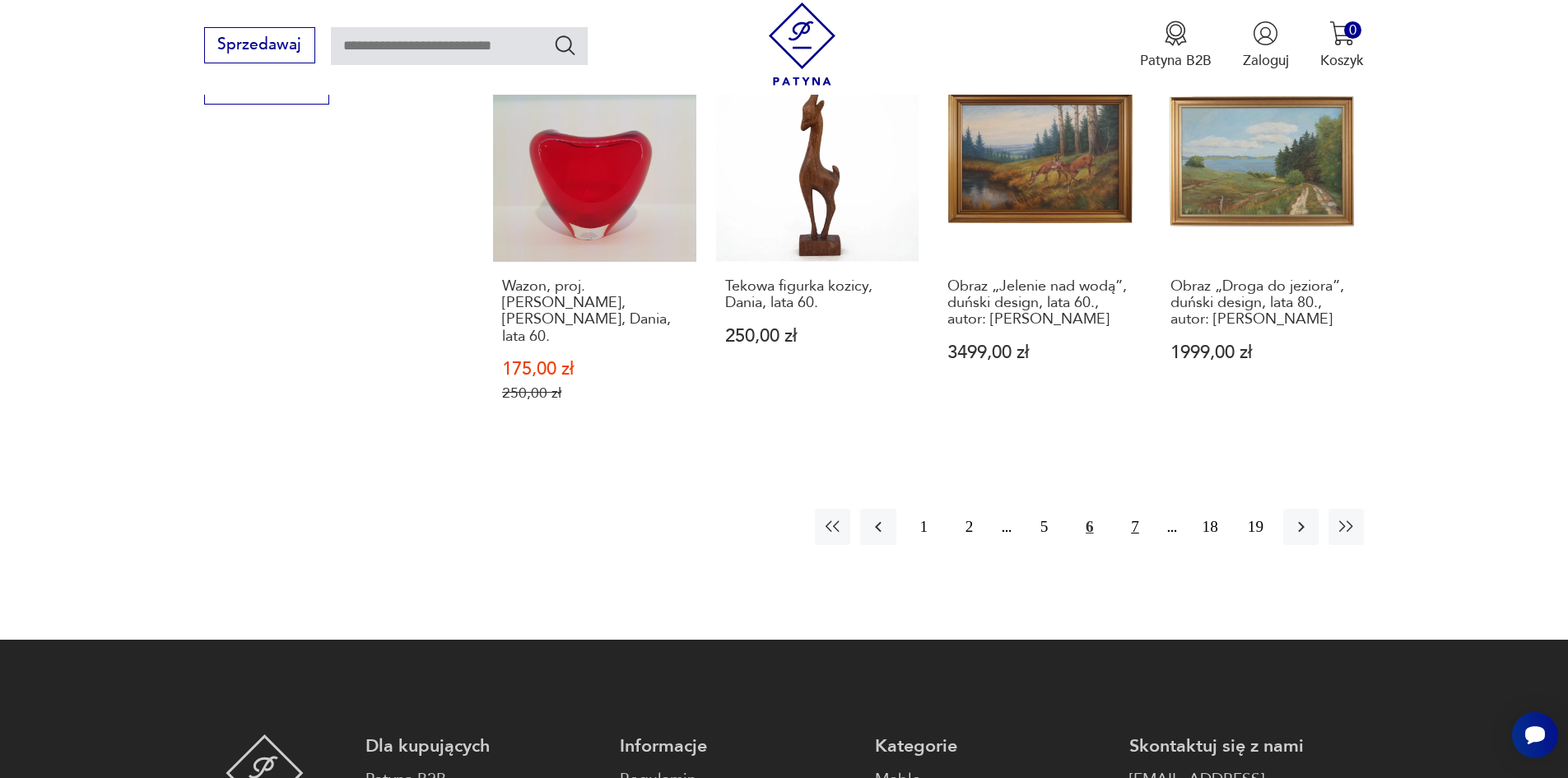
click at [1140, 509] on button "7" at bounding box center [1135, 527] width 36 height 36
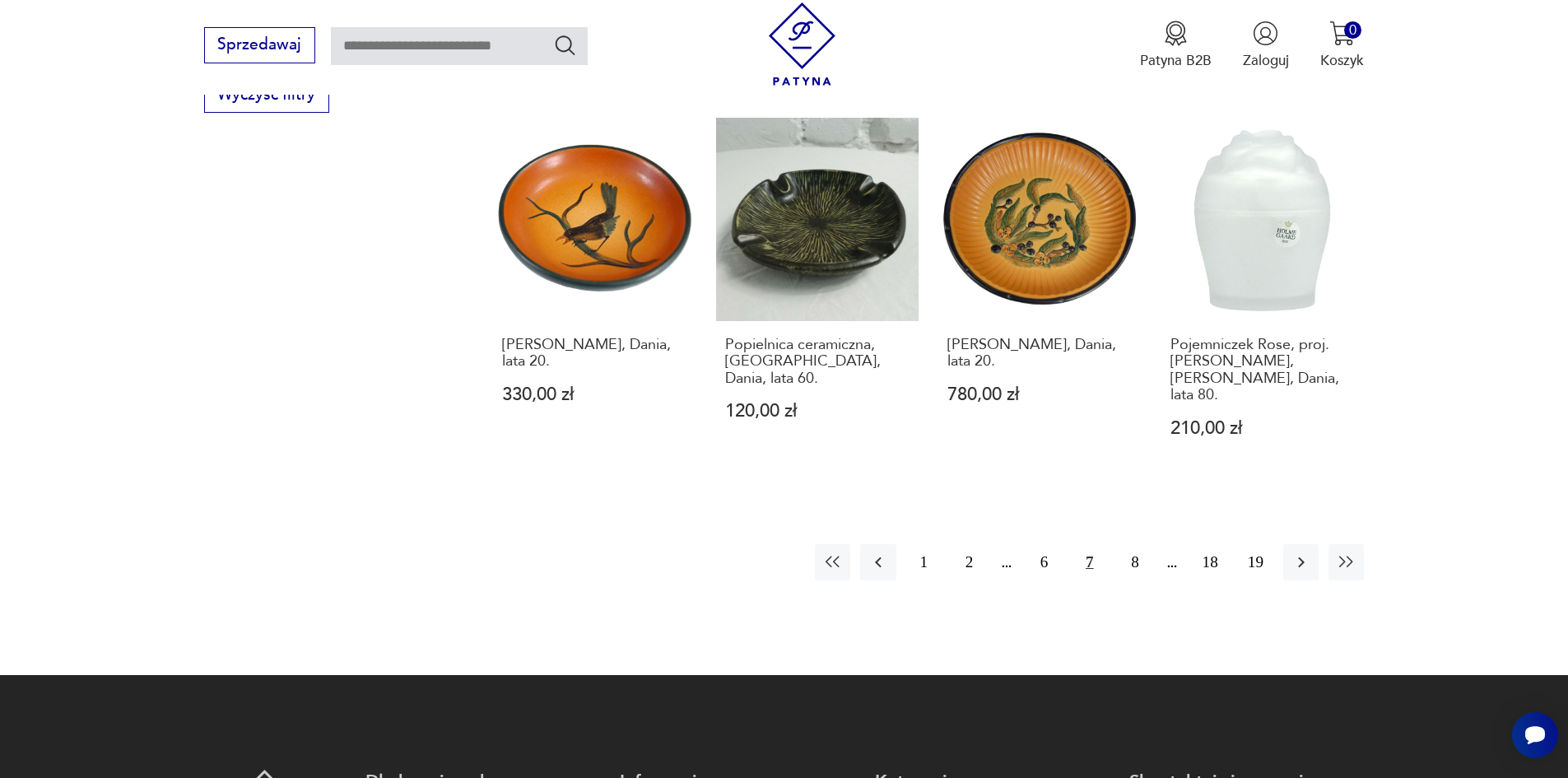
scroll to position [2030, 0]
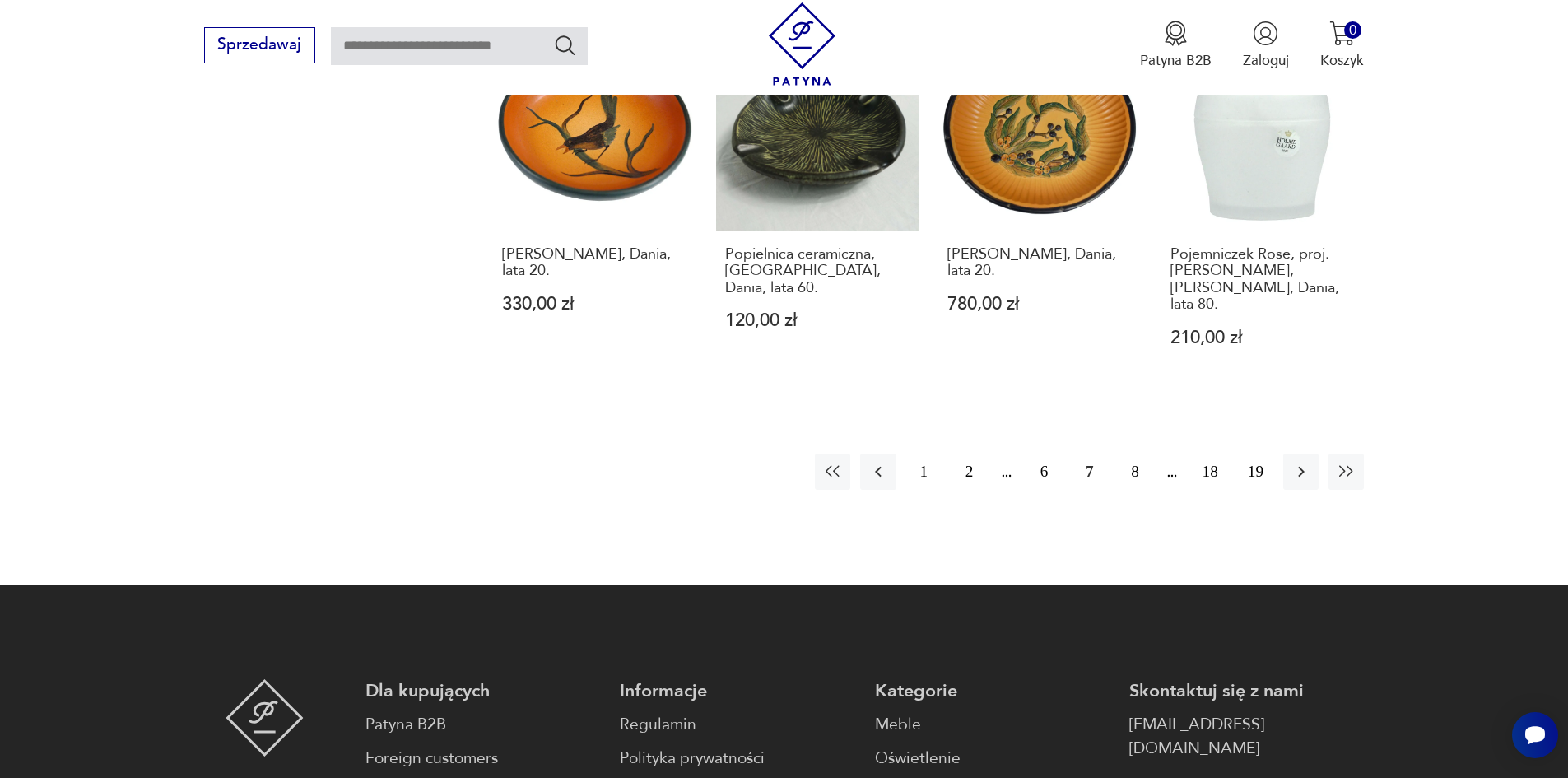
click at [1138, 454] on button "8" at bounding box center [1135, 472] width 36 height 36
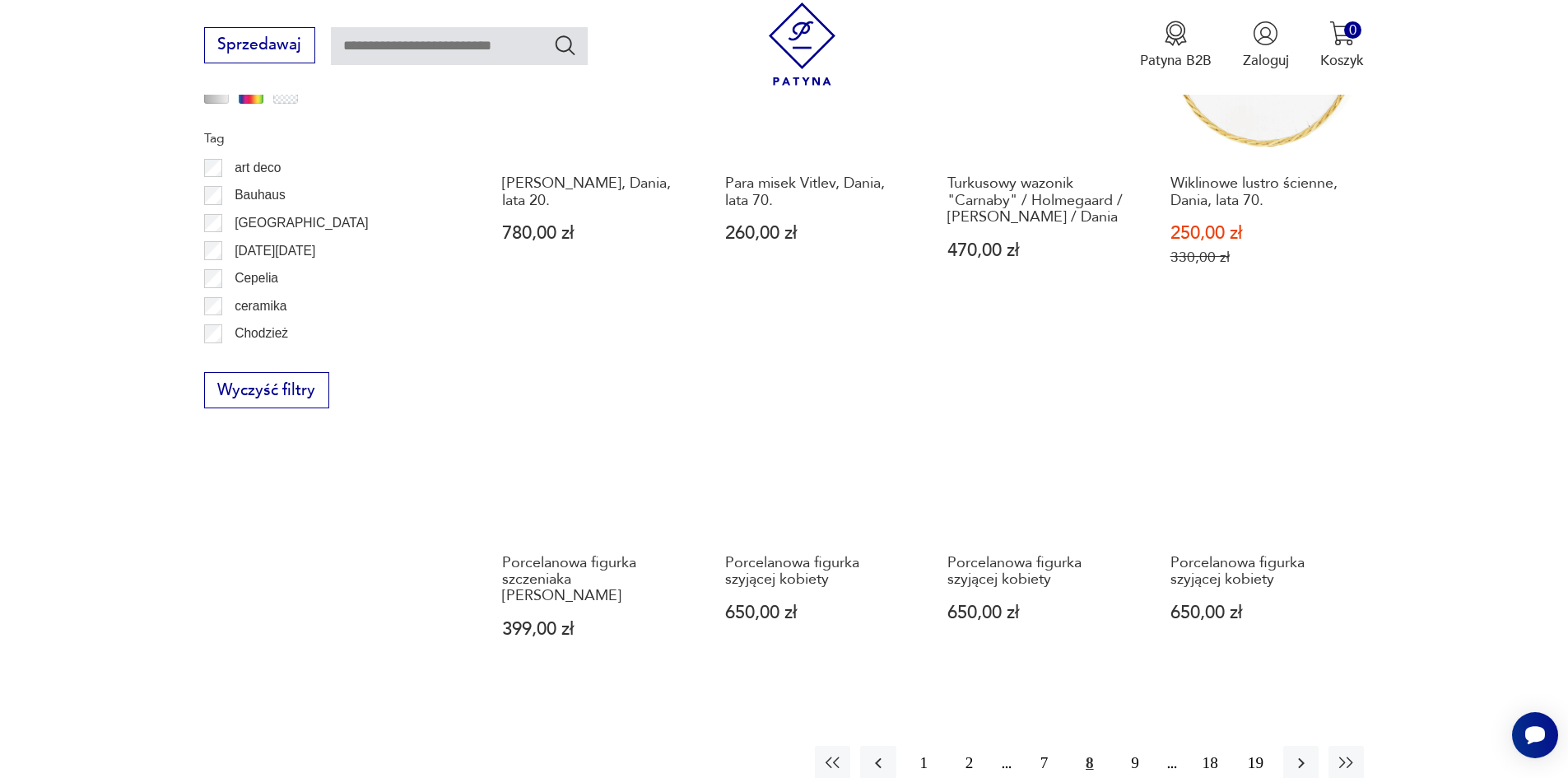
scroll to position [1947, 0]
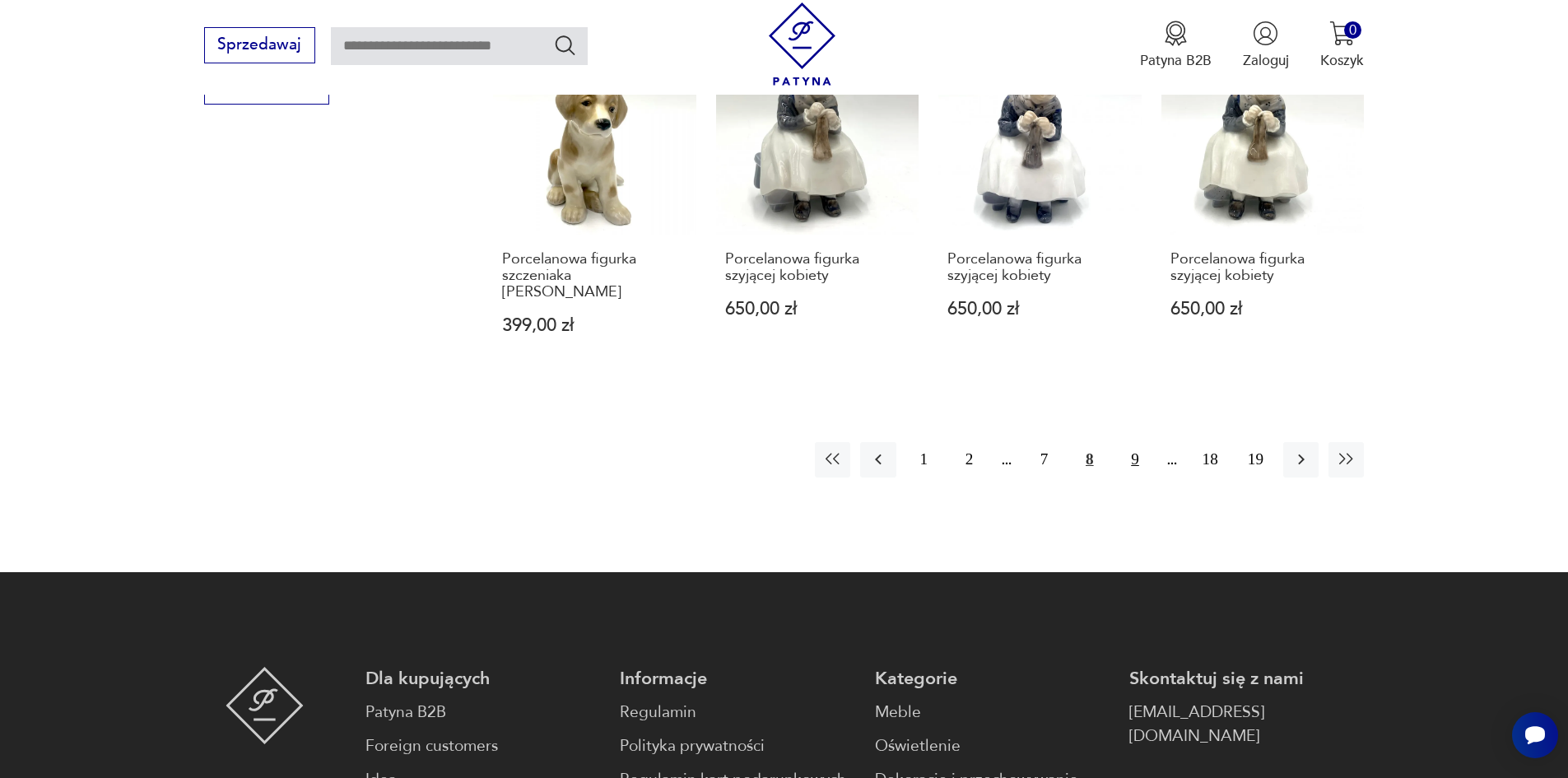
click at [1135, 442] on button "9" at bounding box center [1135, 460] width 36 height 36
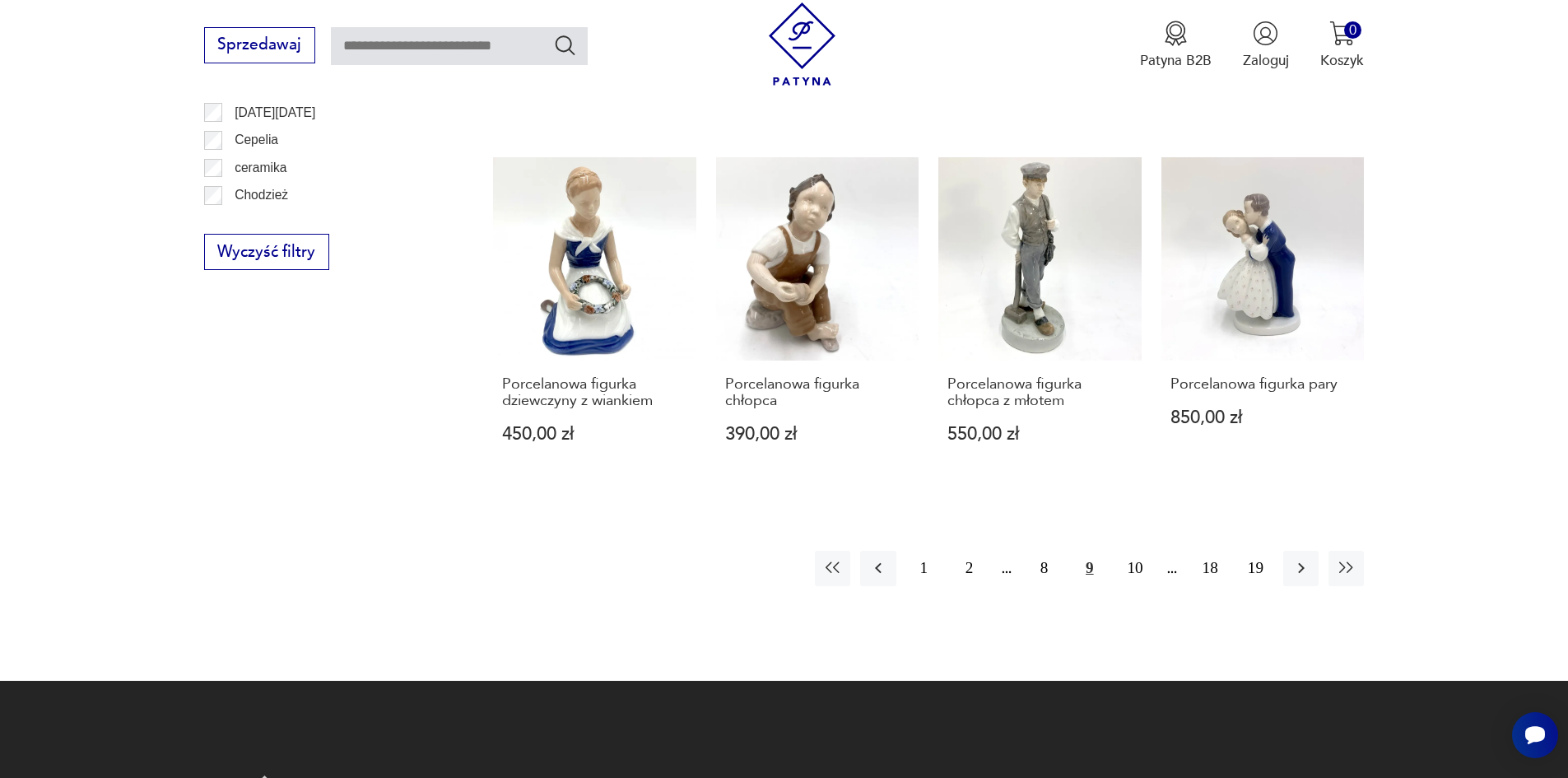
scroll to position [1784, 0]
click at [1143, 549] on button "10" at bounding box center [1135, 567] width 36 height 36
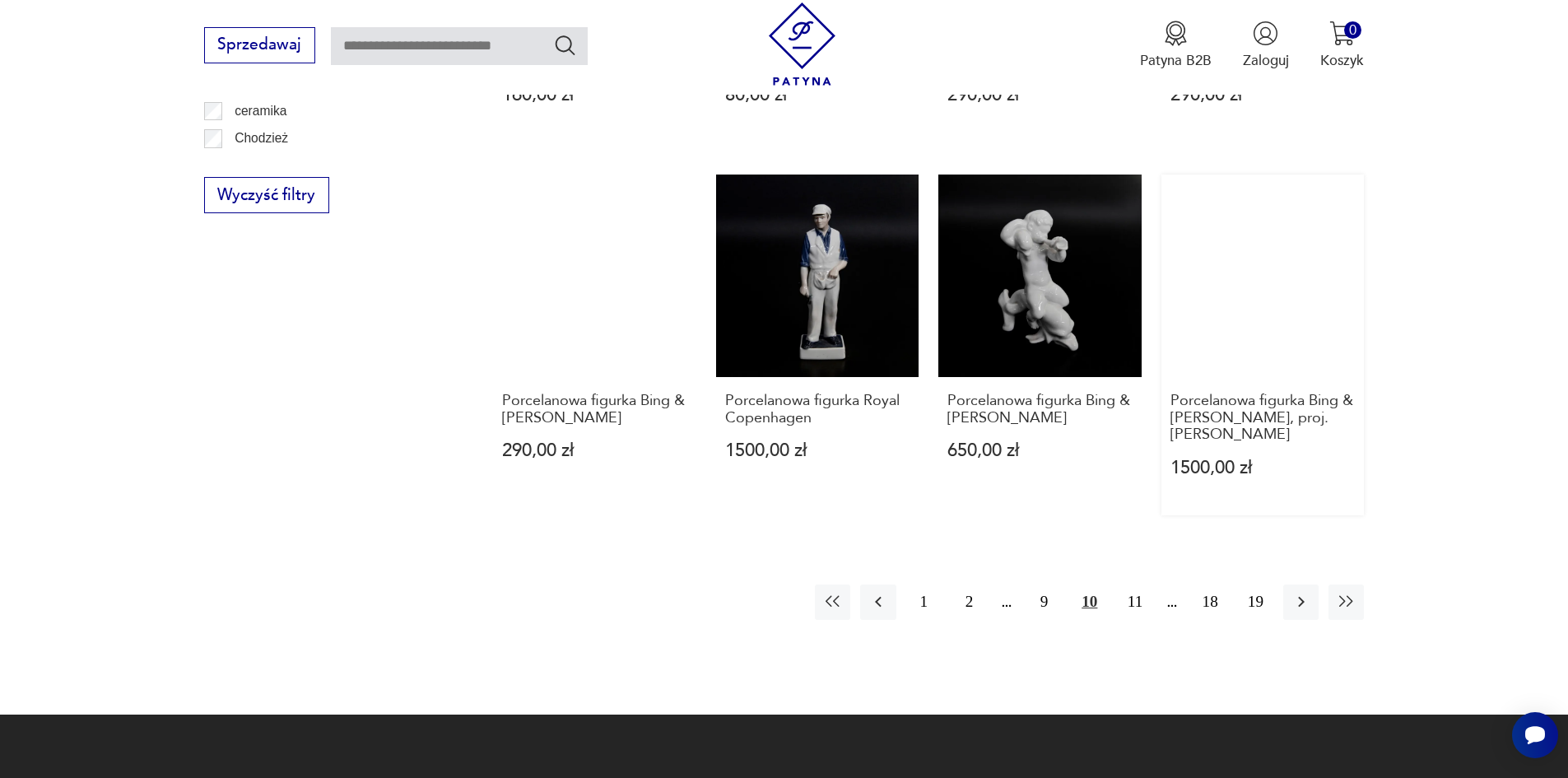
scroll to position [1865, 0]
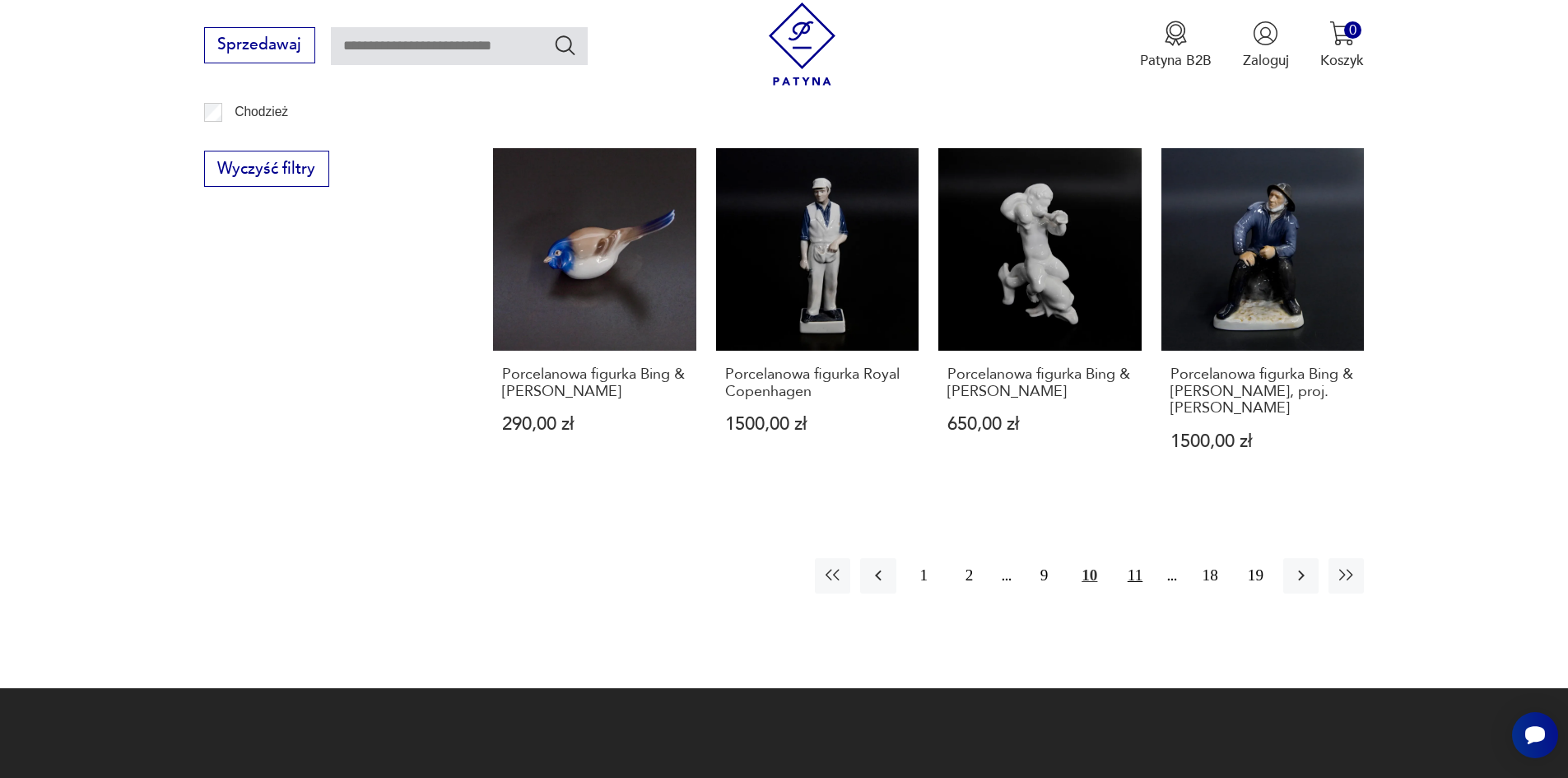
click at [1130, 558] on button "11" at bounding box center [1135, 576] width 36 height 36
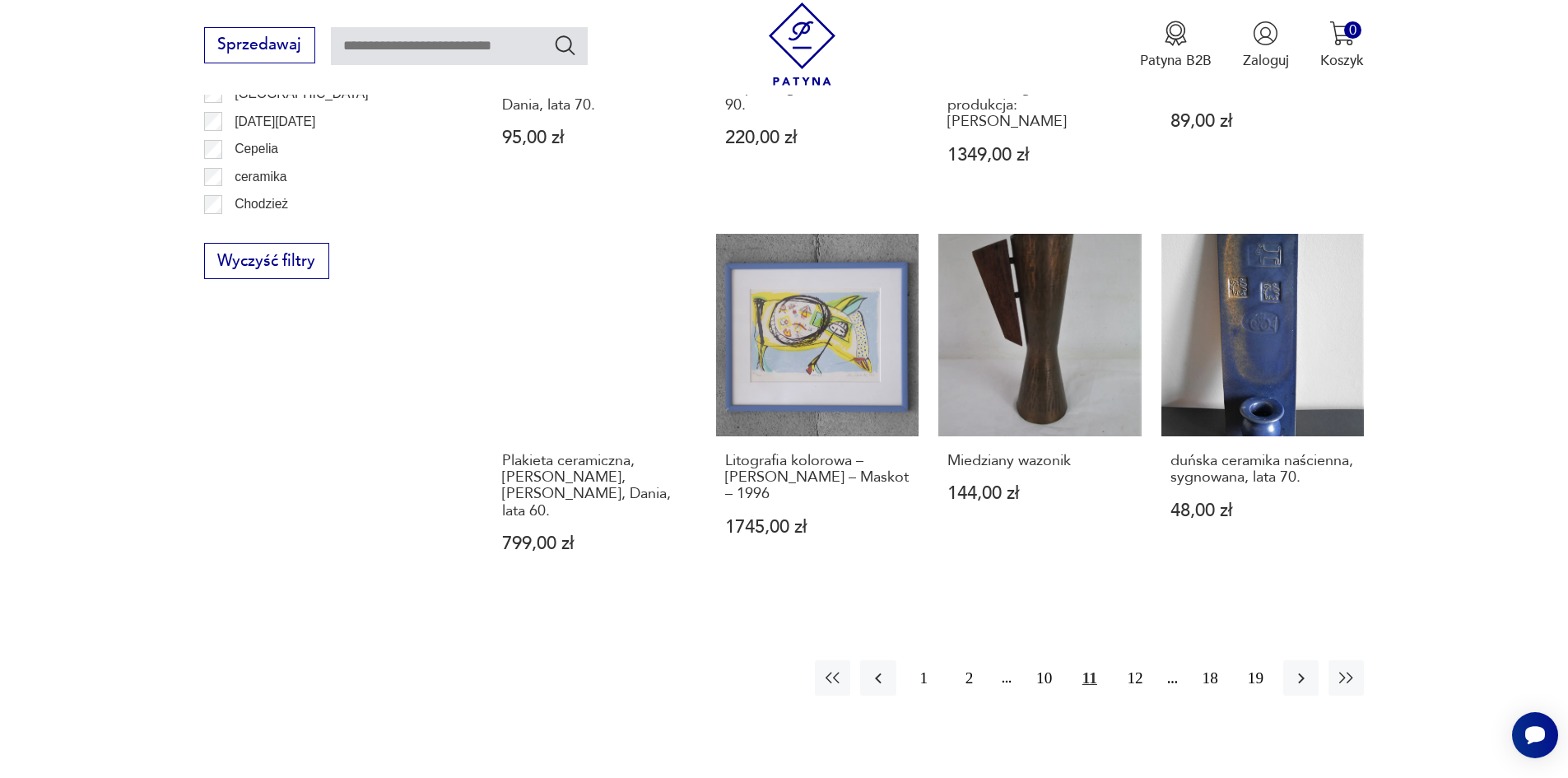
scroll to position [1784, 0]
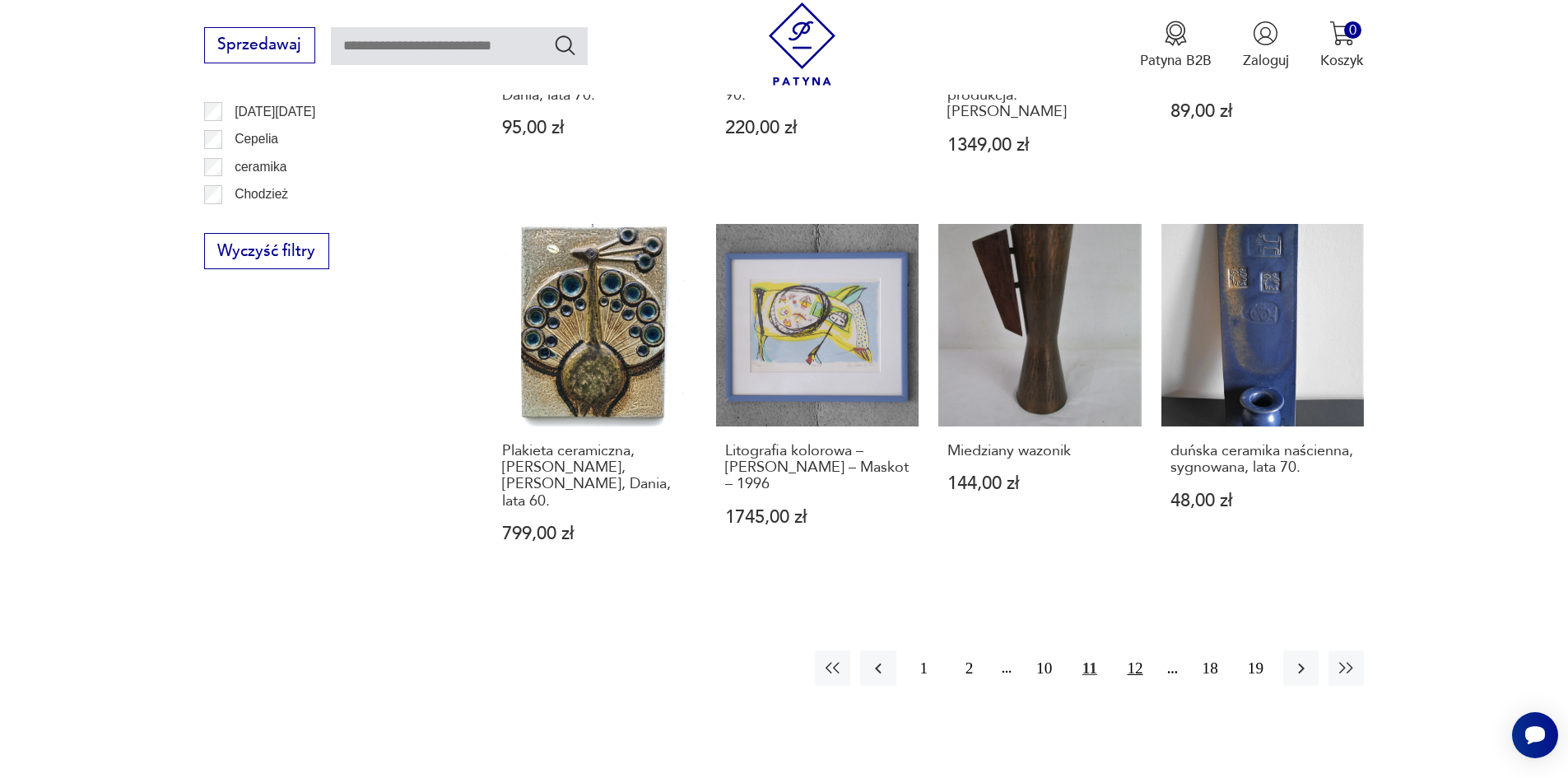
click at [1130, 651] on button "12" at bounding box center [1135, 669] width 36 height 36
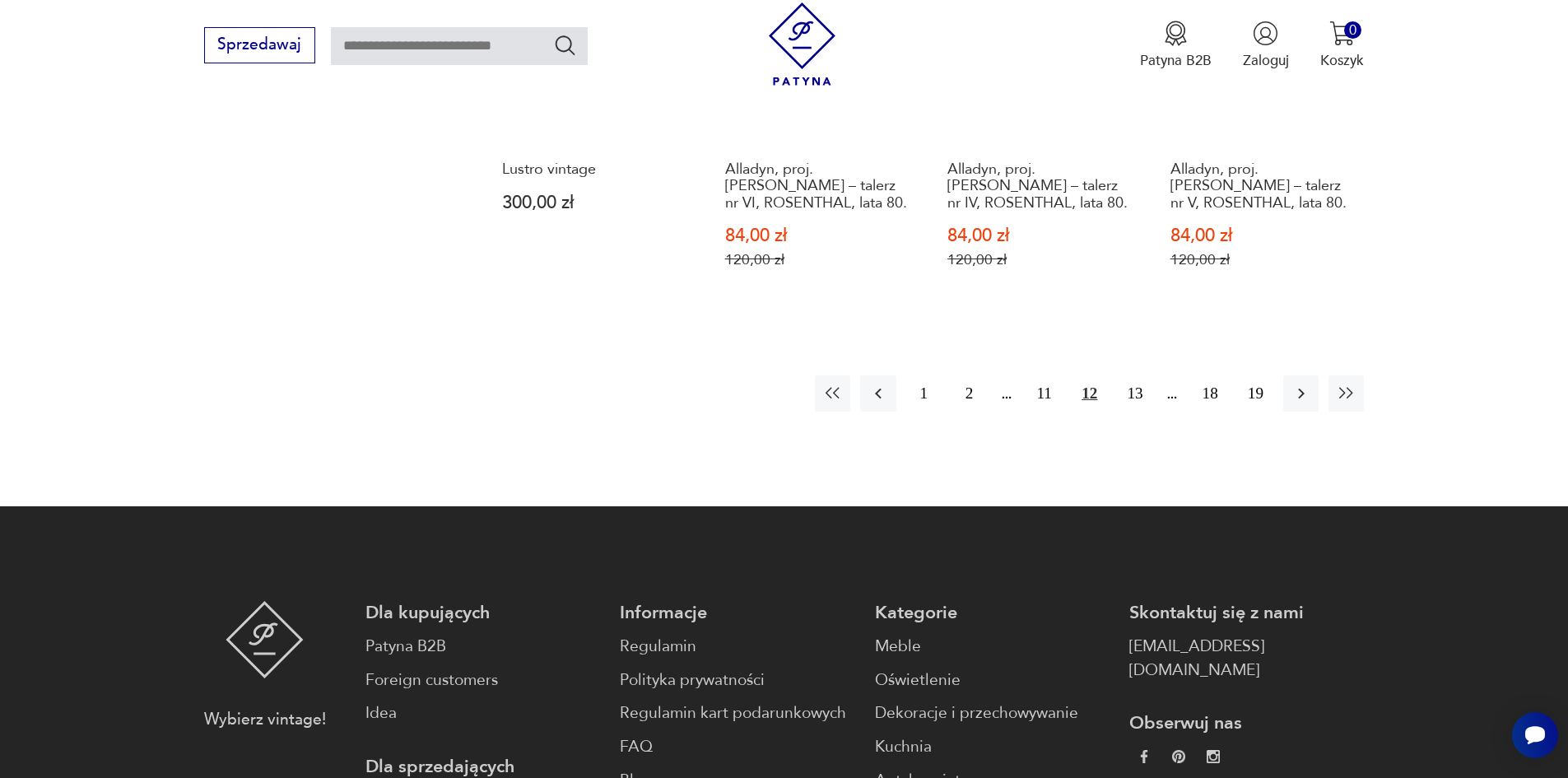
scroll to position [2112, 0]
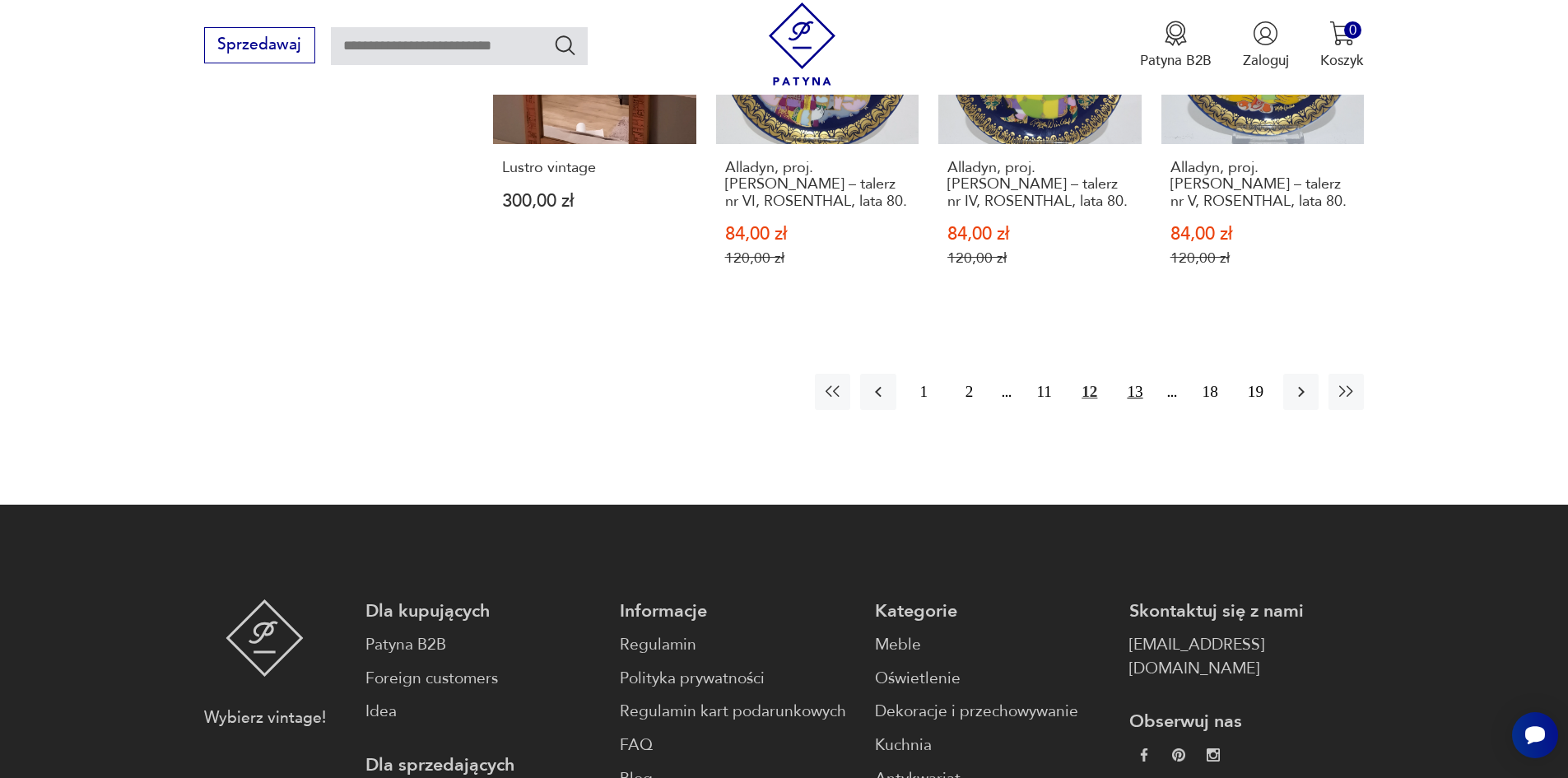
click at [1130, 374] on button "13" at bounding box center [1135, 391] width 36 height 36
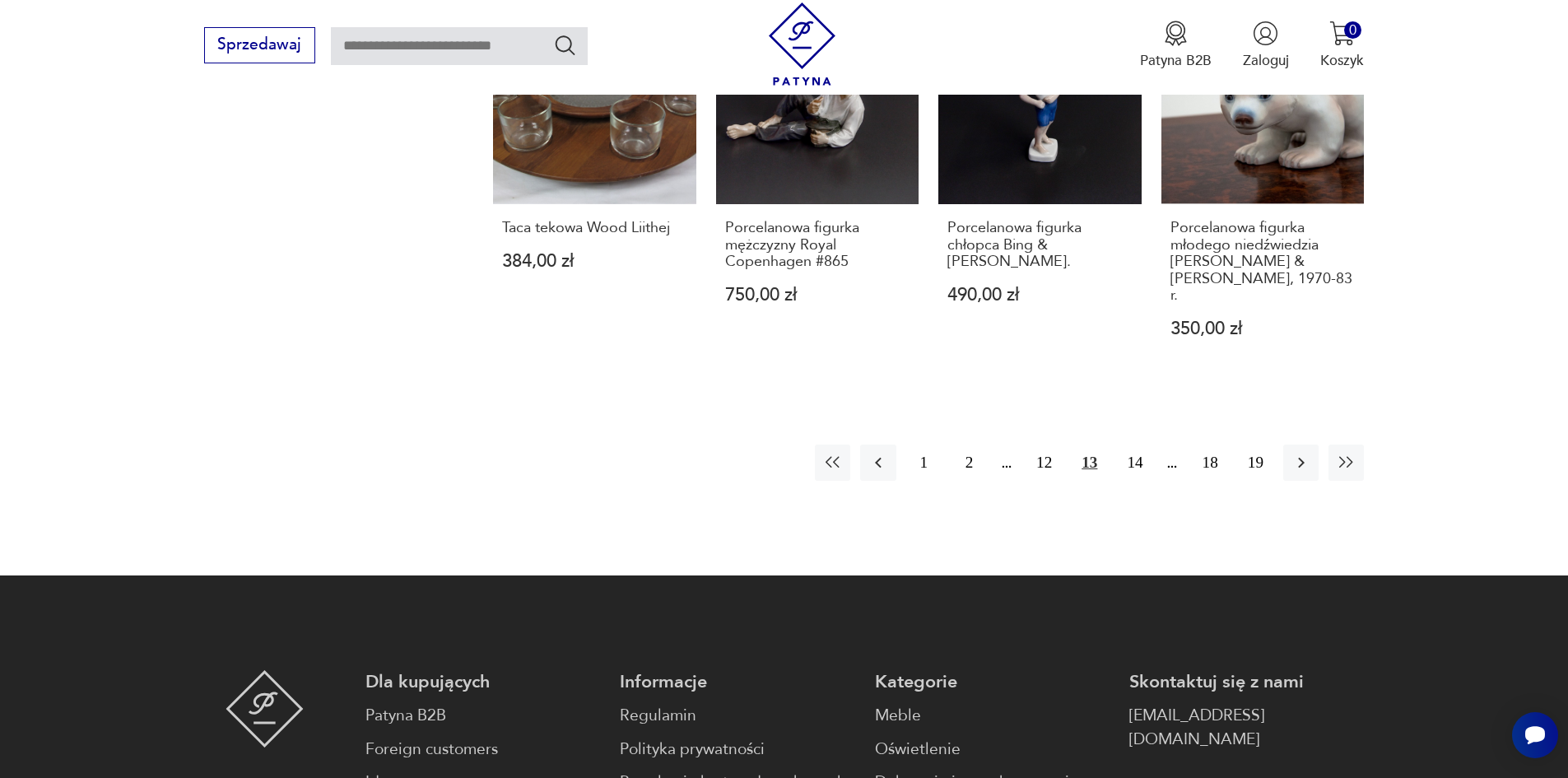
scroll to position [2030, 0]
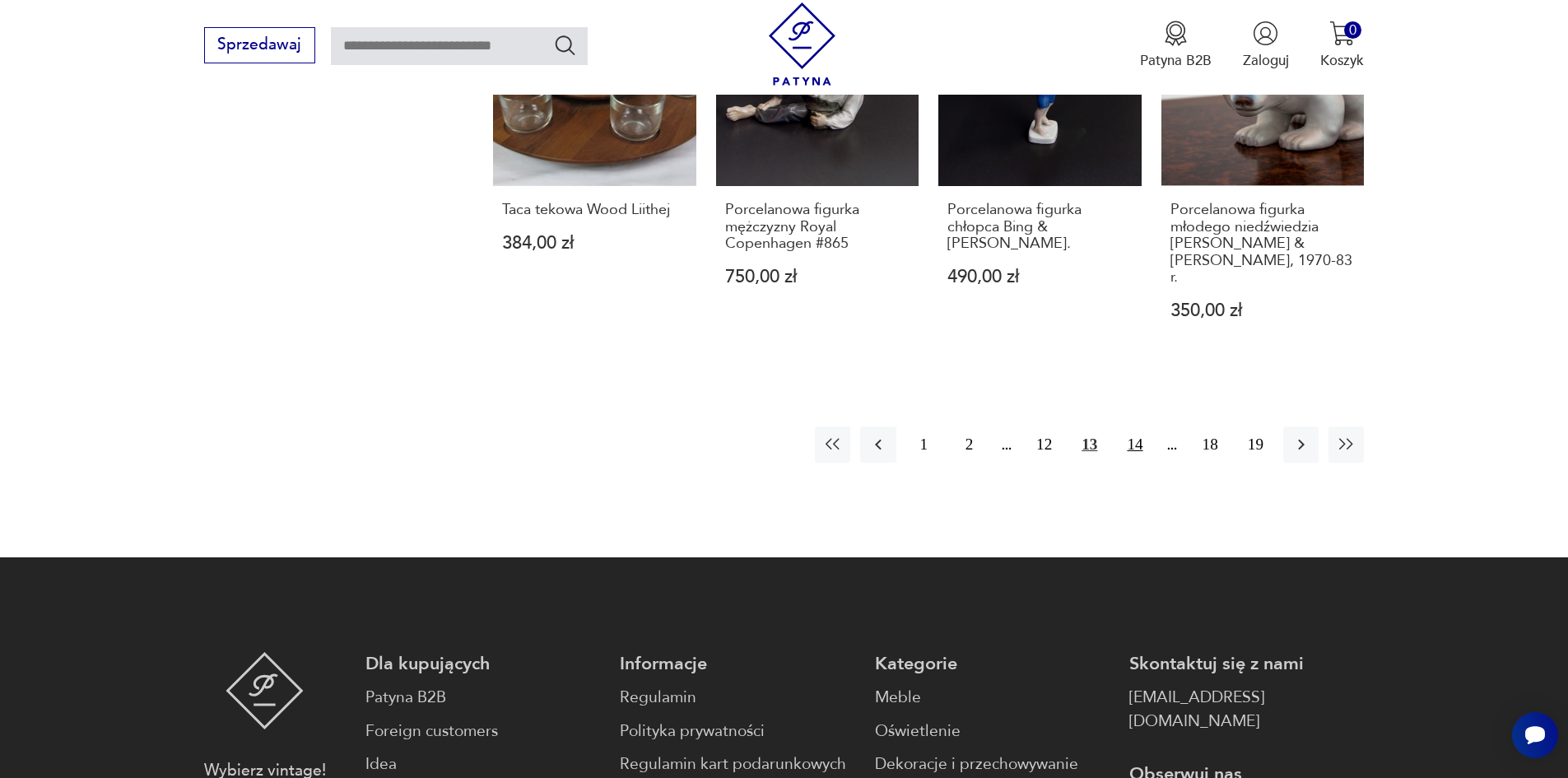
click at [1137, 426] on button "14" at bounding box center [1135, 444] width 36 height 36
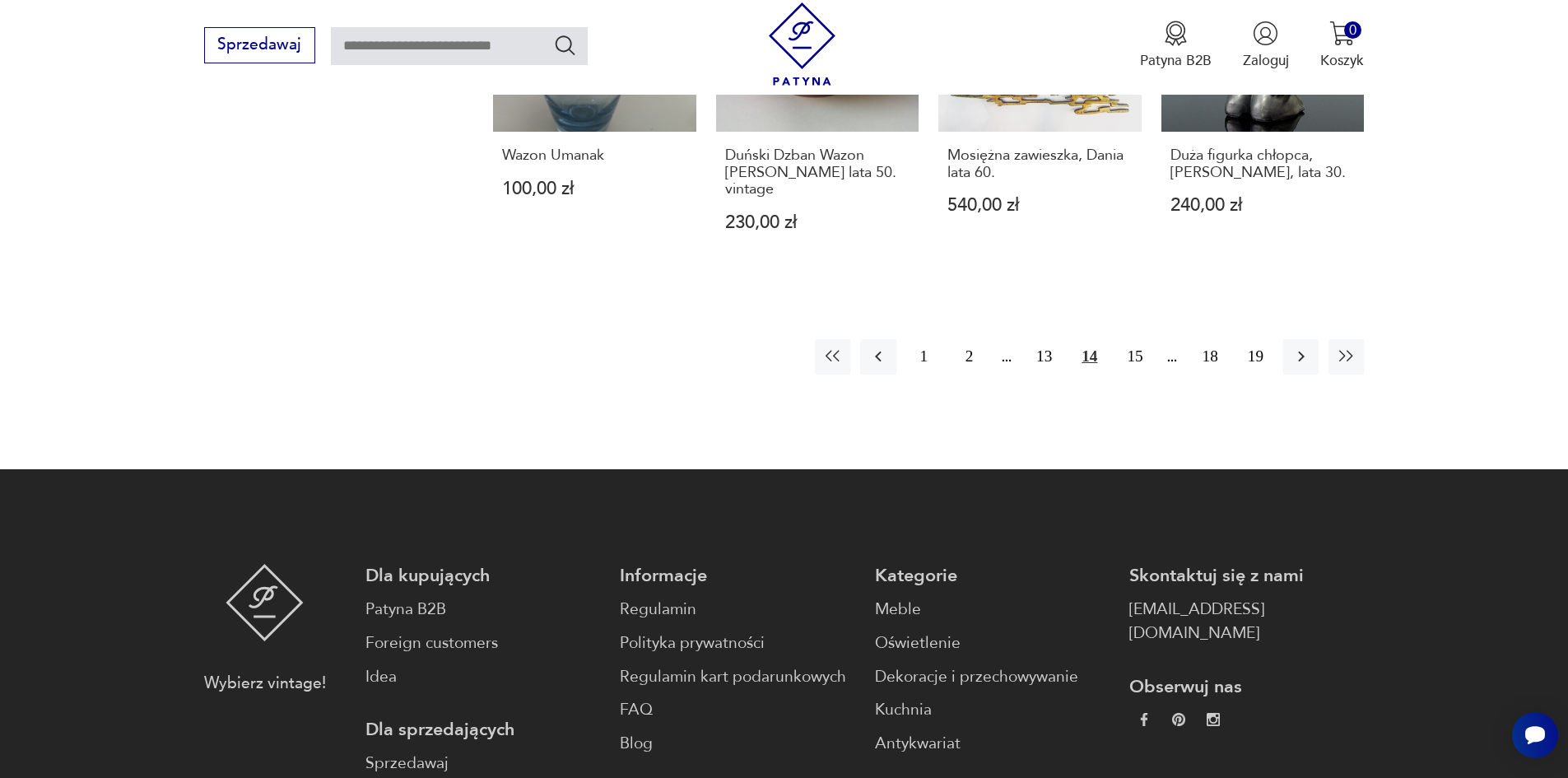
scroll to position [2112, 0]
click at [1137, 339] on button "15" at bounding box center [1135, 357] width 36 height 36
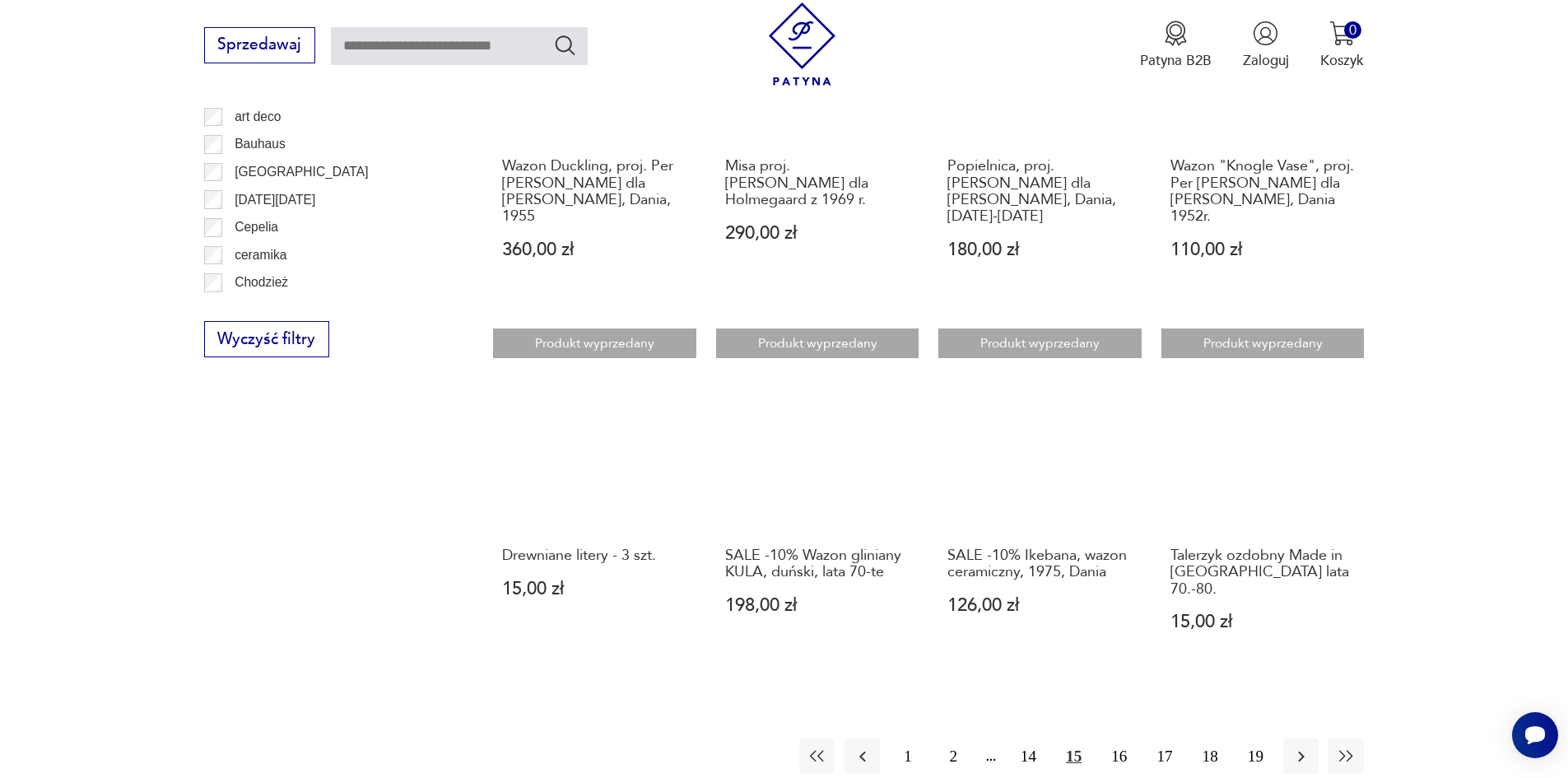
scroll to position [1701, 0]
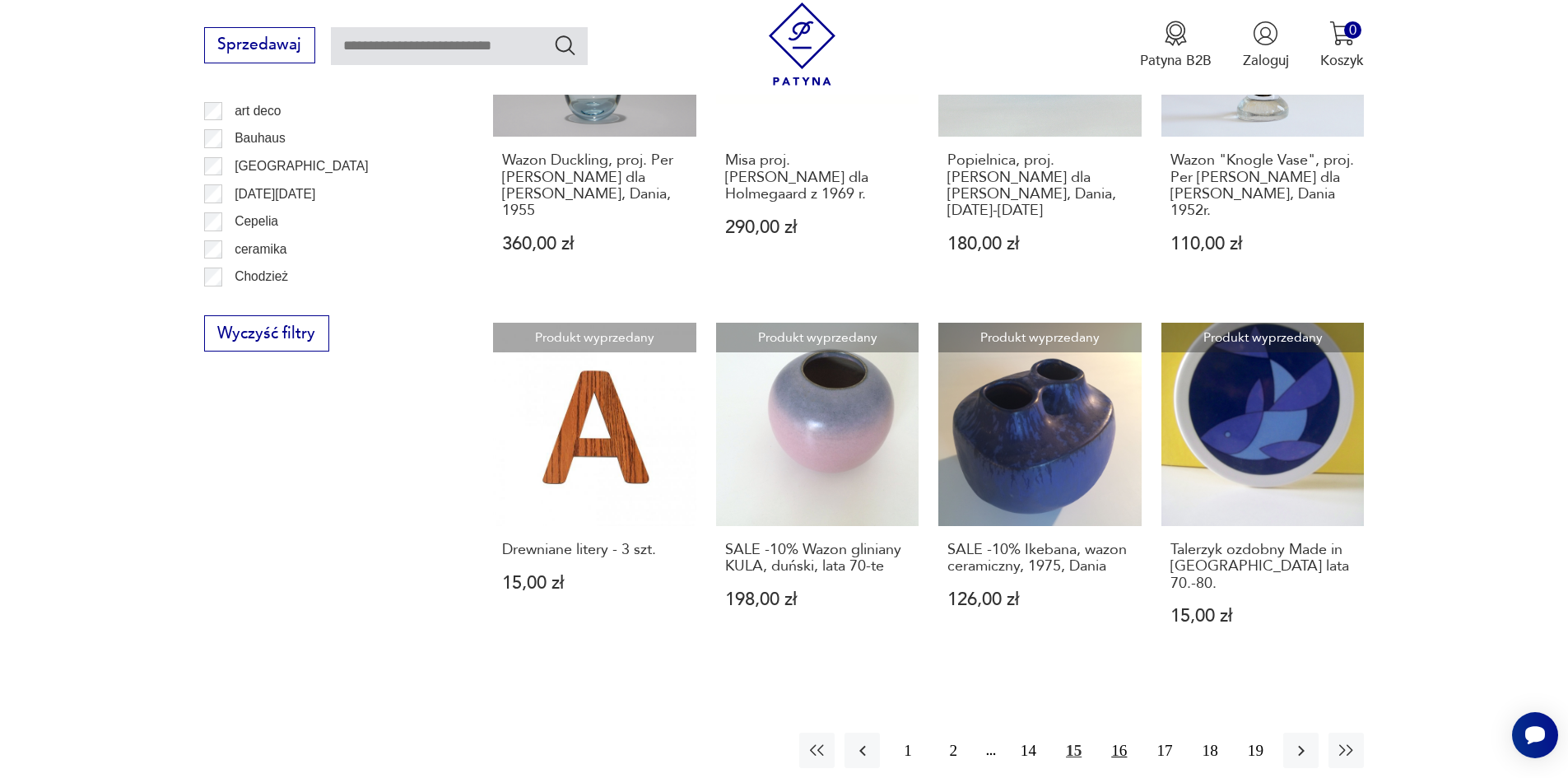
click at [1113, 732] on button "16" at bounding box center [1120, 750] width 36 height 36
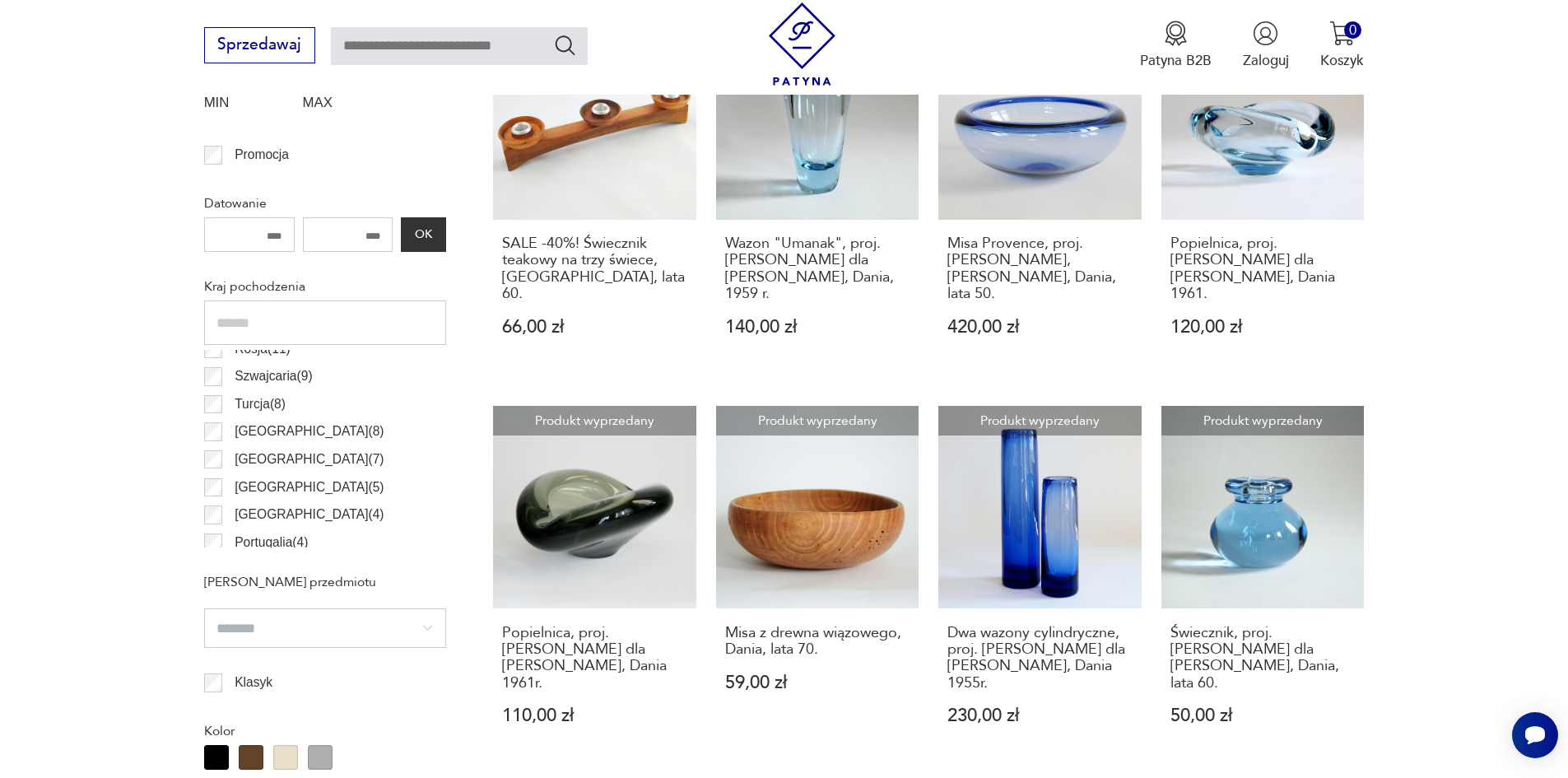
scroll to position [877, 0]
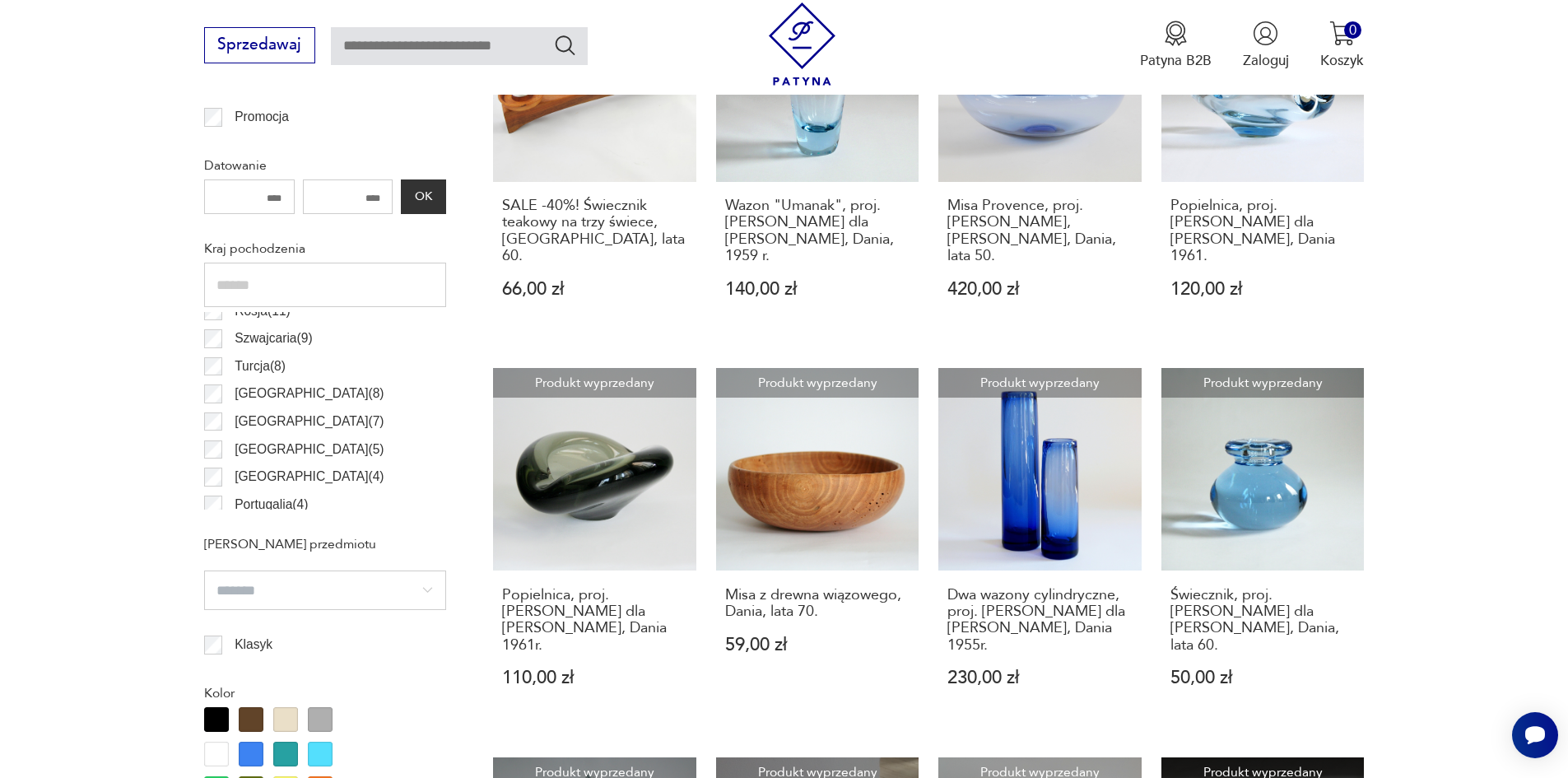
scroll to position [1701, 0]
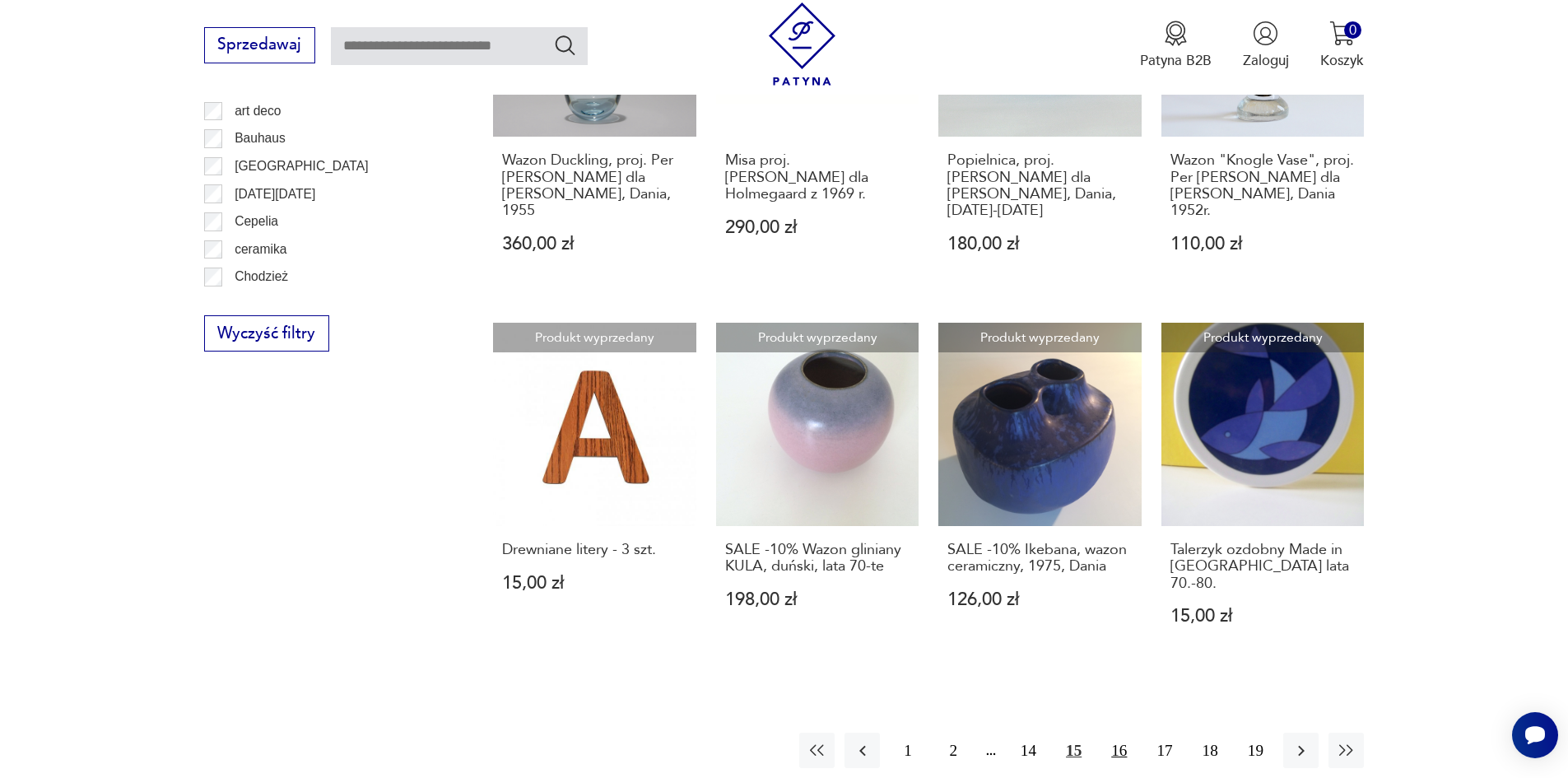
click at [1115, 732] on button "16" at bounding box center [1120, 750] width 36 height 36
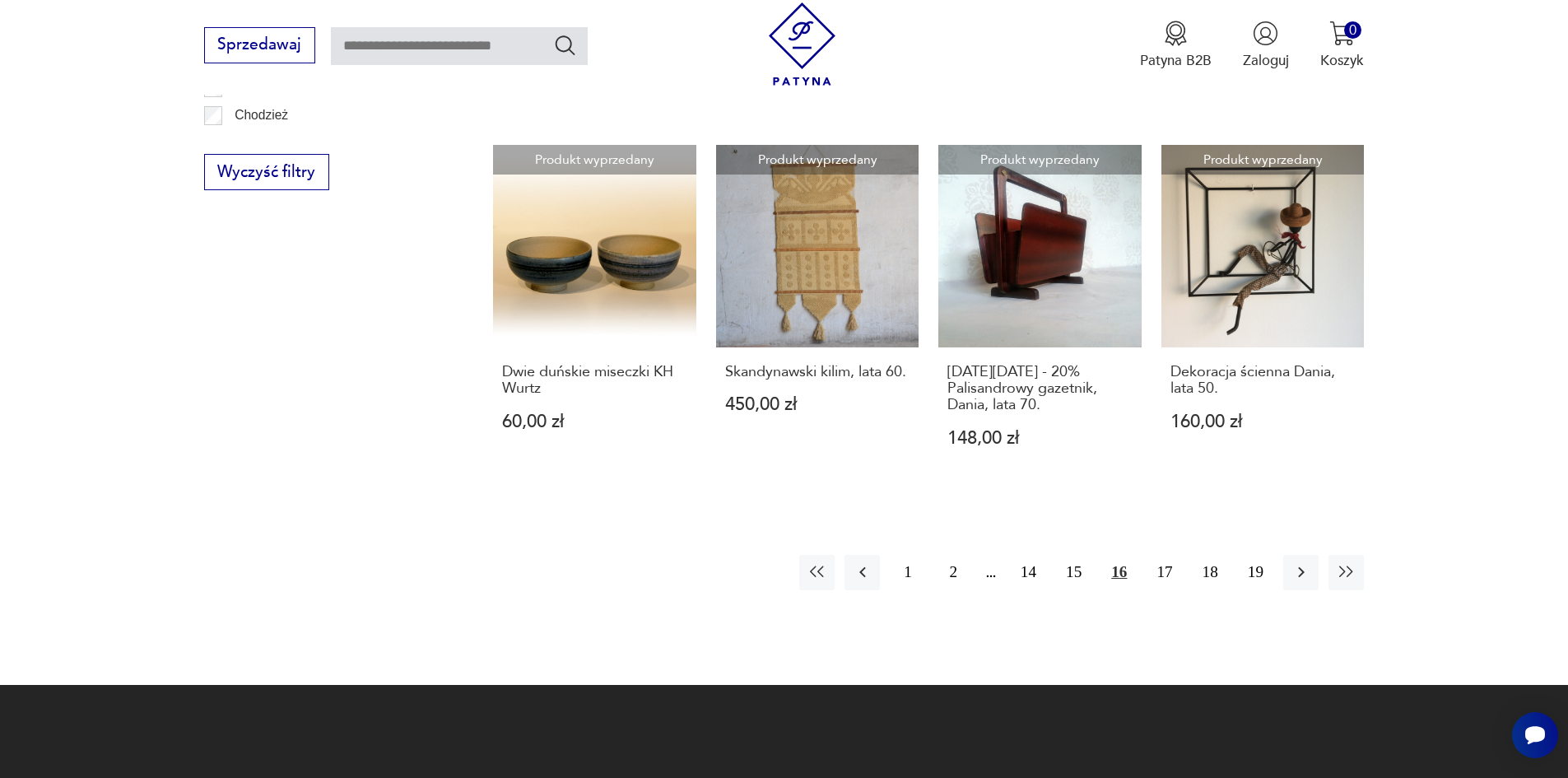
scroll to position [1947, 0]
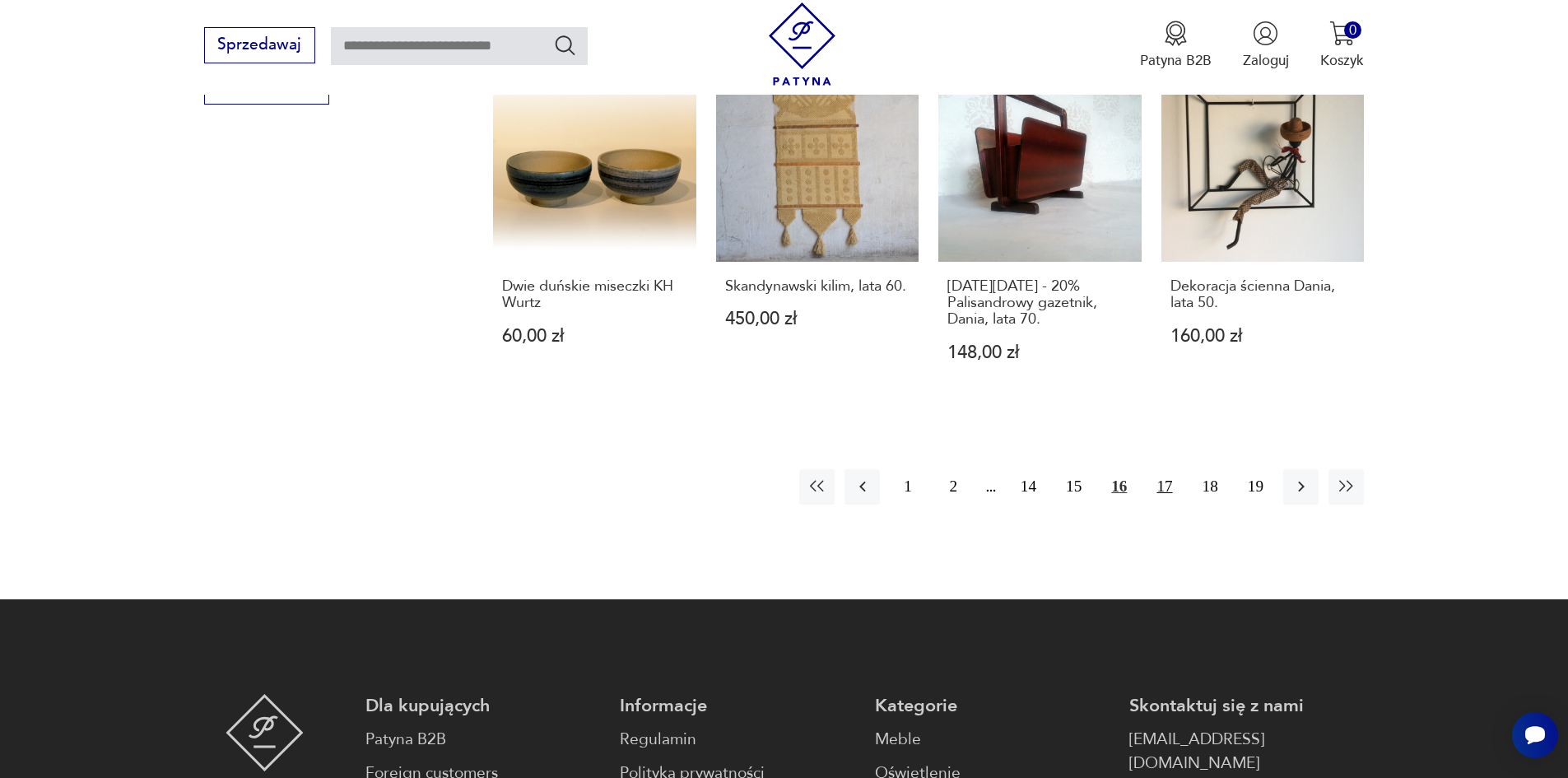
click at [1153, 469] on button "17" at bounding box center [1165, 487] width 36 height 36
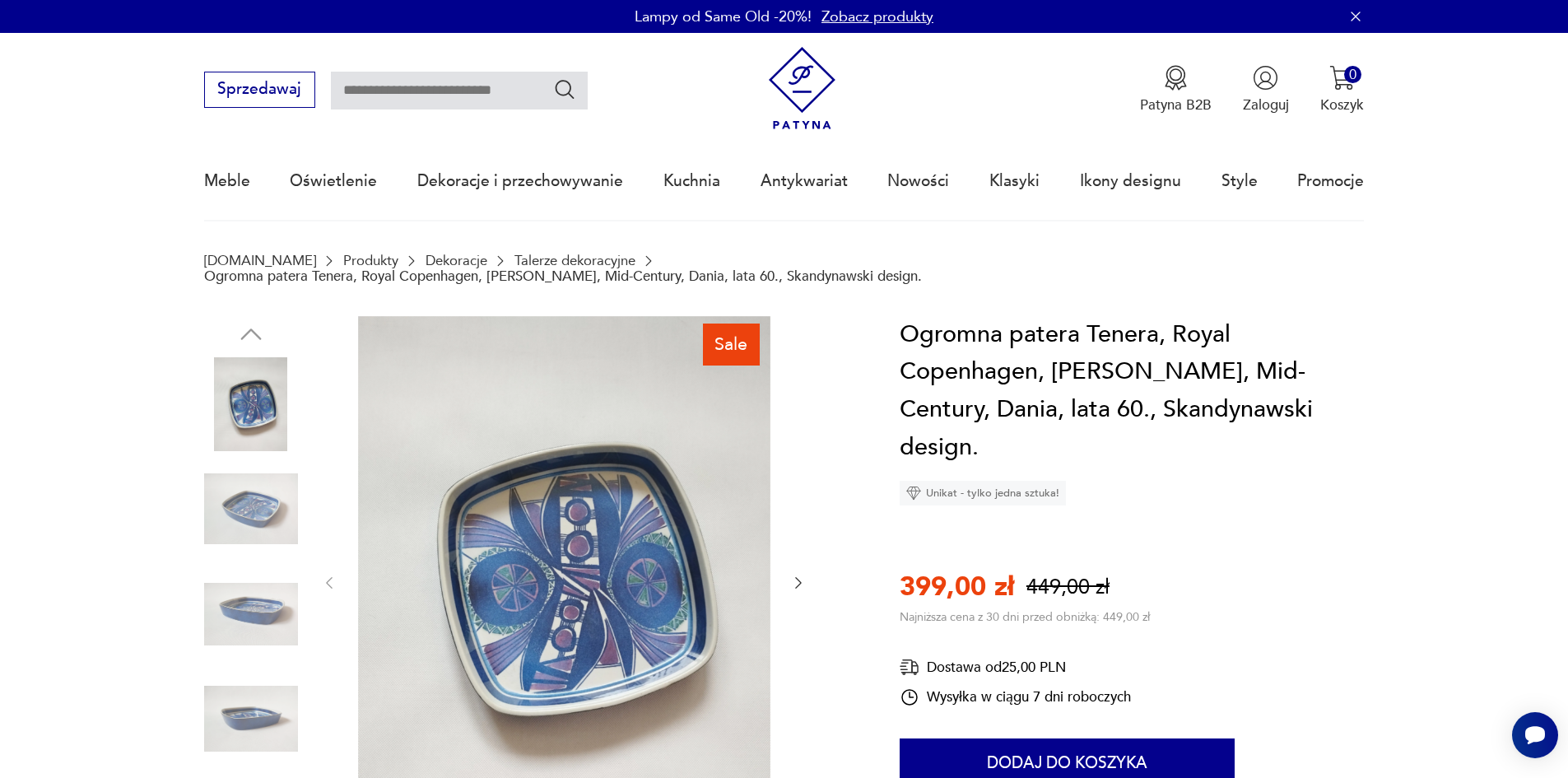
click at [255, 493] on img at bounding box center [250, 509] width 93 height 93
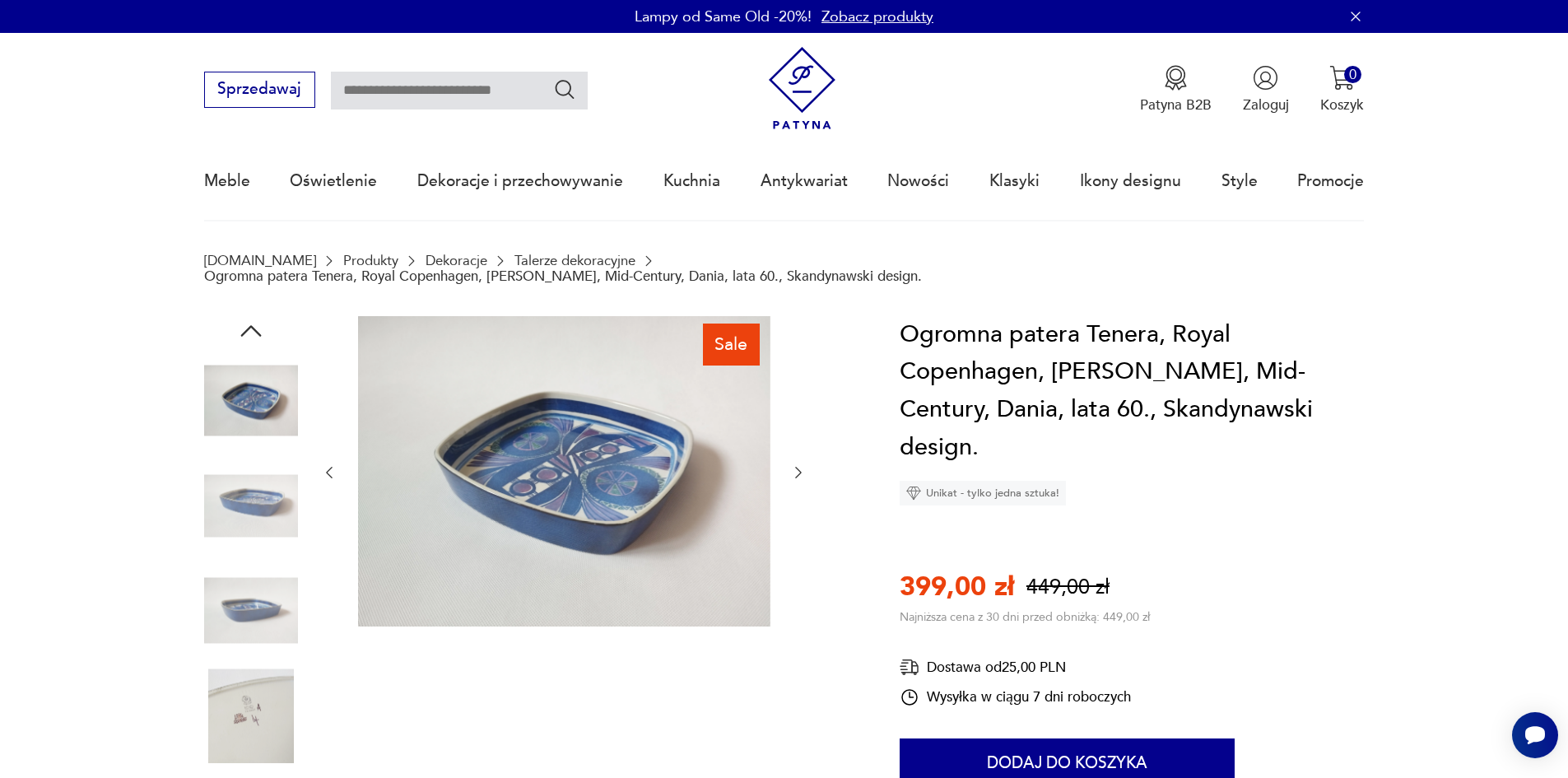
click at [255, 516] on img at bounding box center [250, 505] width 93 height 93
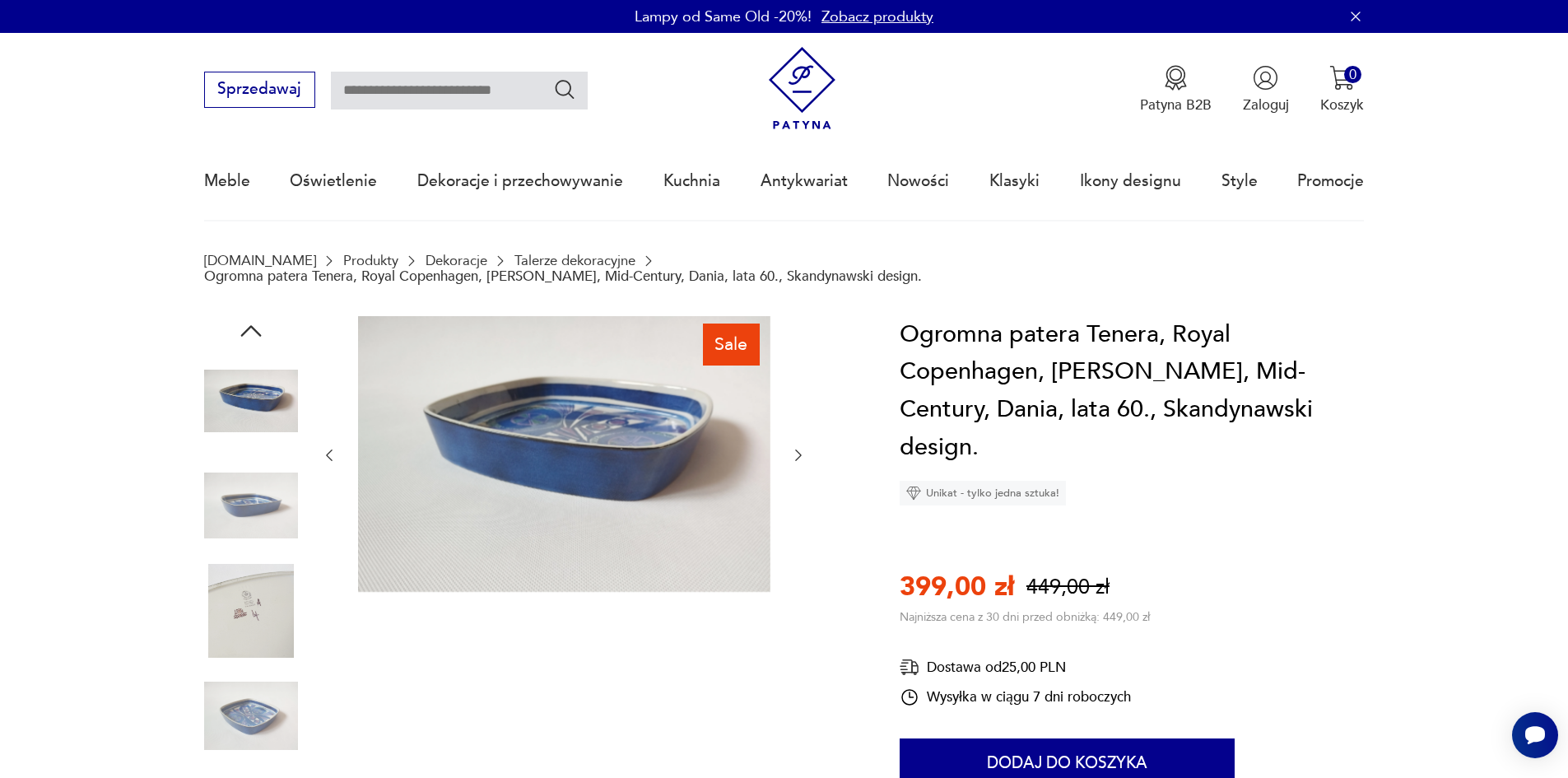
click at [252, 564] on img at bounding box center [250, 611] width 93 height 93
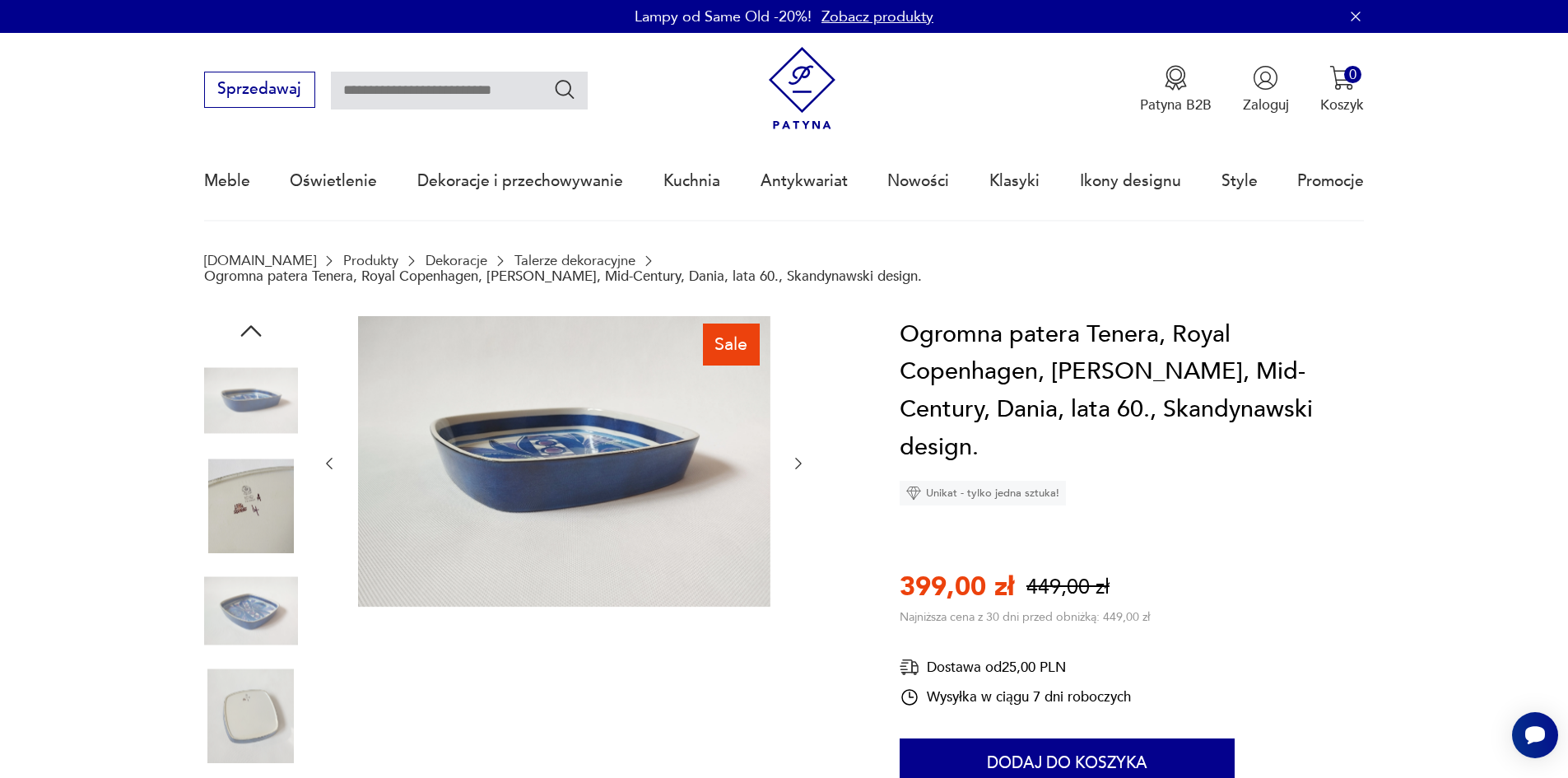
click at [257, 587] on img at bounding box center [250, 611] width 93 height 93
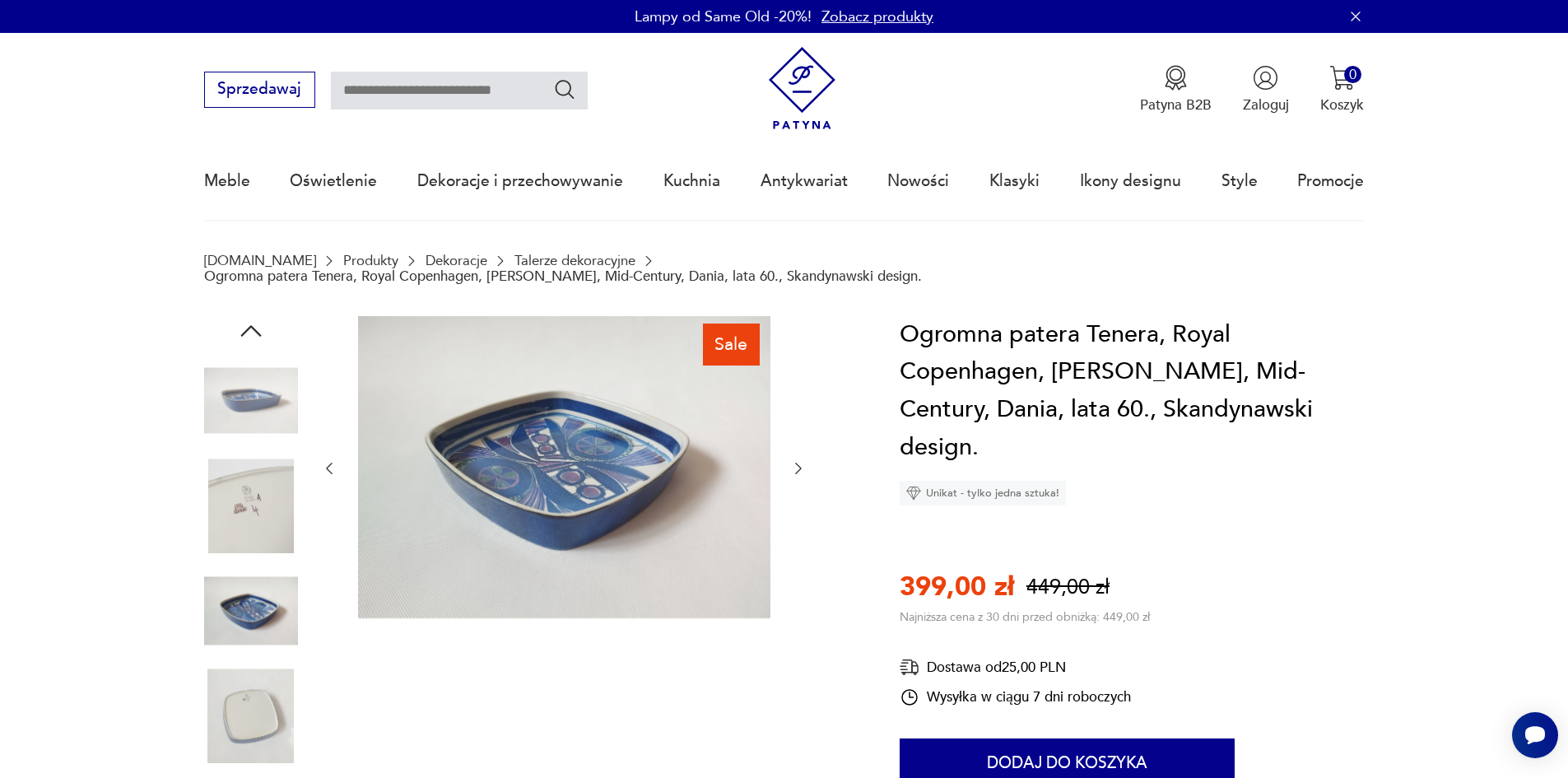
click at [270, 641] on img at bounding box center [250, 611] width 93 height 93
